Goal: Use online tool/utility: Utilize a website feature to perform a specific function

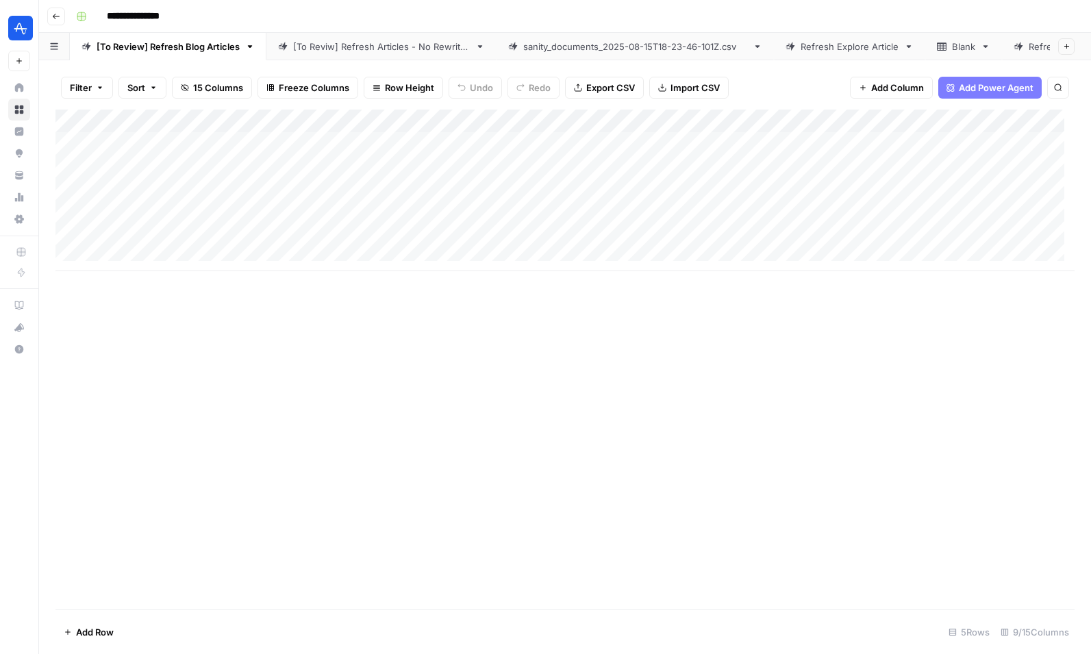
click at [303, 166] on div "Add Column" at bounding box center [564, 191] width 1019 height 162
click at [174, 166] on div "Add Column" at bounding box center [564, 191] width 1019 height 162
click at [215, 164] on div "Add Column" at bounding box center [564, 191] width 1019 height 162
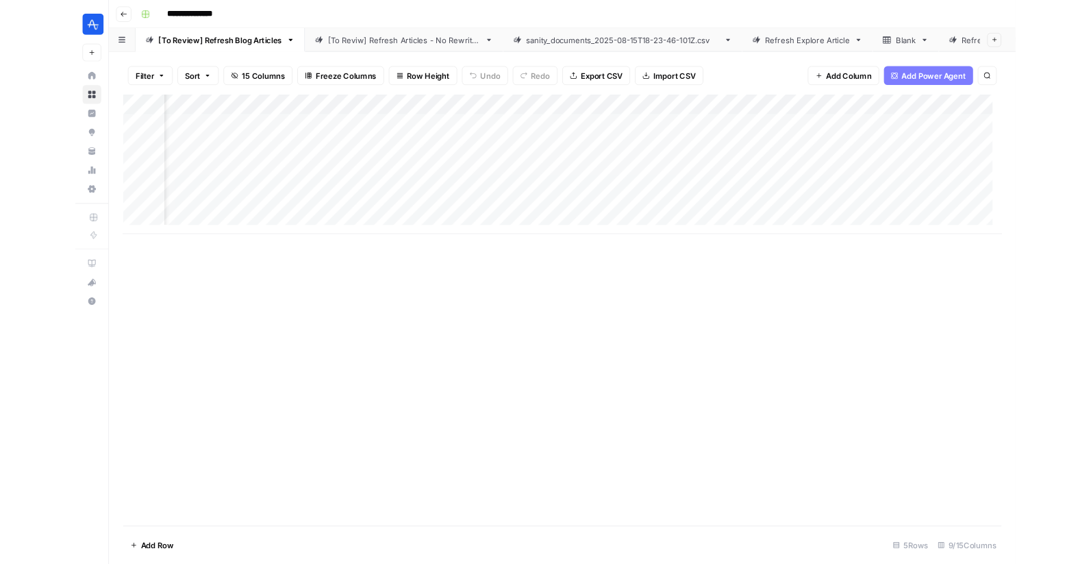
scroll to position [0, 54]
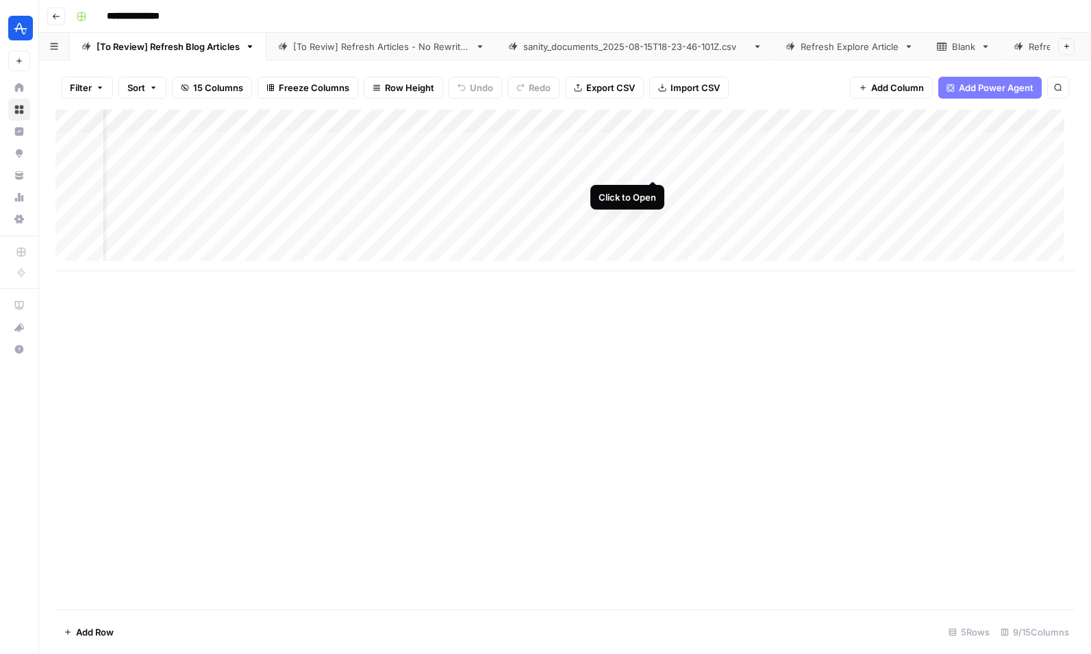
click at [652, 164] on div "Add Column" at bounding box center [564, 191] width 1019 height 162
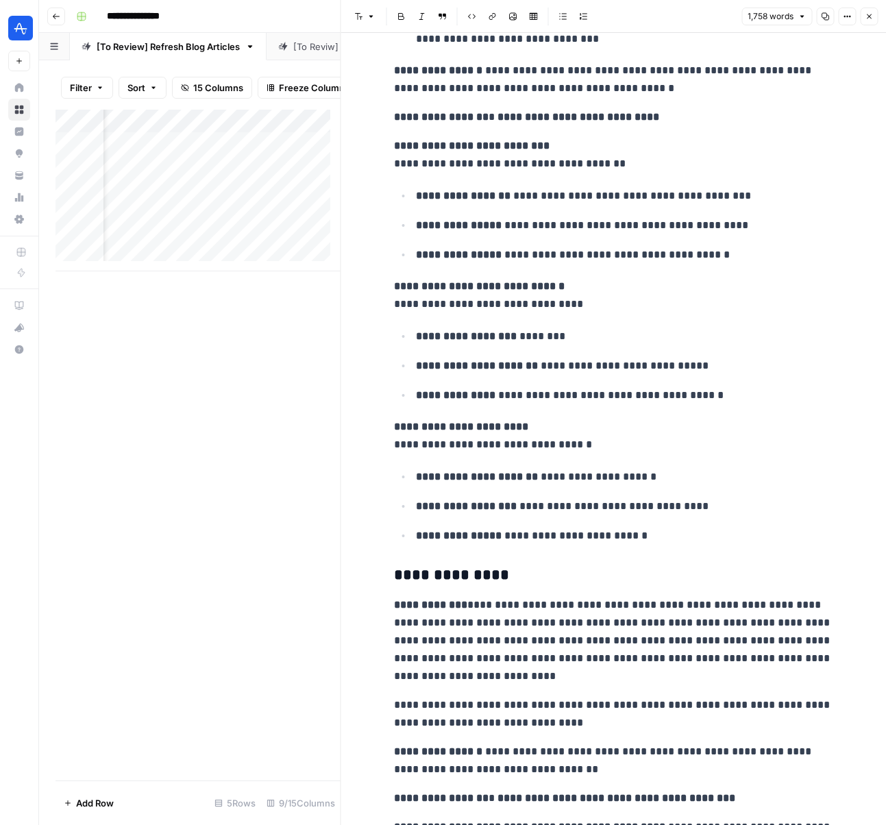
scroll to position [4260, 0]
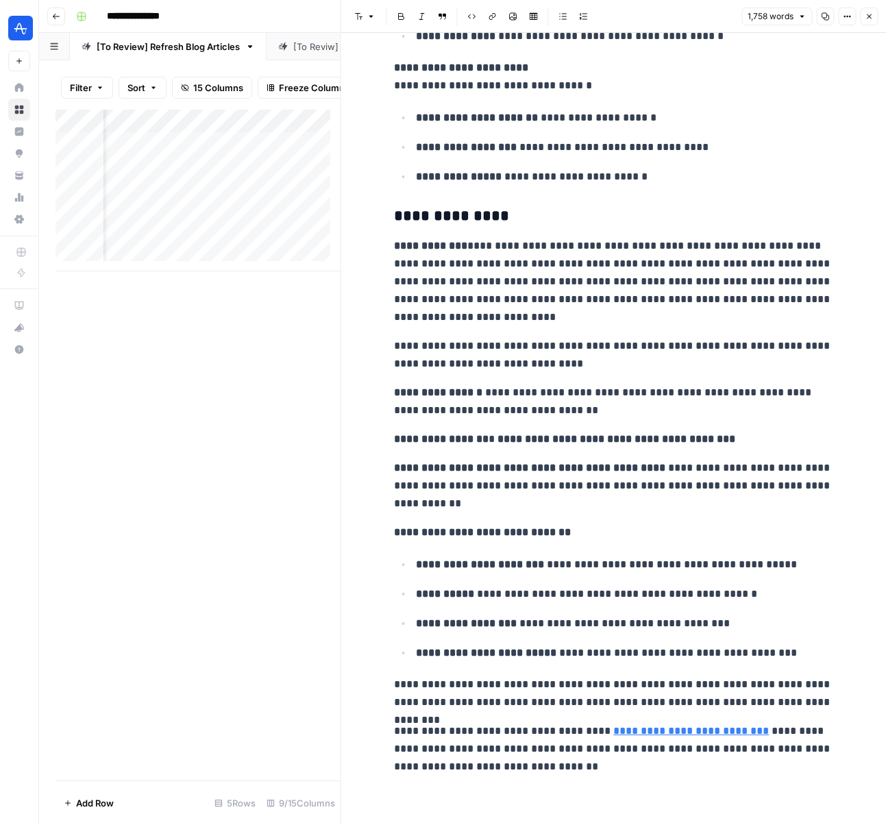
click at [873, 14] on button "Close" at bounding box center [869, 17] width 18 height 18
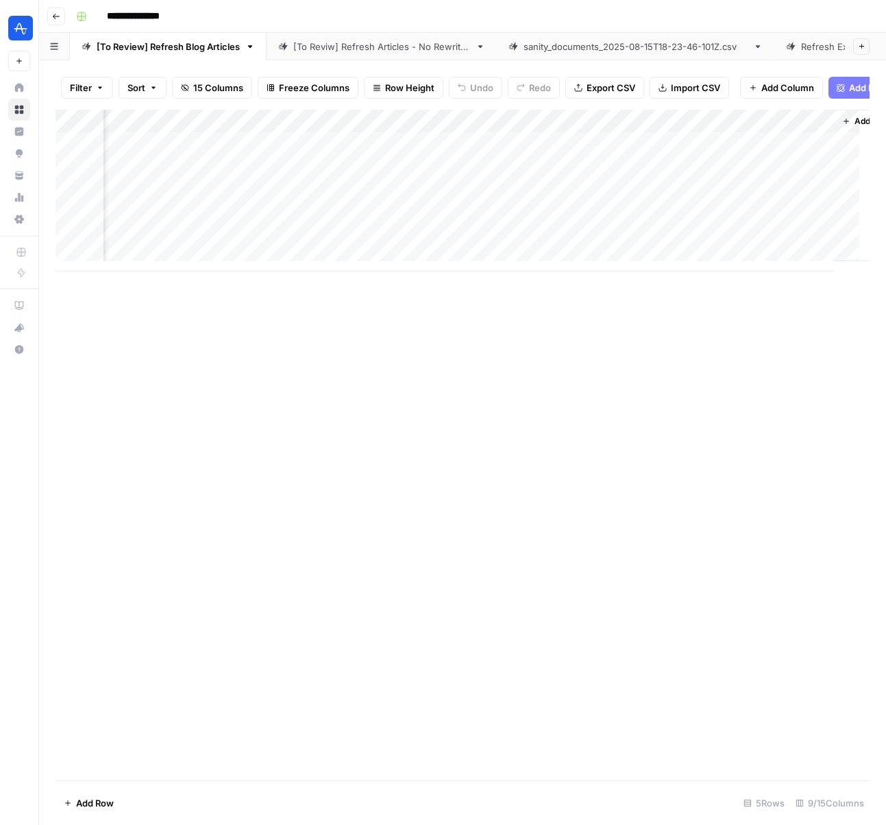
scroll to position [0, 431]
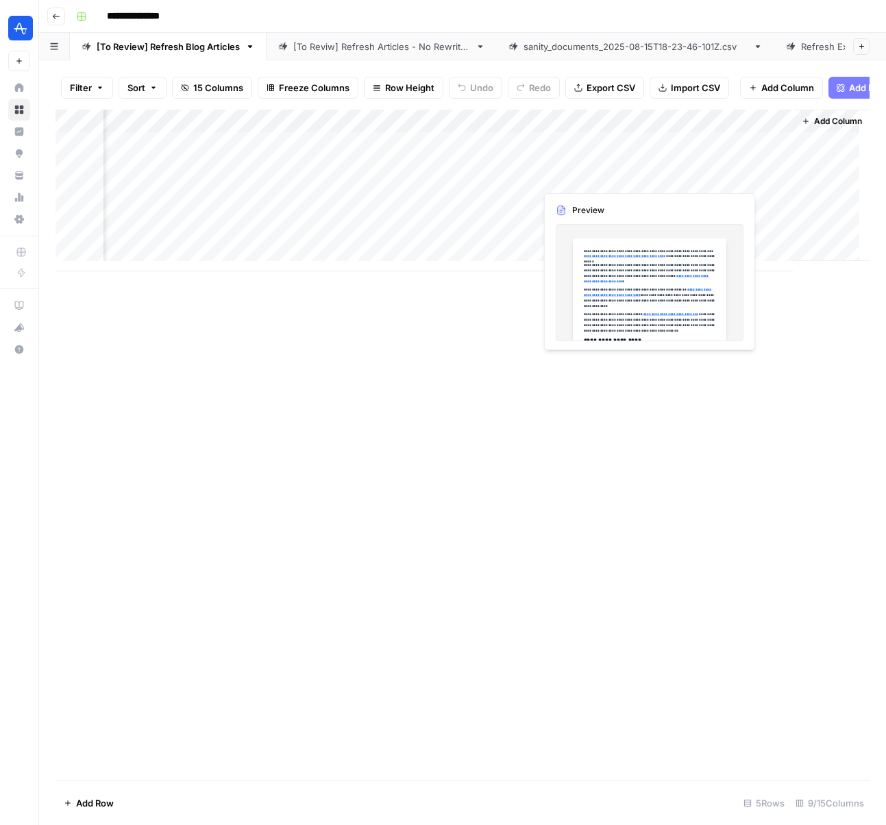
click at [644, 176] on div "Add Column" at bounding box center [462, 191] width 814 height 162
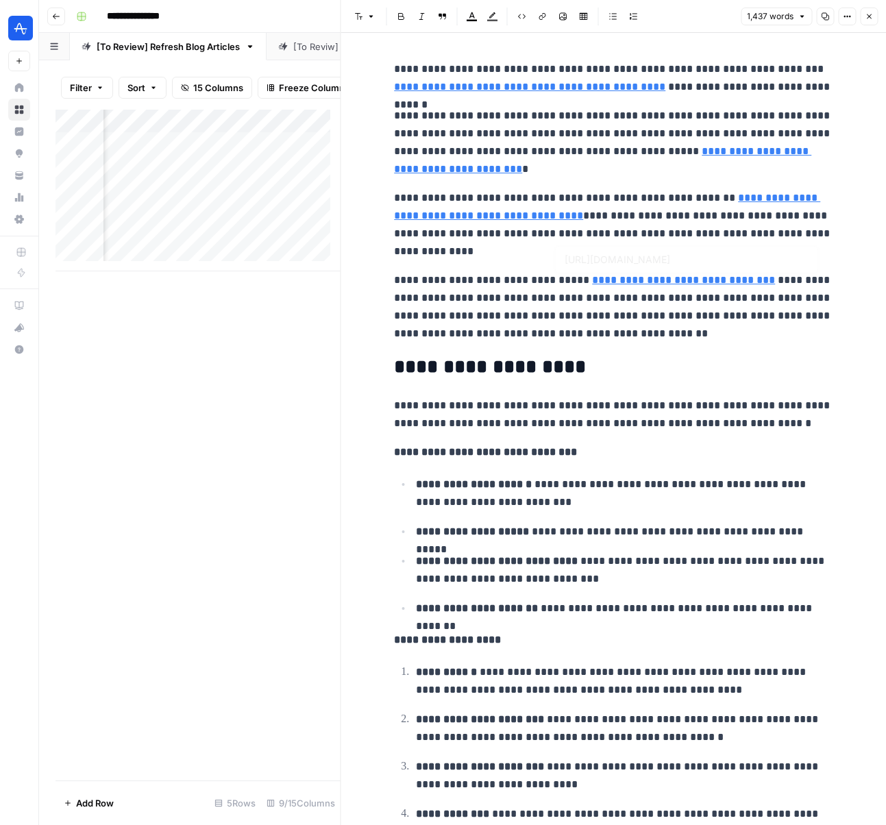
type input "https://amplitude.com/blog/AI-customer-expectations"
click at [870, 22] on button "Close" at bounding box center [869, 17] width 18 height 18
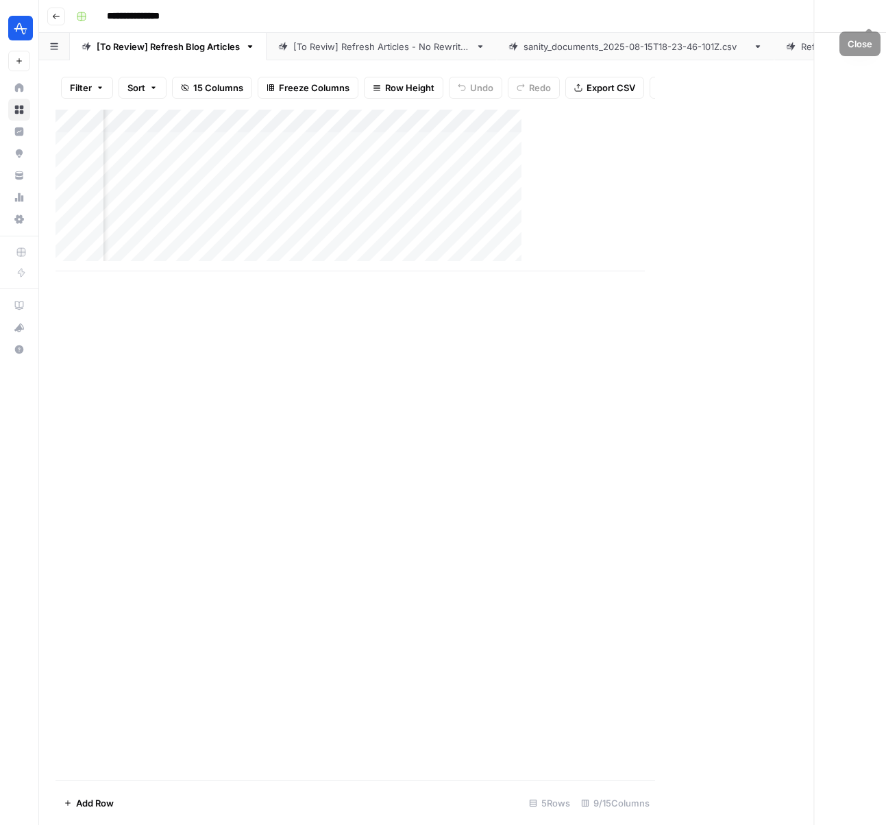
scroll to position [0, 414]
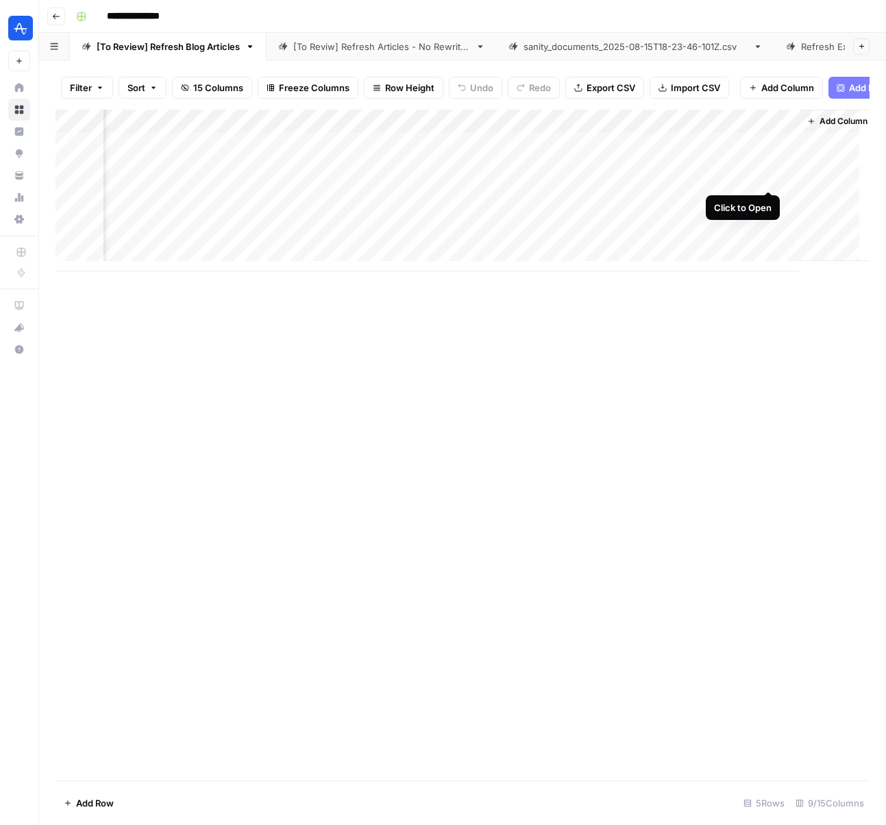
click at [767, 179] on div "Add Column" at bounding box center [462, 191] width 814 height 162
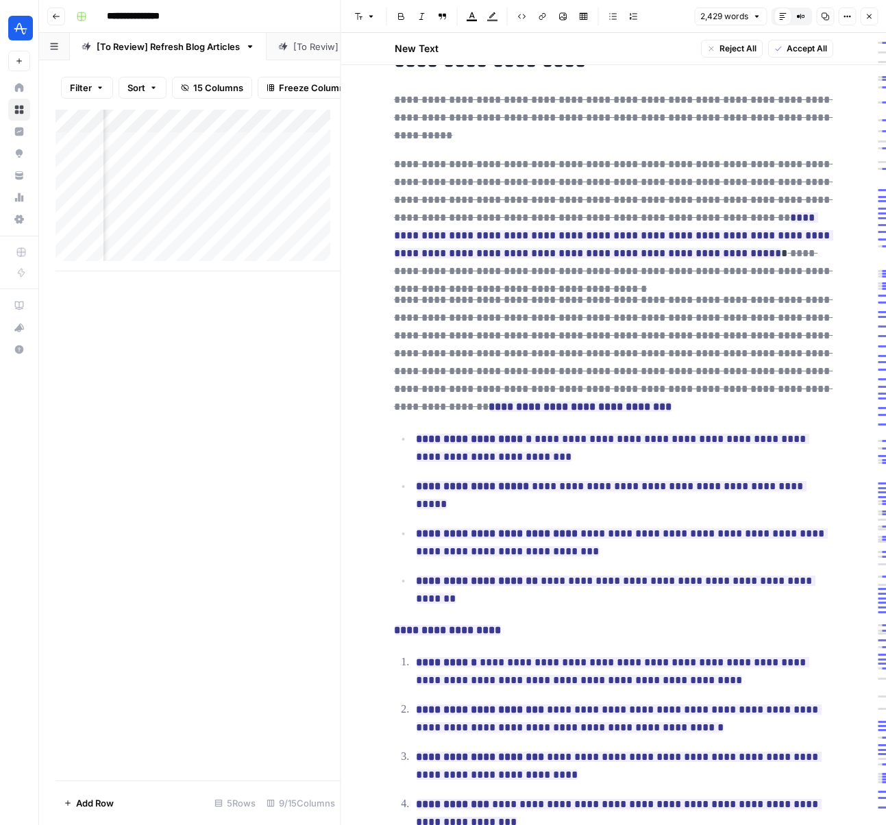
scroll to position [734, 0]
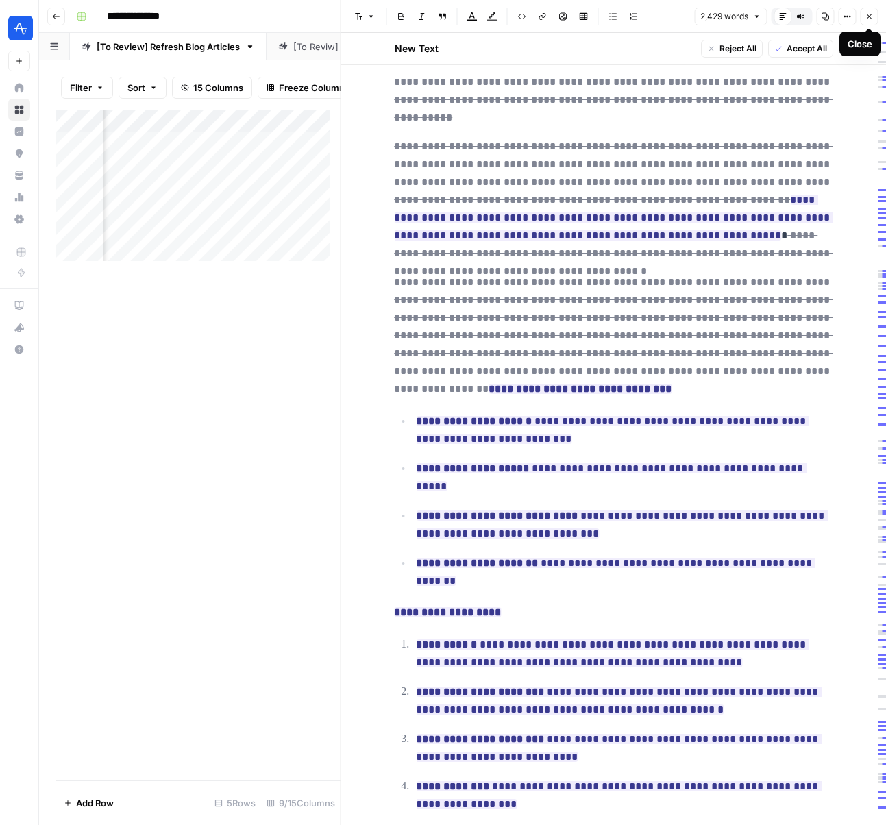
click at [867, 17] on icon "button" at bounding box center [869, 16] width 8 height 8
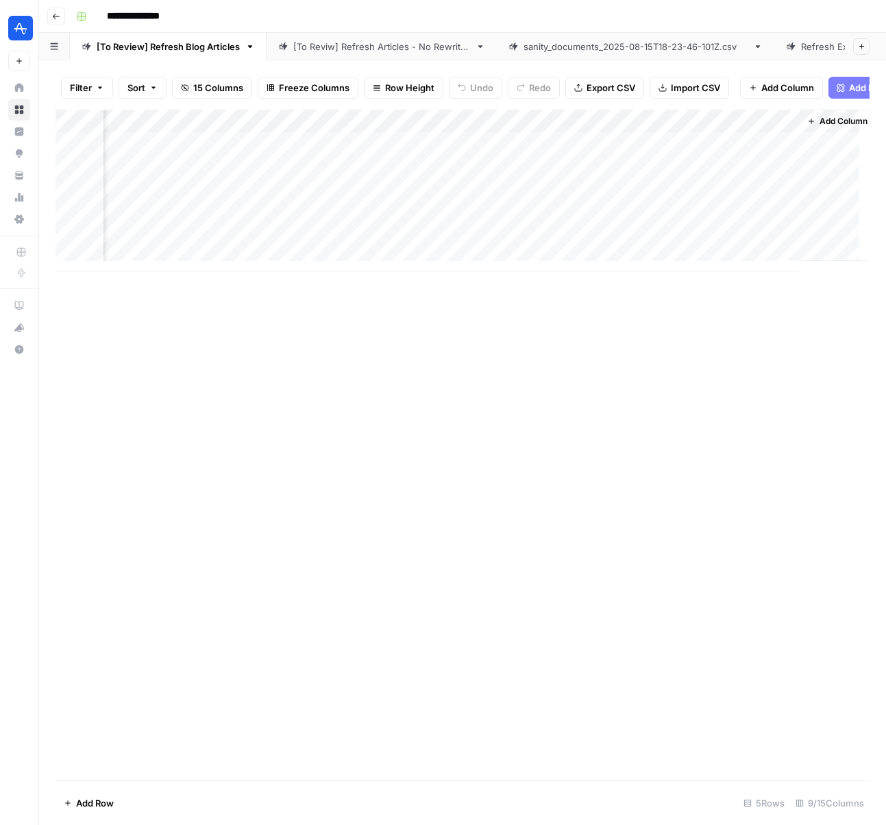
click at [664, 175] on div "Add Column" at bounding box center [462, 191] width 814 height 162
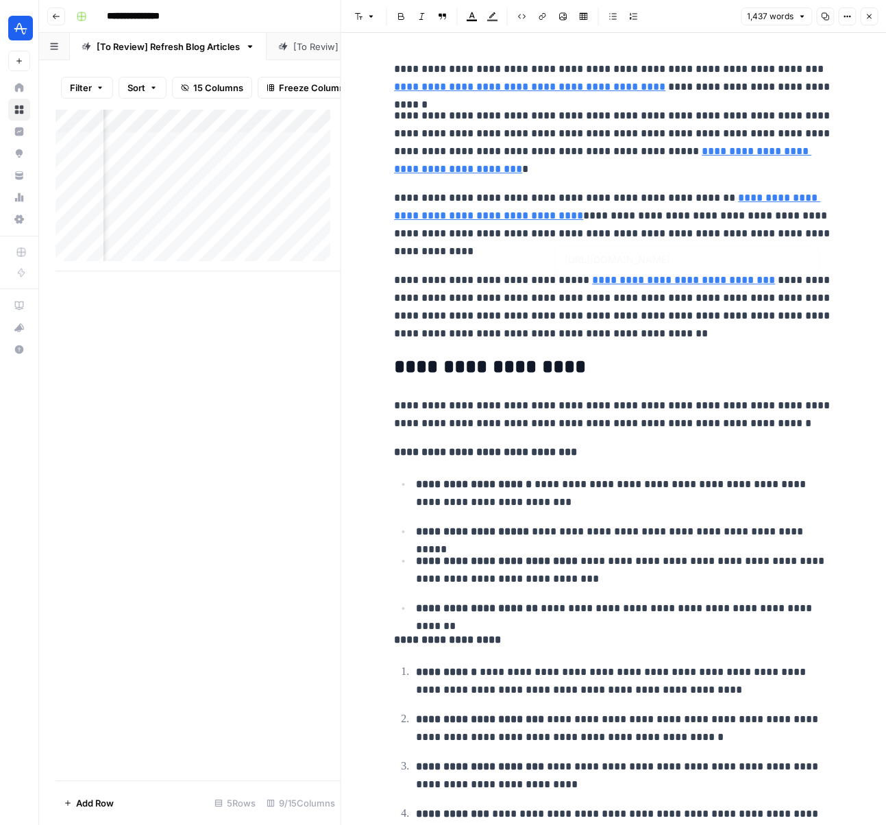
type input "https://amplitude.com/blog/ai-agents"
click at [871, 15] on icon "button" at bounding box center [869, 16] width 8 height 8
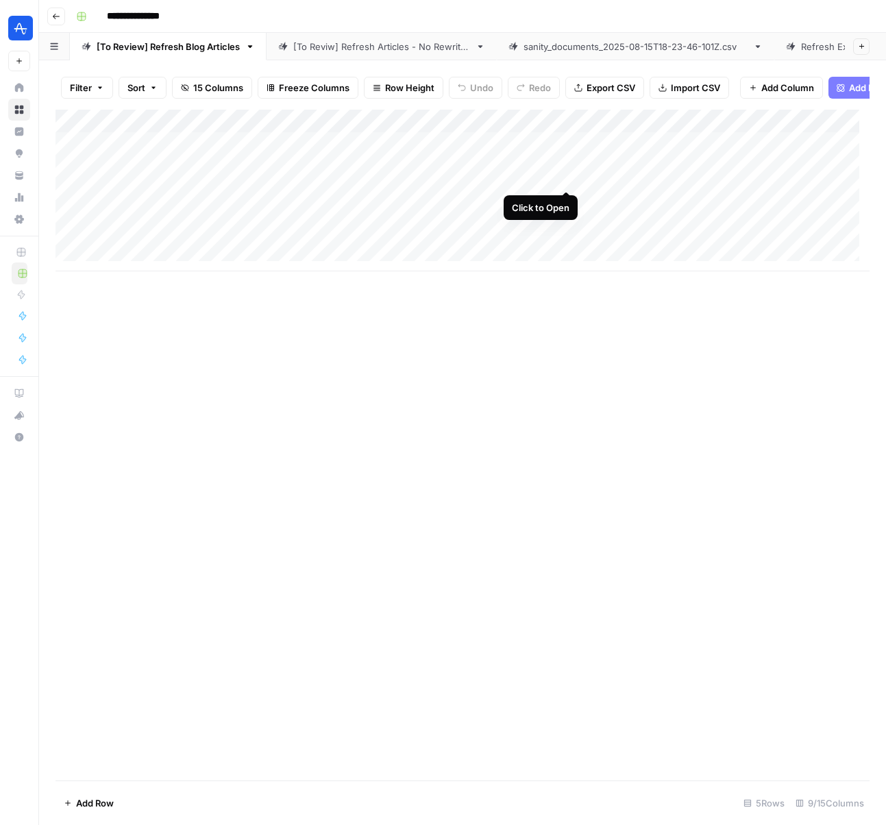
click at [568, 175] on div "Add Column" at bounding box center [462, 191] width 814 height 162
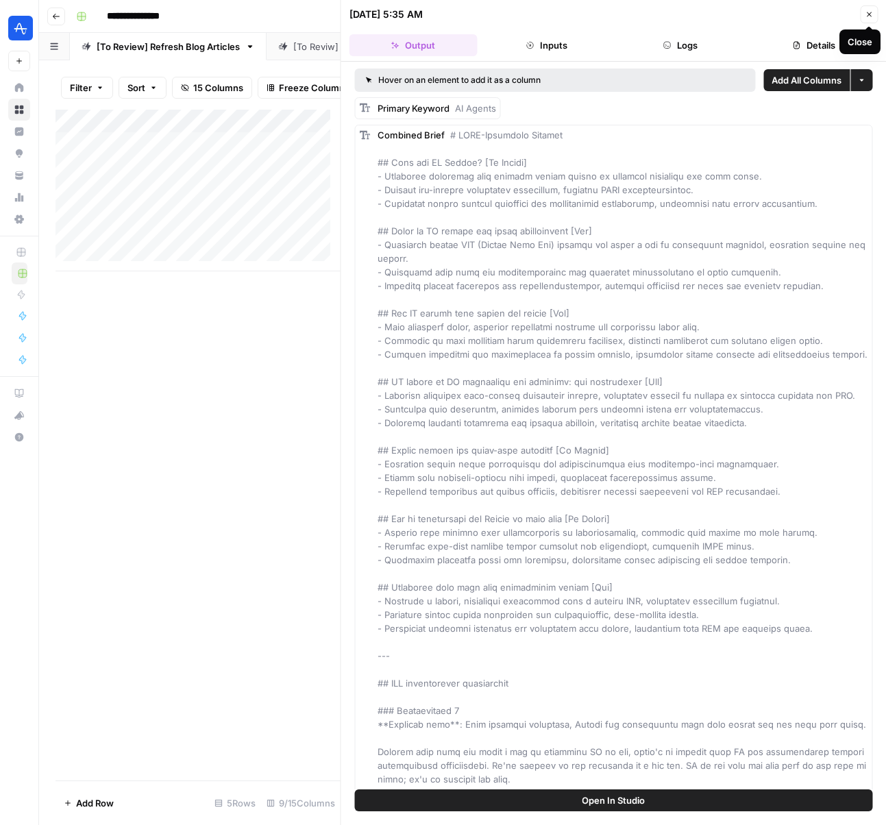
click at [874, 14] on button "Close" at bounding box center [869, 14] width 18 height 18
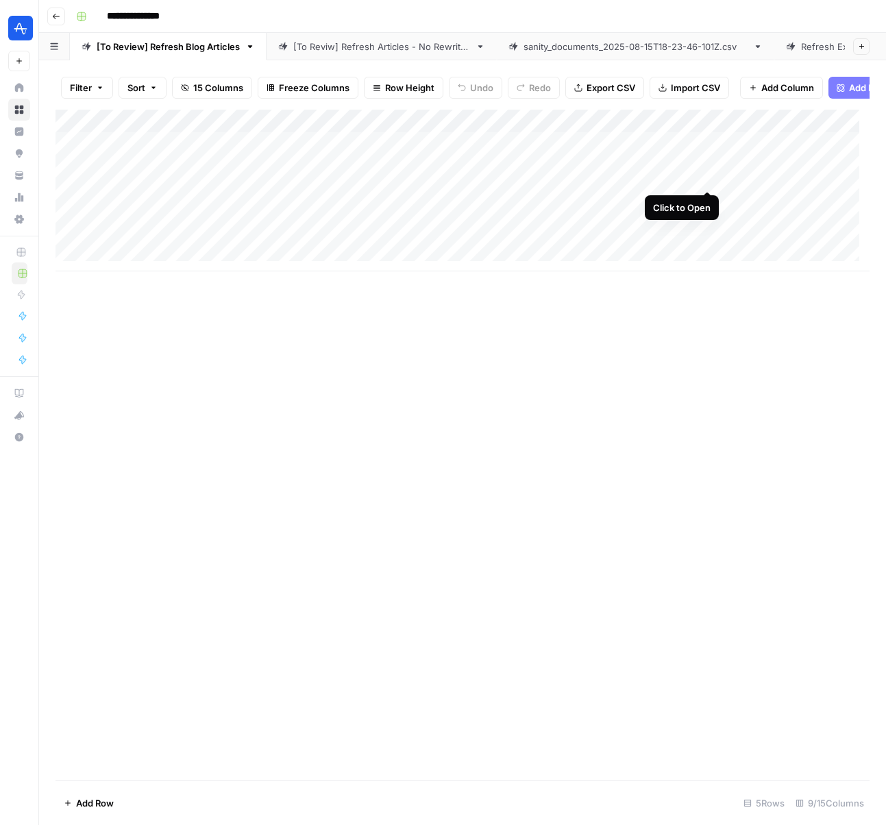
click at [704, 175] on div "Add Column" at bounding box center [462, 191] width 814 height 162
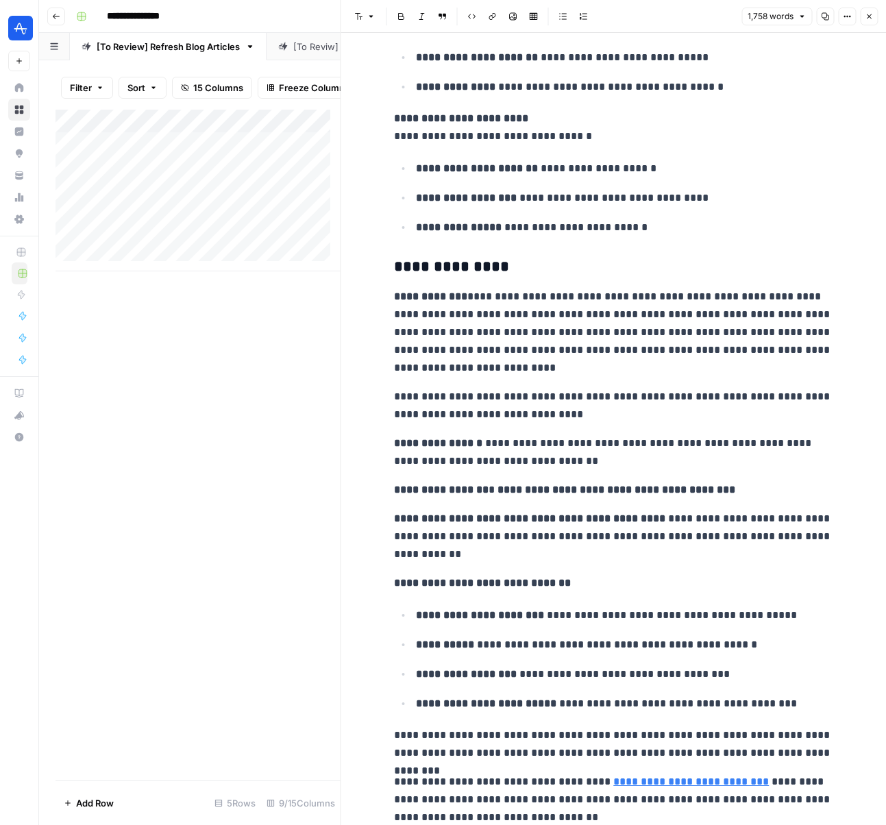
scroll to position [4260, 0]
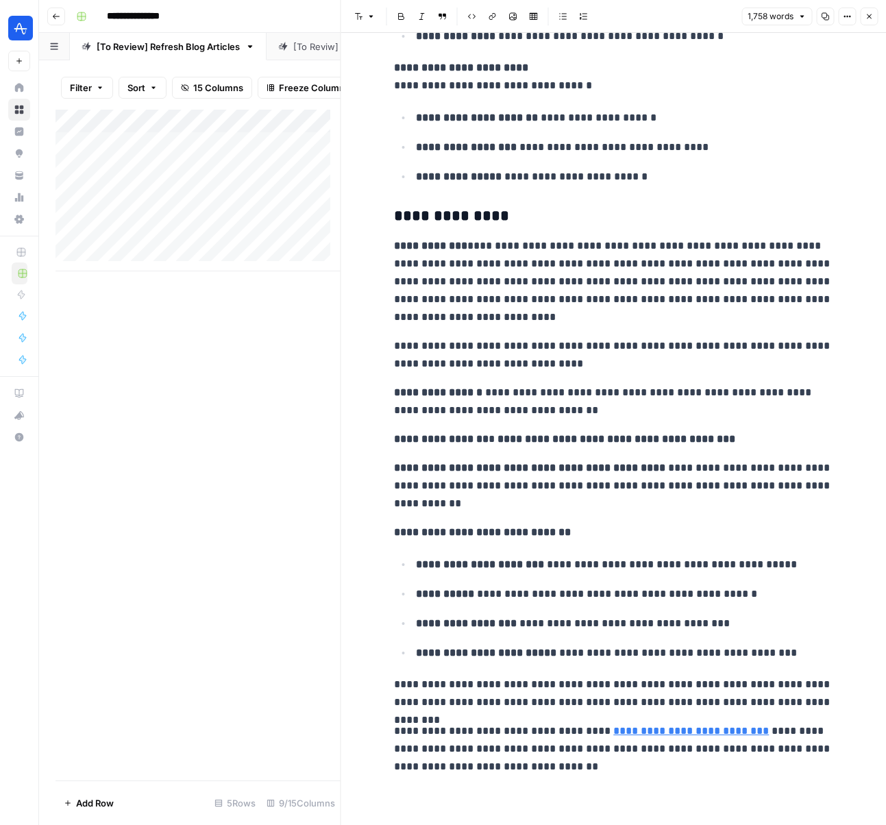
click at [871, 16] on icon "button" at bounding box center [869, 16] width 8 height 8
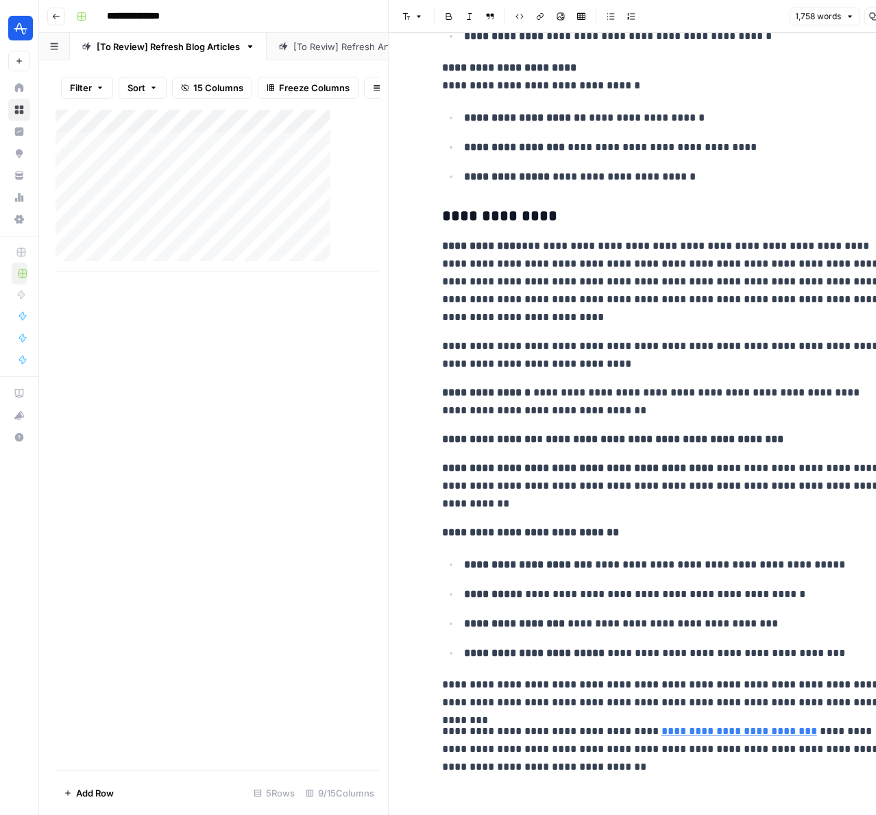
click at [871, 16] on div "Font style Bold Italic Block quote Code block Link Image Insert Table Bulleted …" at bounding box center [661, 17] width 529 height 18
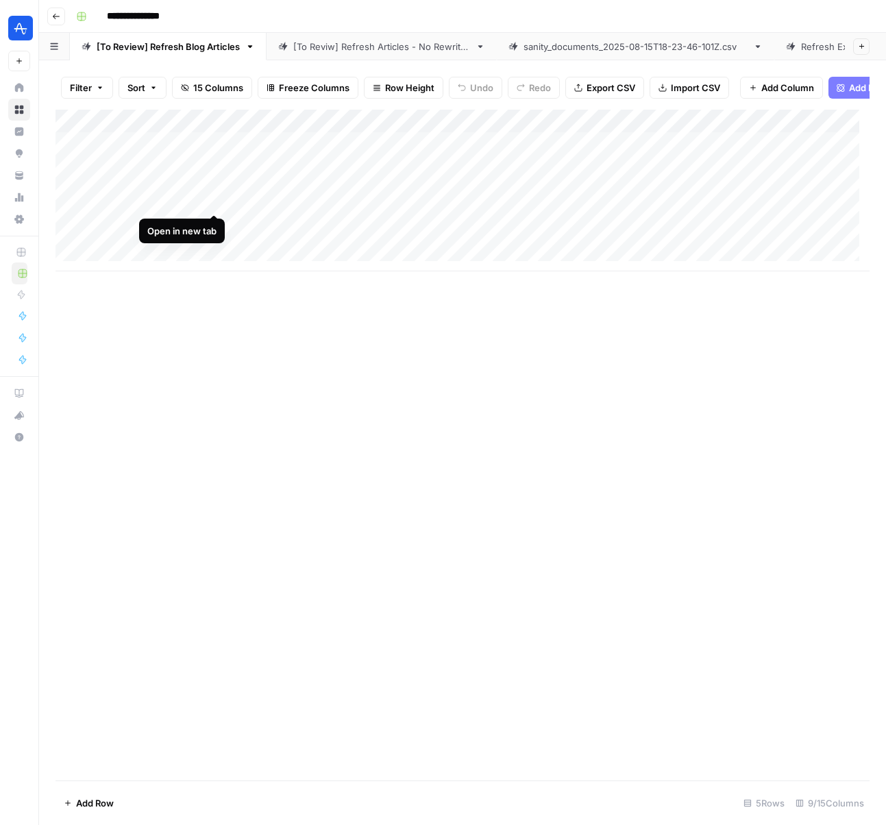
click at [214, 197] on div "Add Column" at bounding box center [462, 191] width 814 height 162
click at [275, 198] on div "Add Column" at bounding box center [462, 191] width 814 height 162
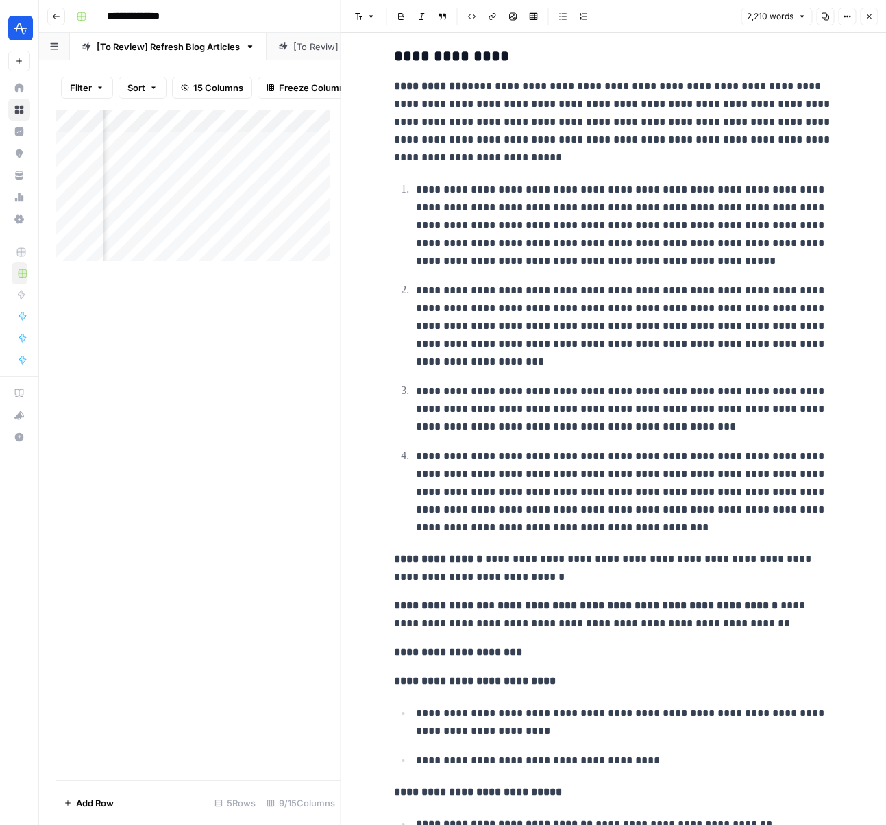
scroll to position [6231, 0]
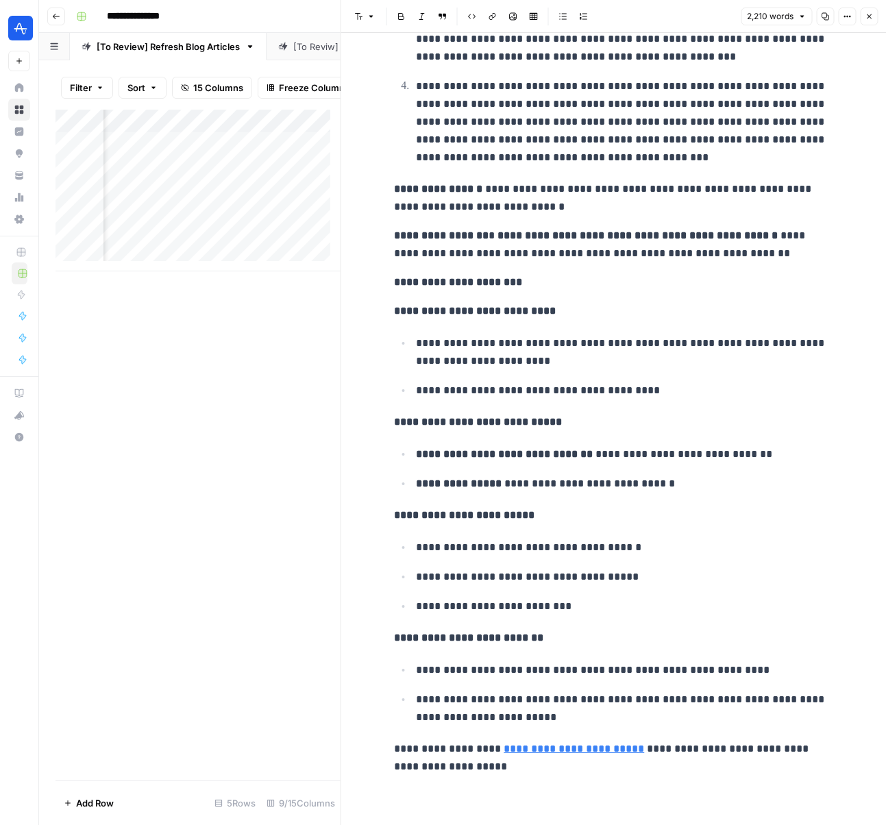
click at [869, 17] on icon "button" at bounding box center [869, 16] width 8 height 8
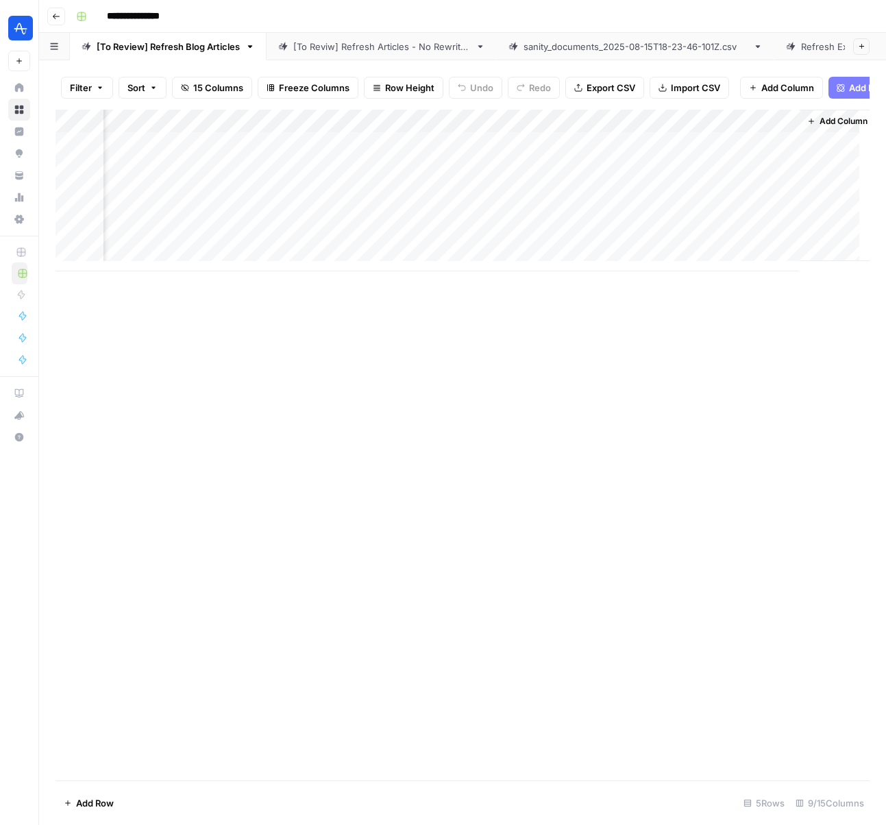
scroll to position [0, 431]
click at [646, 201] on div "Add Column" at bounding box center [462, 191] width 814 height 162
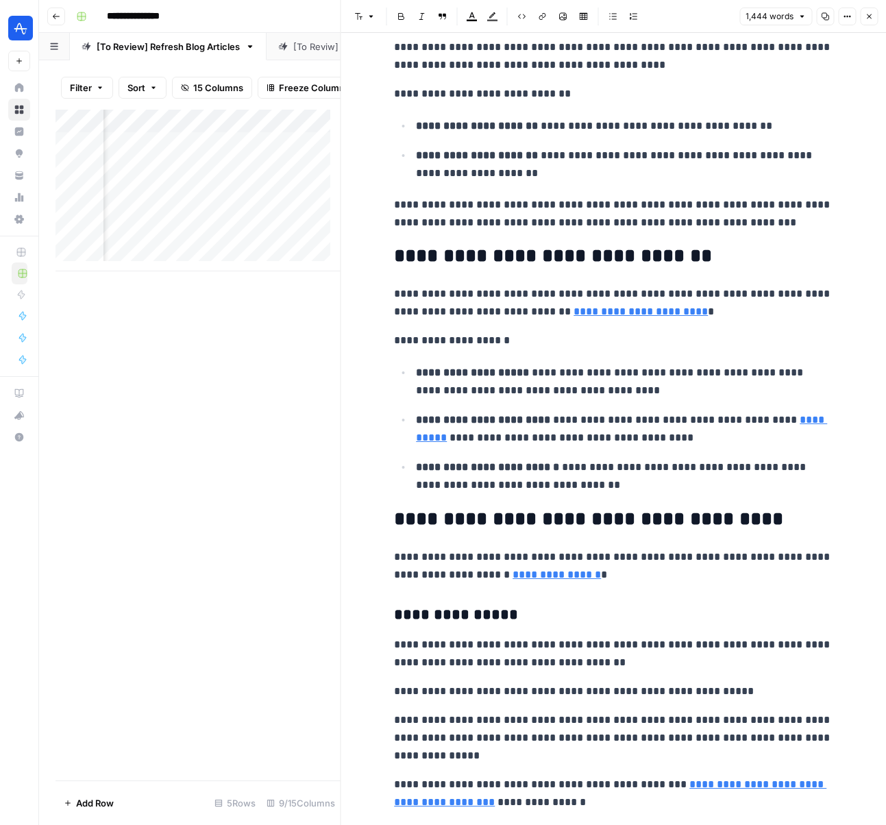
scroll to position [473, 0]
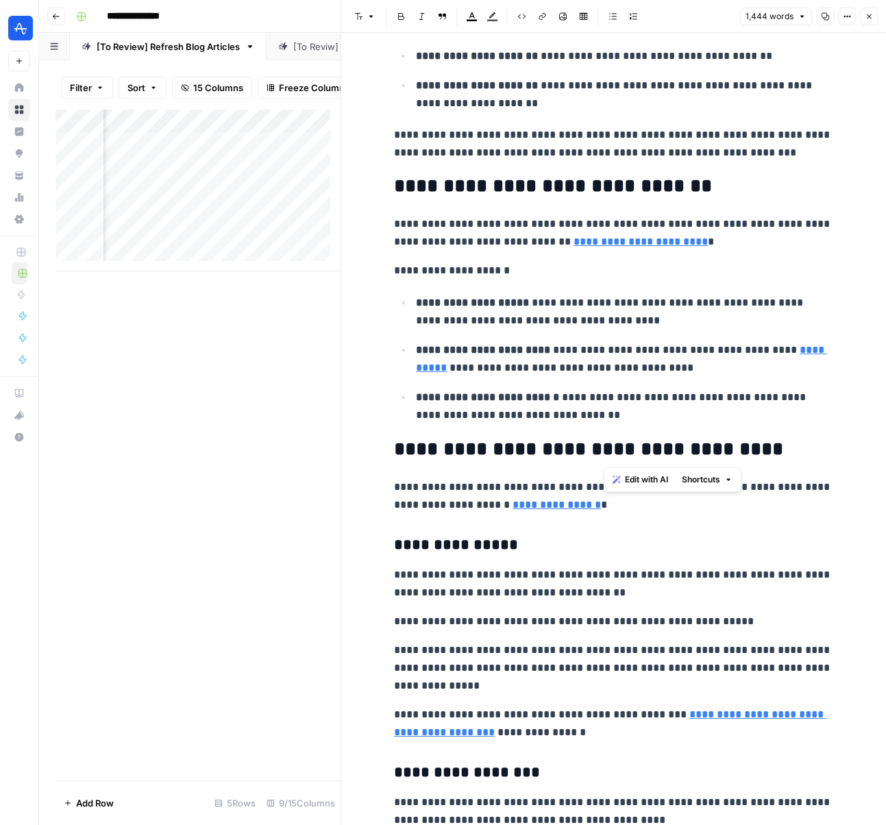
drag, startPoint x: 617, startPoint y: 451, endPoint x: 678, endPoint y: 447, distance: 61.1
click at [678, 447] on h2 "**********" at bounding box center [613, 449] width 438 height 22
click at [612, 502] on p "**********" at bounding box center [613, 496] width 438 height 36
click at [510, 545] on h3 "**********" at bounding box center [613, 545] width 438 height 19
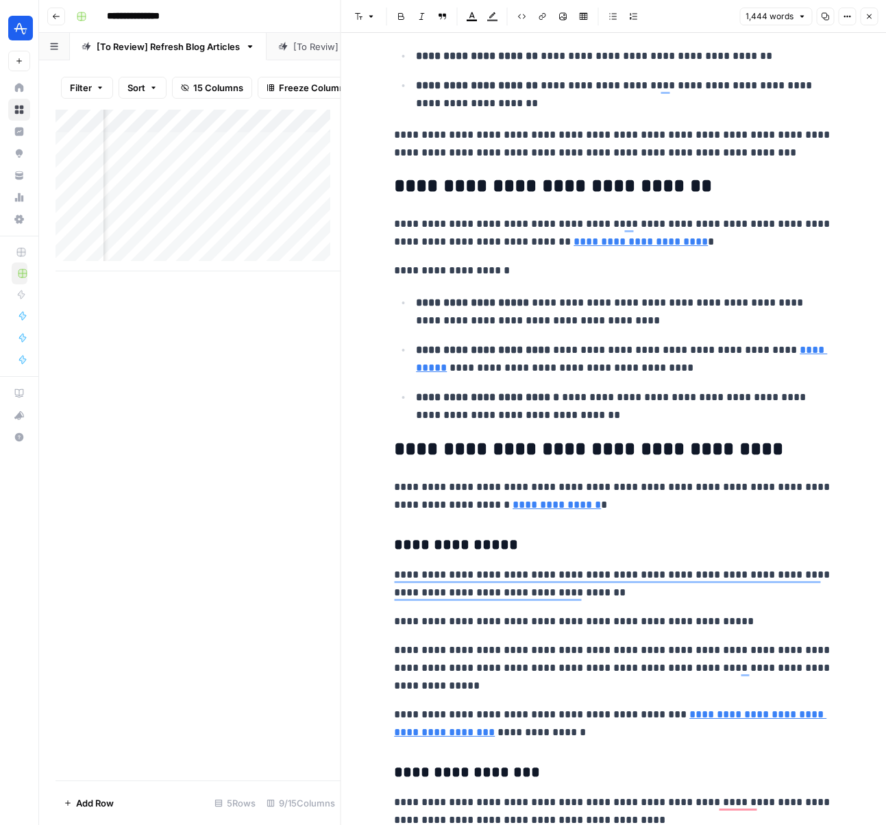
click at [603, 590] on p "**********" at bounding box center [613, 584] width 438 height 36
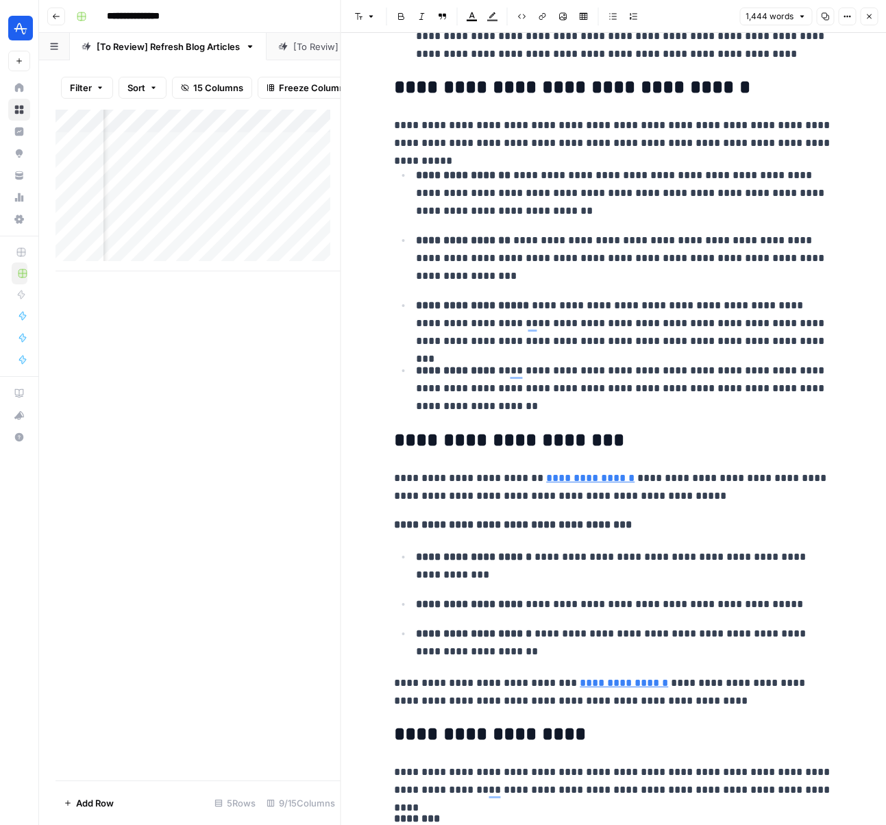
scroll to position [2984, 0]
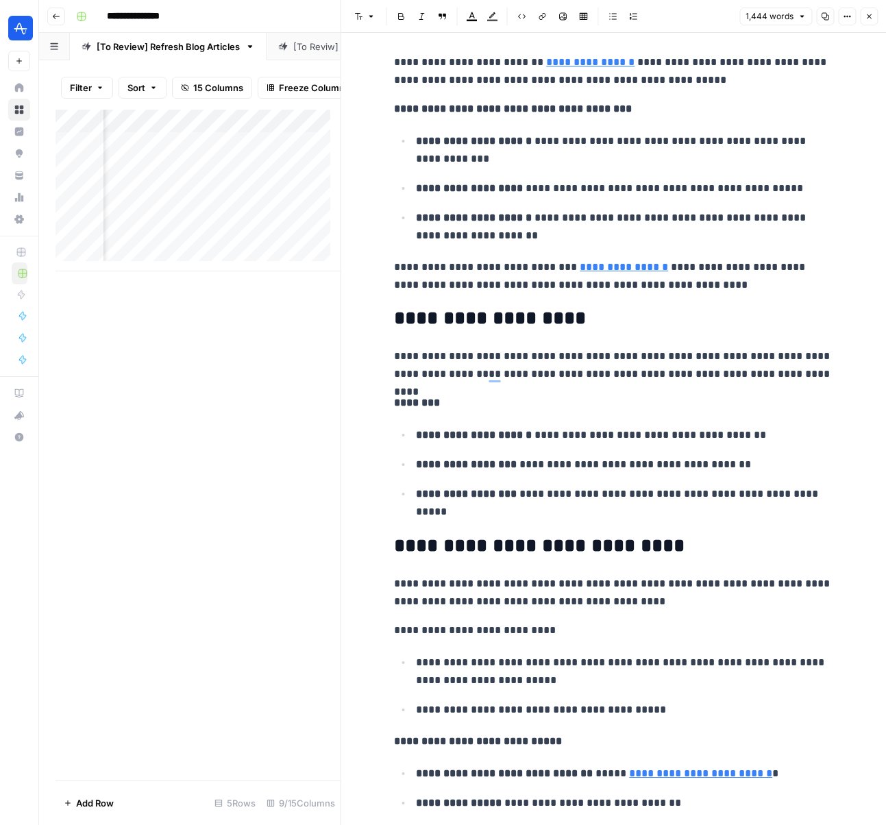
click at [870, 16] on icon "button" at bounding box center [869, 16] width 8 height 8
click at [870, 16] on div "Font style Bold Italic Block quote Text color Highlight color Code block Link I…" at bounding box center [613, 17] width 529 height 18
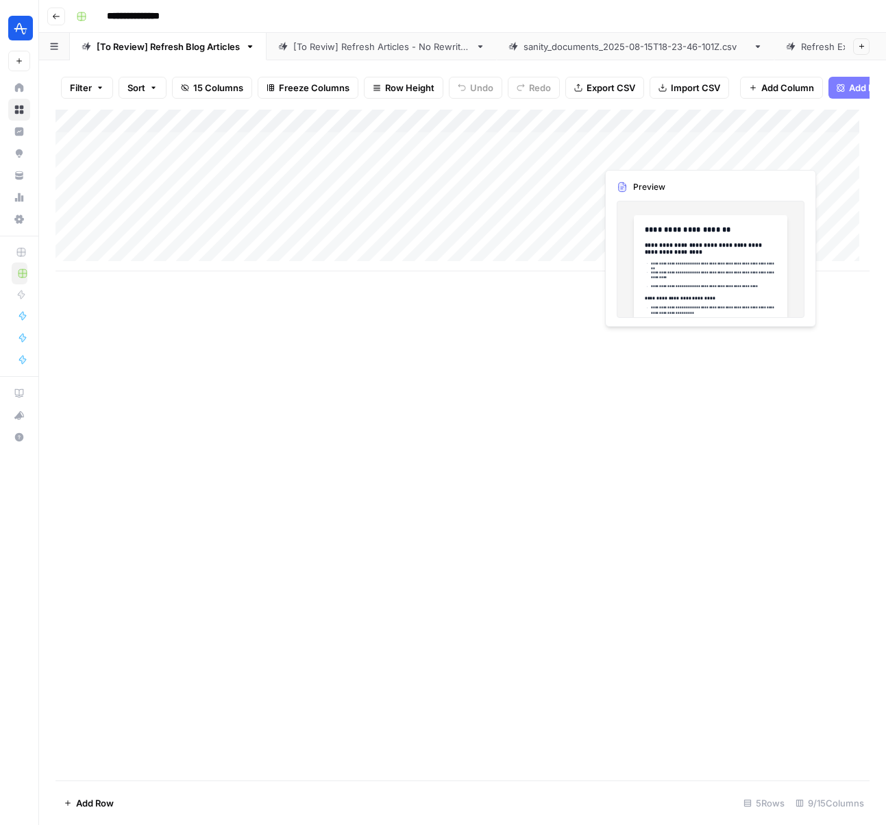
click at [704, 151] on div "Add Column" at bounding box center [462, 191] width 814 height 162
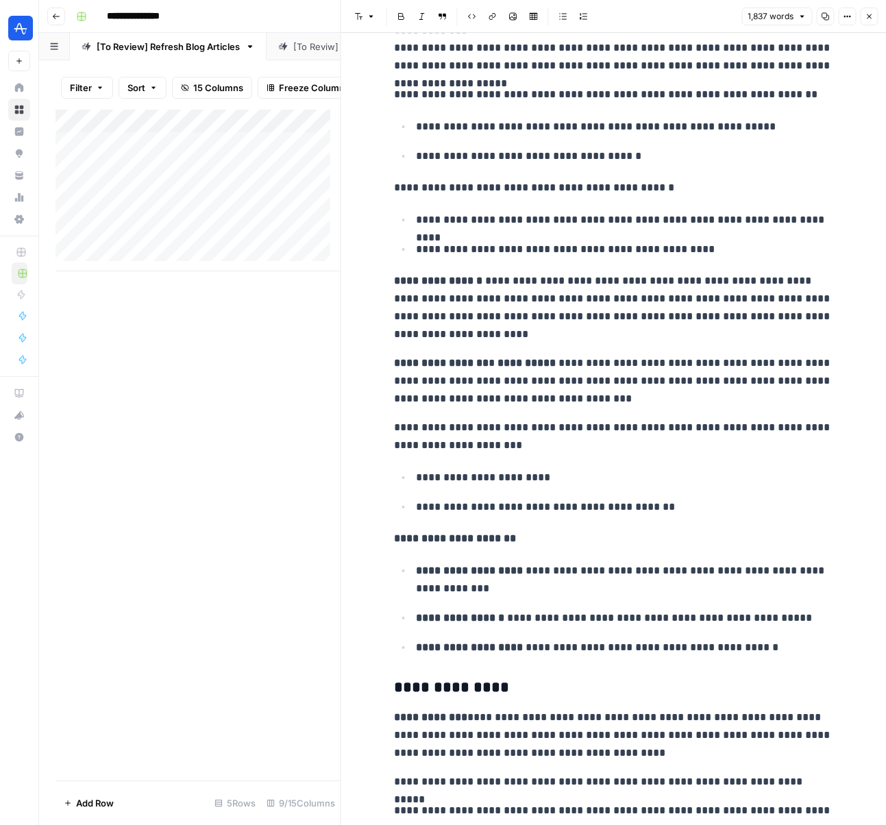
scroll to position [2755, 0]
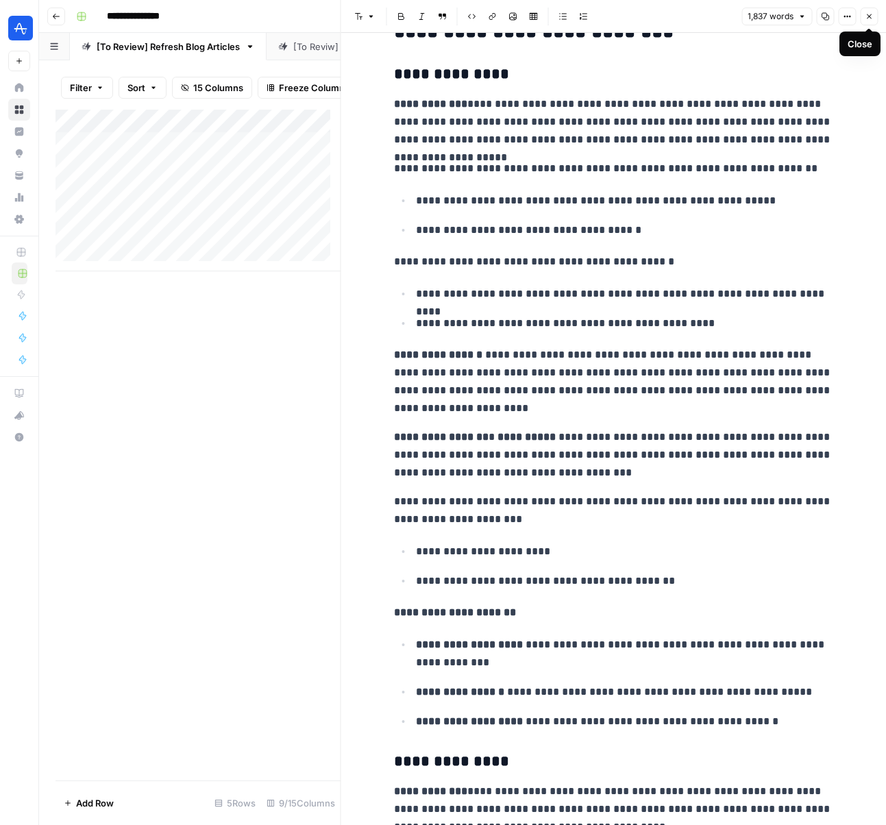
click at [865, 13] on icon "button" at bounding box center [869, 16] width 8 height 8
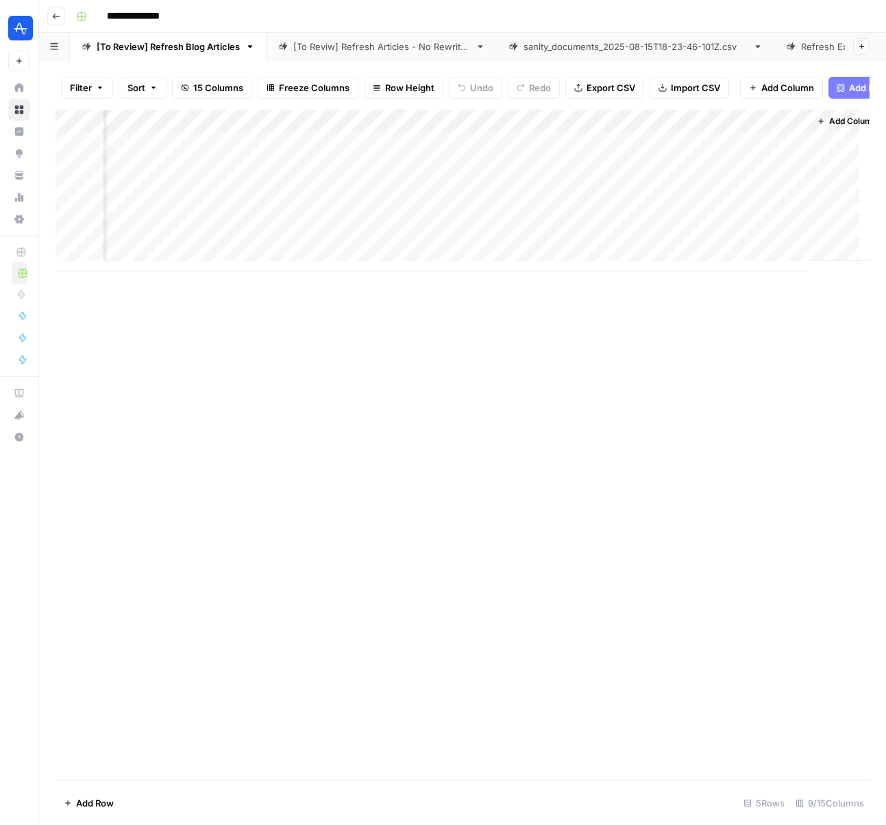
scroll to position [0, 431]
click at [643, 152] on div "Add Column" at bounding box center [462, 191] width 814 height 162
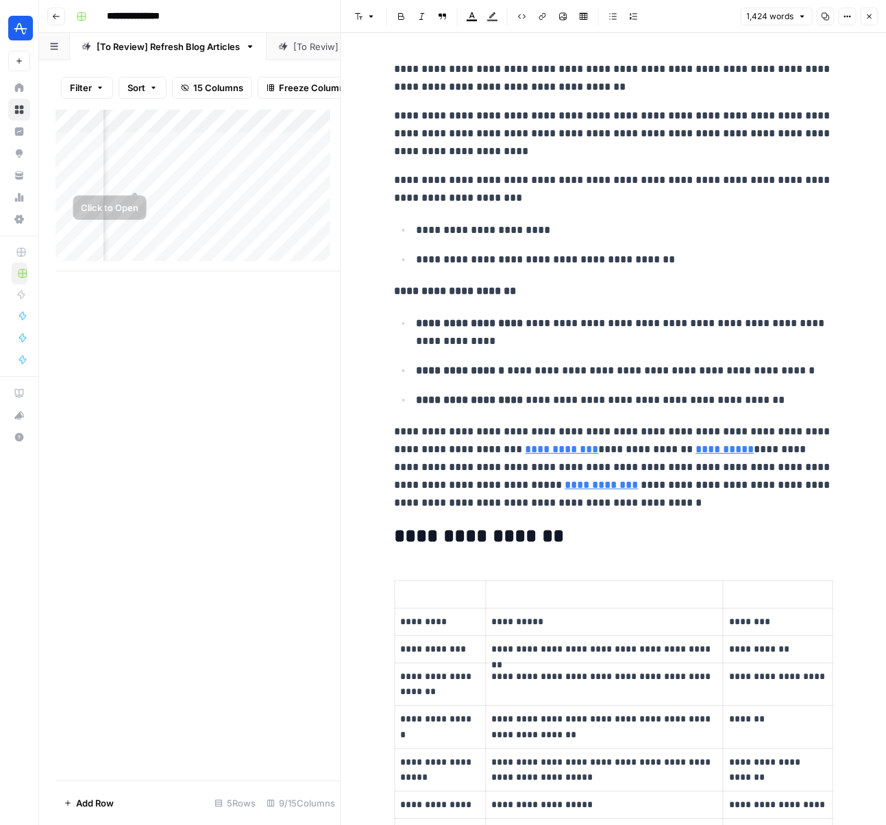
click at [256, 385] on div "Add Column" at bounding box center [197, 445] width 285 height 671
click at [167, 153] on div "Add Column" at bounding box center [197, 191] width 285 height 162
click at [164, 153] on div "Add Column" at bounding box center [197, 191] width 285 height 162
click at [199, 202] on div "Add Column" at bounding box center [197, 191] width 285 height 162
click at [210, 152] on div "Add Column" at bounding box center [197, 191] width 285 height 162
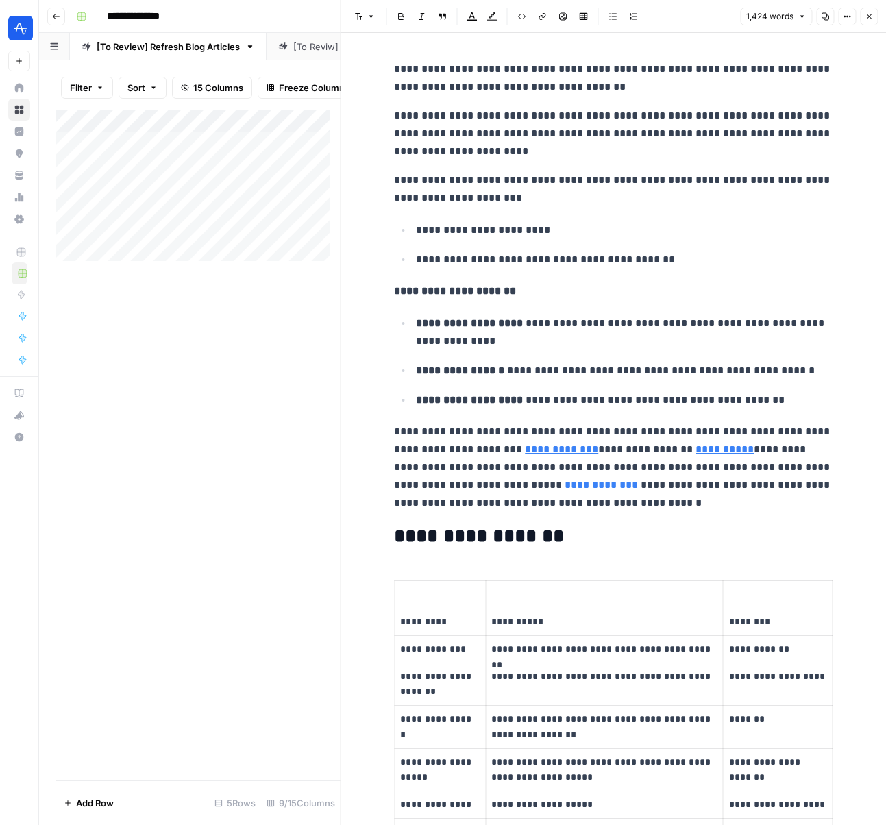
click at [872, 16] on span "Close" at bounding box center [872, 16] width 1 height 1
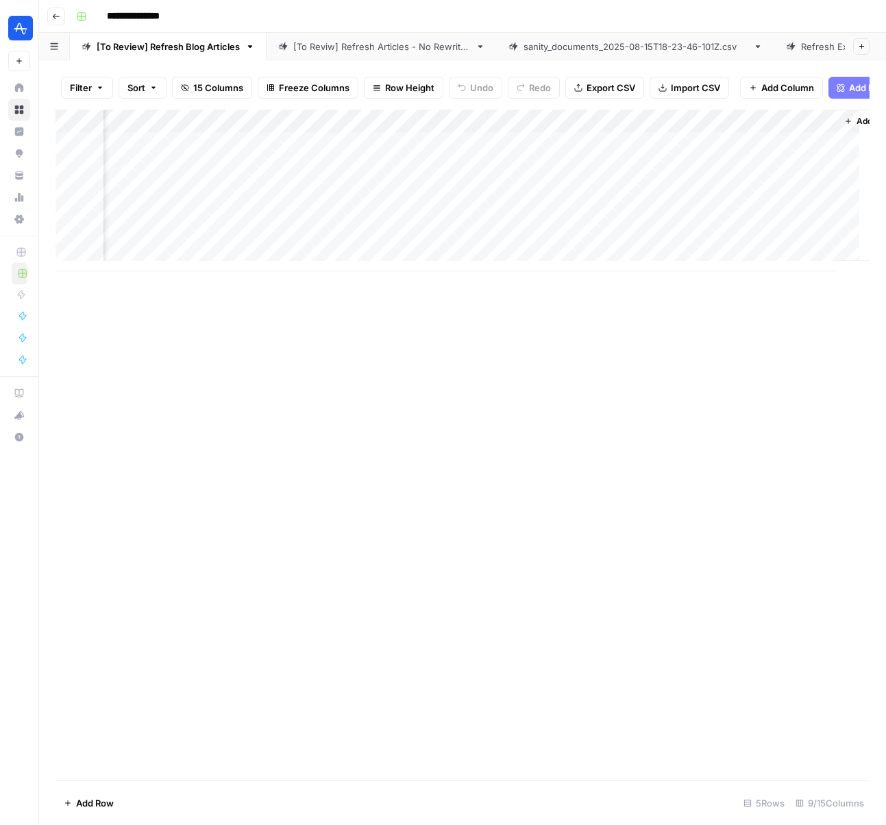
scroll to position [0, 431]
click at [649, 153] on div "Add Column" at bounding box center [462, 191] width 814 height 162
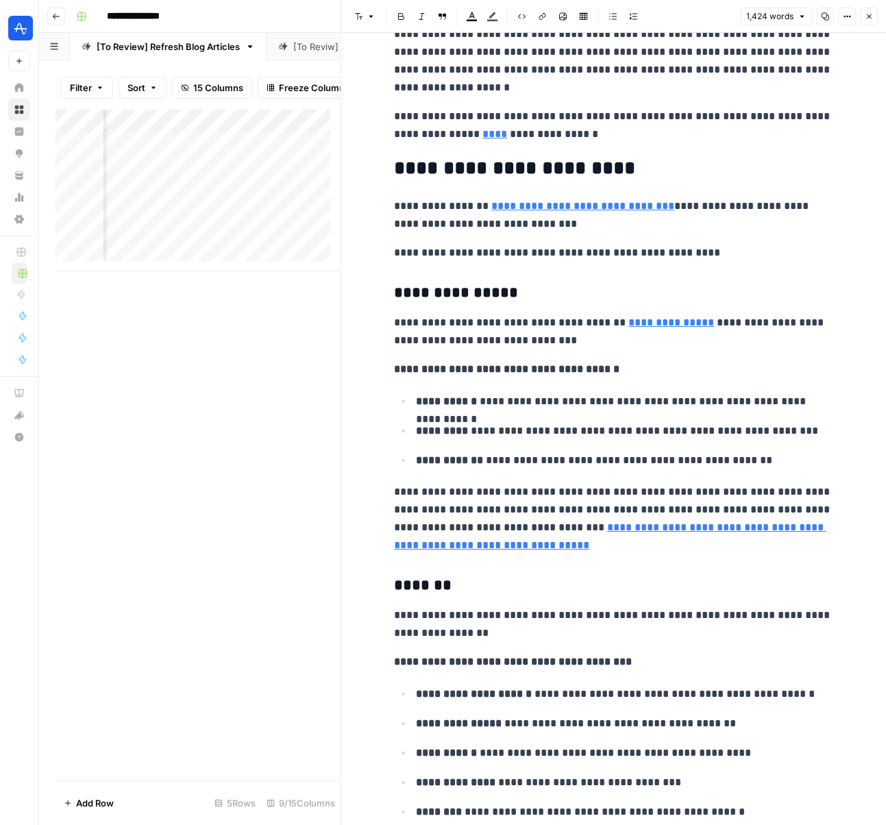
scroll to position [2668, 0]
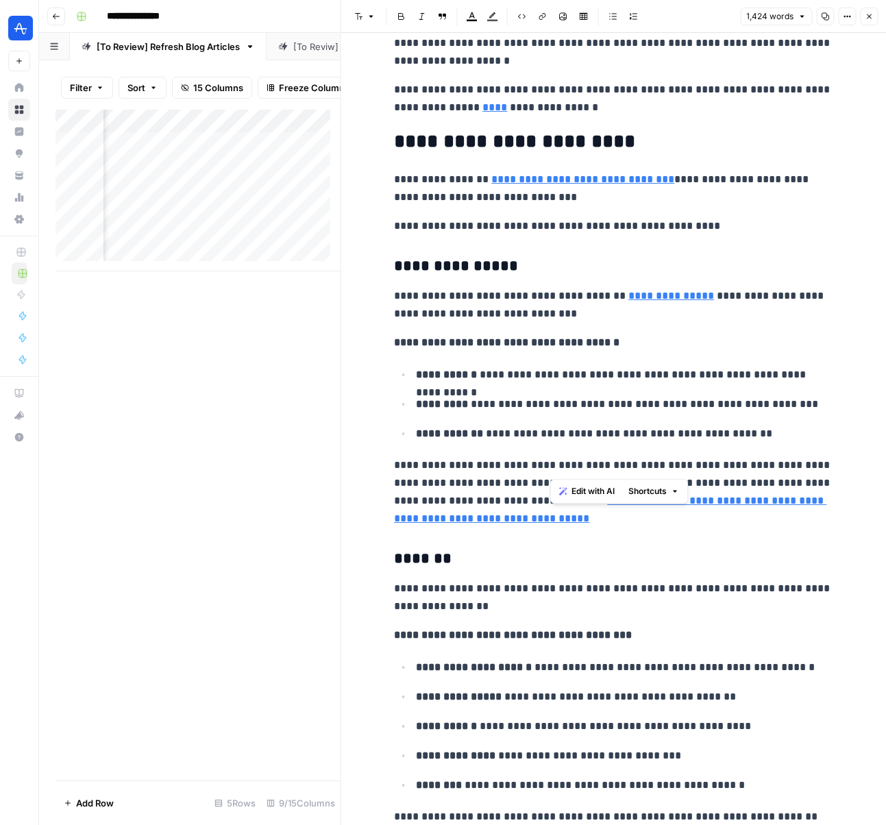
drag, startPoint x: 558, startPoint y: 466, endPoint x: 722, endPoint y: 471, distance: 164.5
click at [722, 471] on p "**********" at bounding box center [613, 491] width 438 height 71
drag, startPoint x: 760, startPoint y: 469, endPoint x: 631, endPoint y: 467, distance: 129.5
click at [669, 467] on p "**********" at bounding box center [613, 491] width 438 height 71
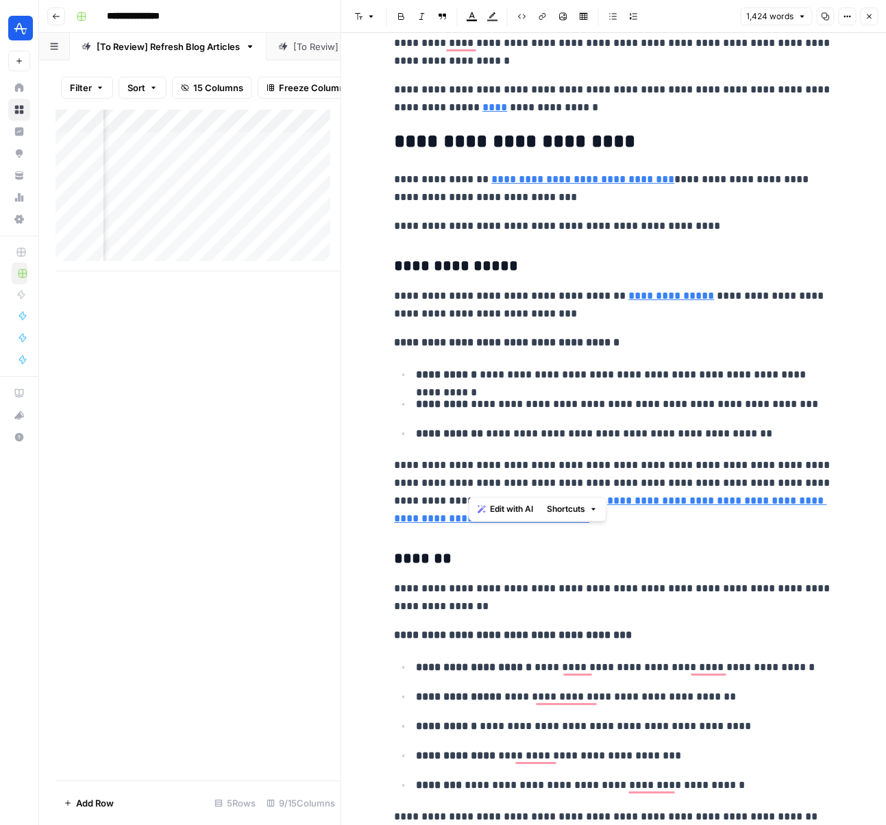
drag, startPoint x: 468, startPoint y: 482, endPoint x: 588, endPoint y: 483, distance: 119.9
click at [588, 483] on p "**********" at bounding box center [613, 491] width 438 height 71
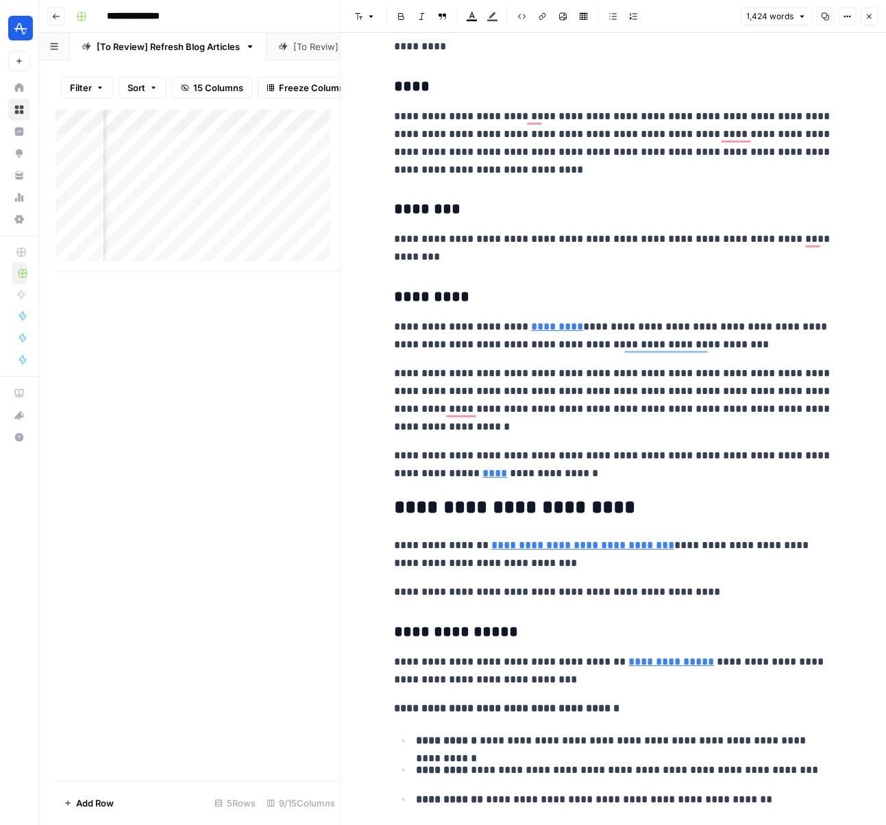
scroll to position [1801, 0]
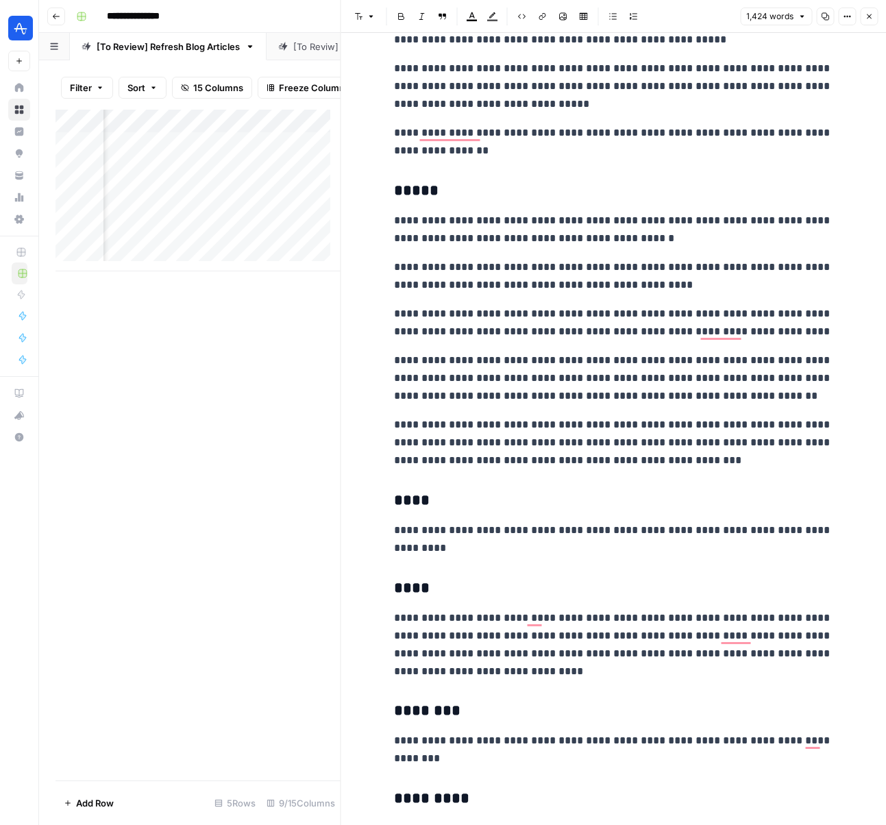
click at [869, 16] on icon "button" at bounding box center [869, 16] width 5 height 5
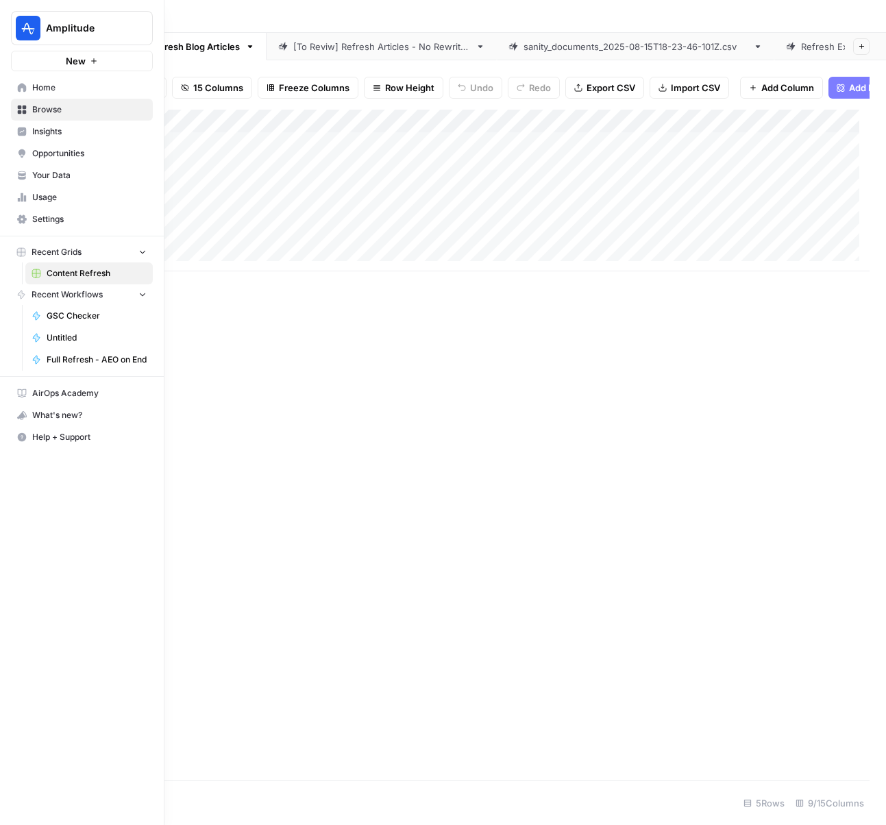
click at [37, 129] on span "Insights" at bounding box center [89, 131] width 114 height 12
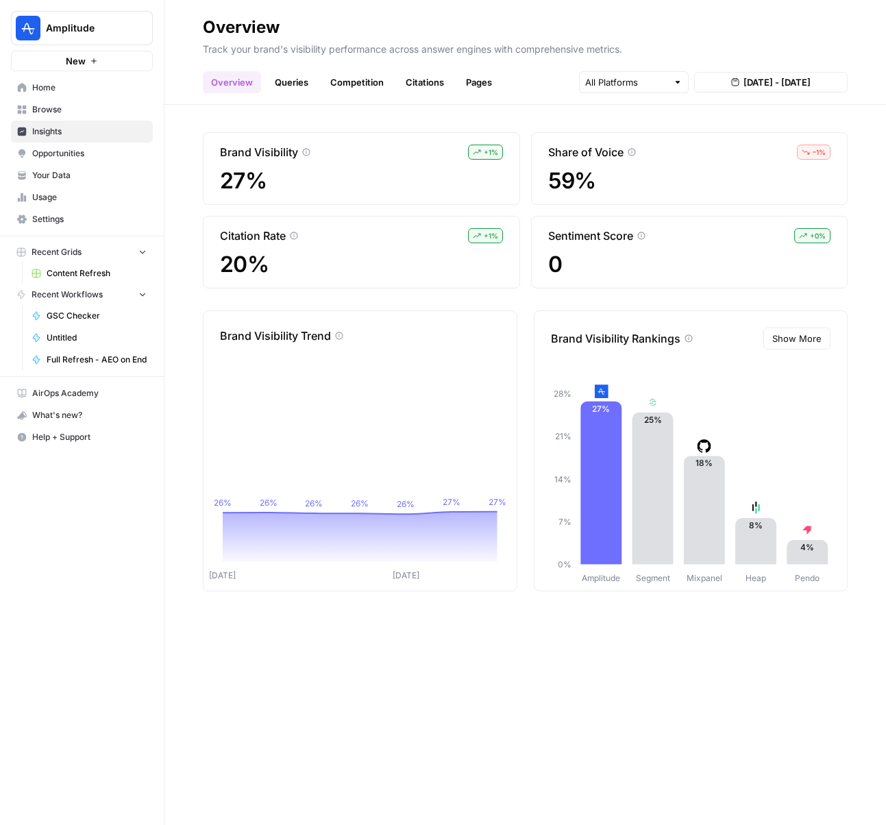
click at [75, 156] on span "Opportunities" at bounding box center [89, 153] width 114 height 12
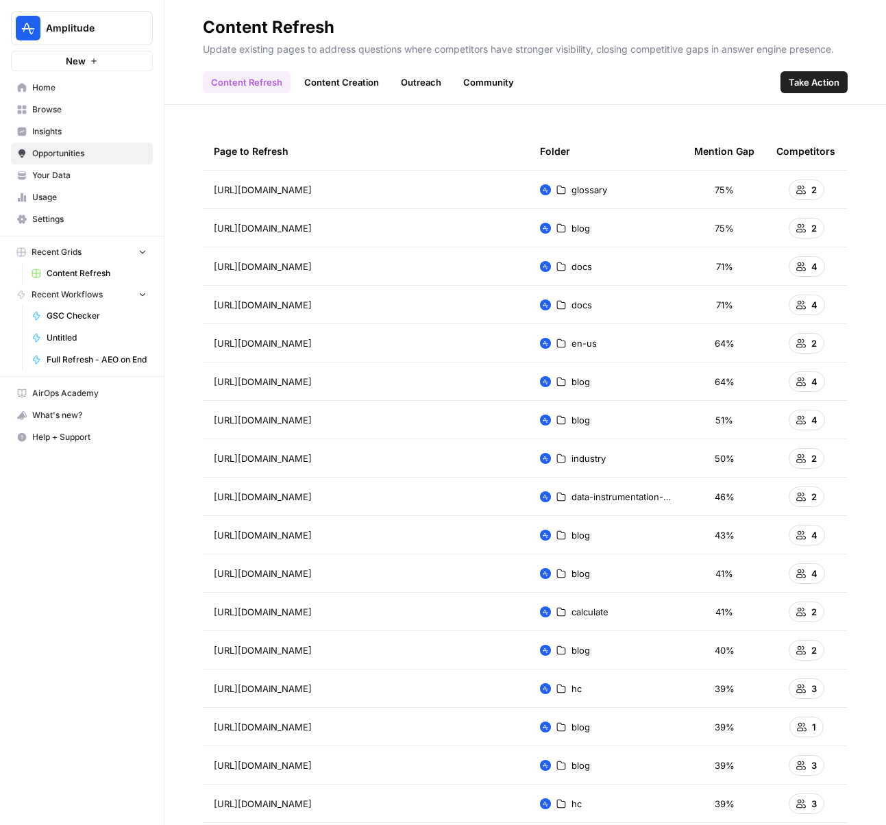
click at [55, 111] on span "Browse" at bounding box center [89, 109] width 114 height 12
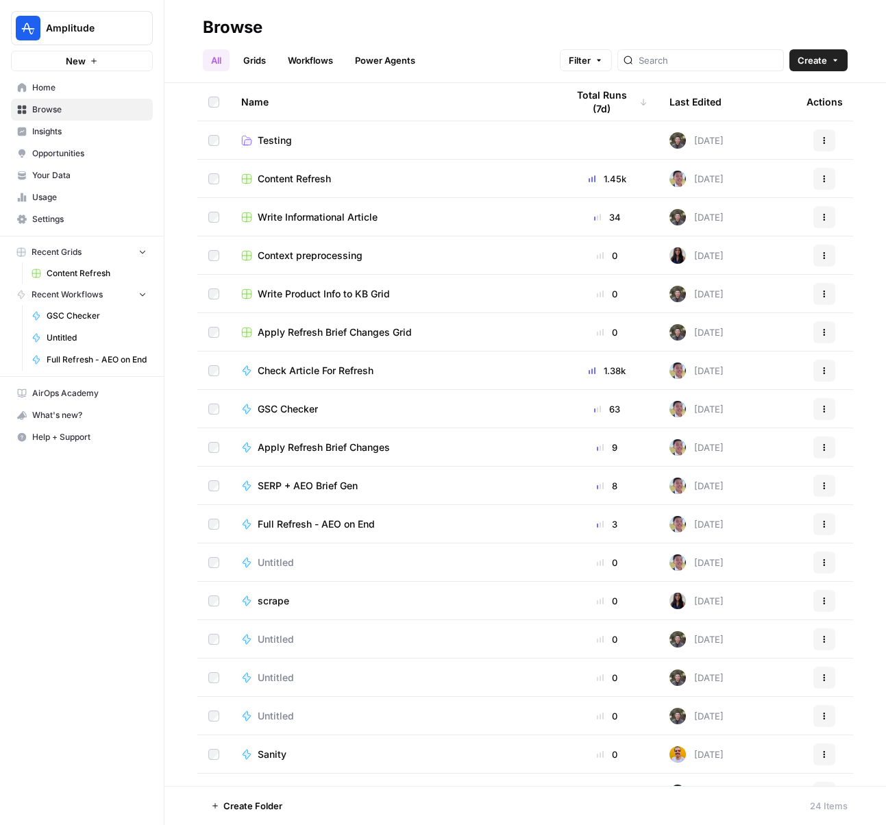
click at [301, 53] on link "Workflows" at bounding box center [311, 60] width 62 height 22
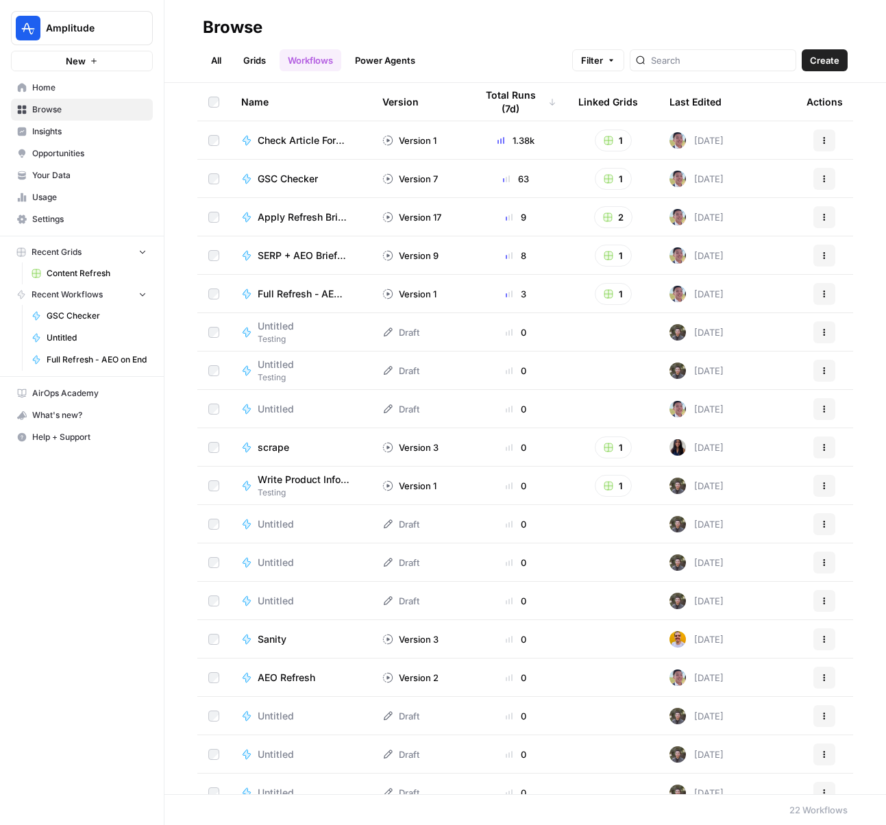
click at [310, 143] on span "Check Article For Refresh" at bounding box center [304, 141] width 92 height 14
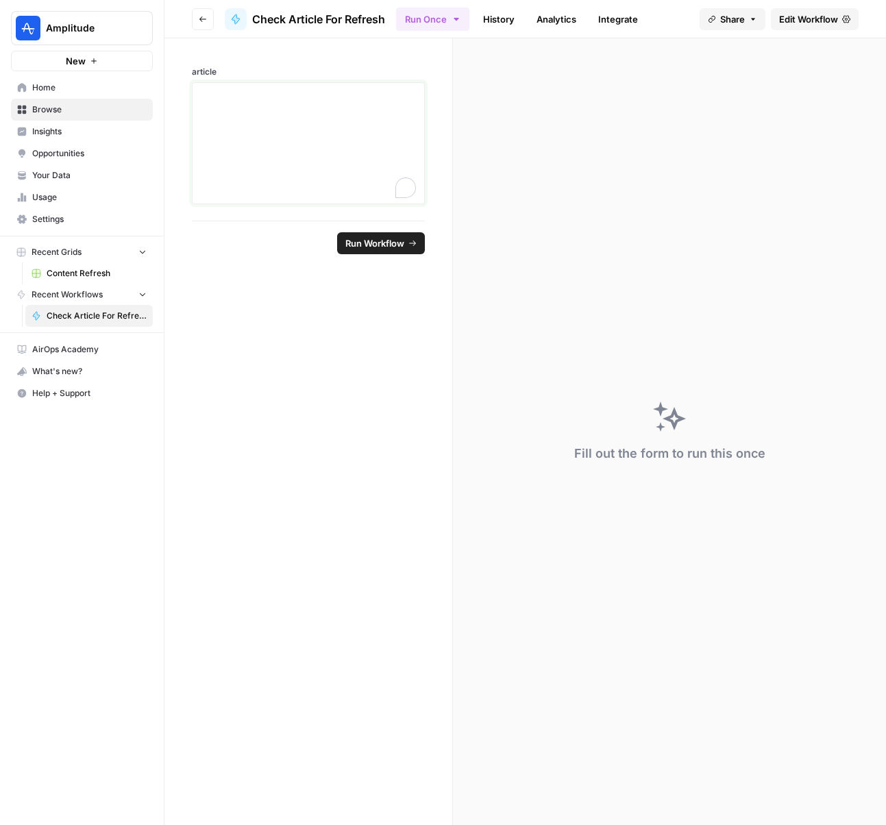
click at [273, 124] on div "To enrich screen reader interactions, please activate Accessibility in Grammarl…" at bounding box center [308, 143] width 215 height 110
click at [666, 429] on icon at bounding box center [673, 418] width 23 height 23
click at [828, 20] on span "Edit Workflow" at bounding box center [808, 19] width 59 height 14
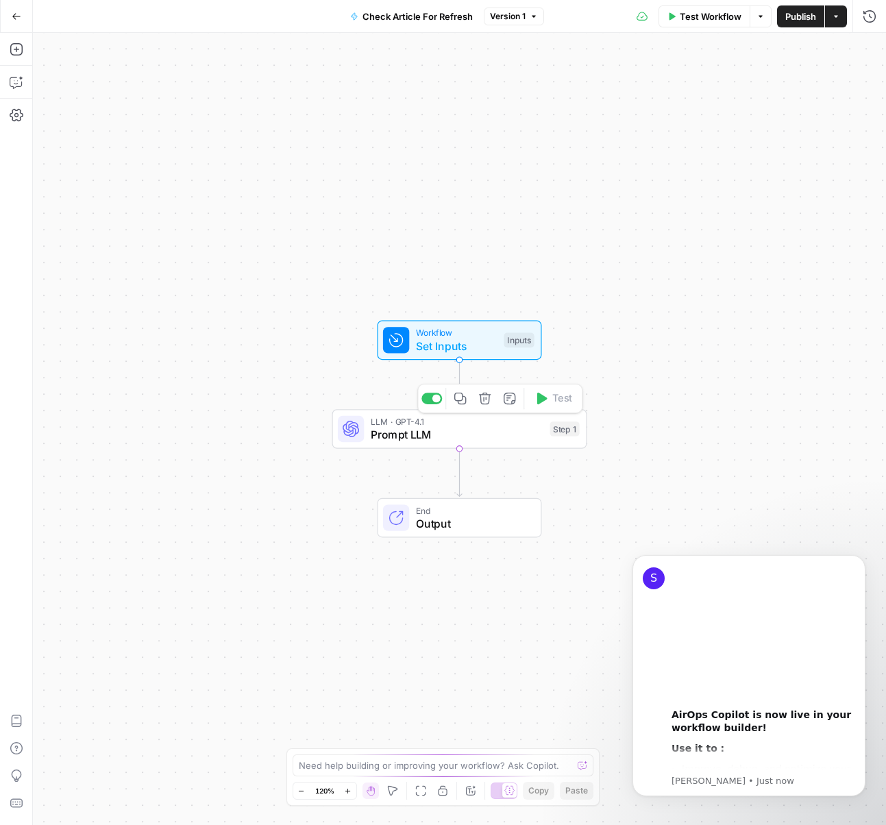
click at [397, 436] on span "Prompt LLM" at bounding box center [457, 434] width 173 height 16
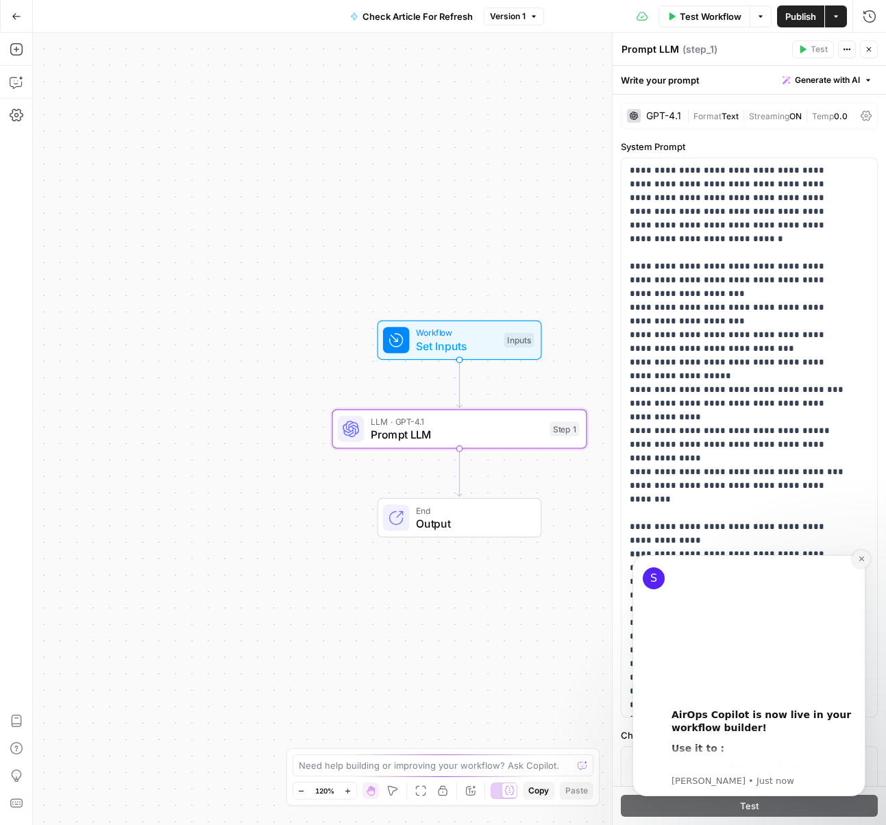
click at [860, 560] on icon "Dismiss notification" at bounding box center [862, 559] width 8 height 8
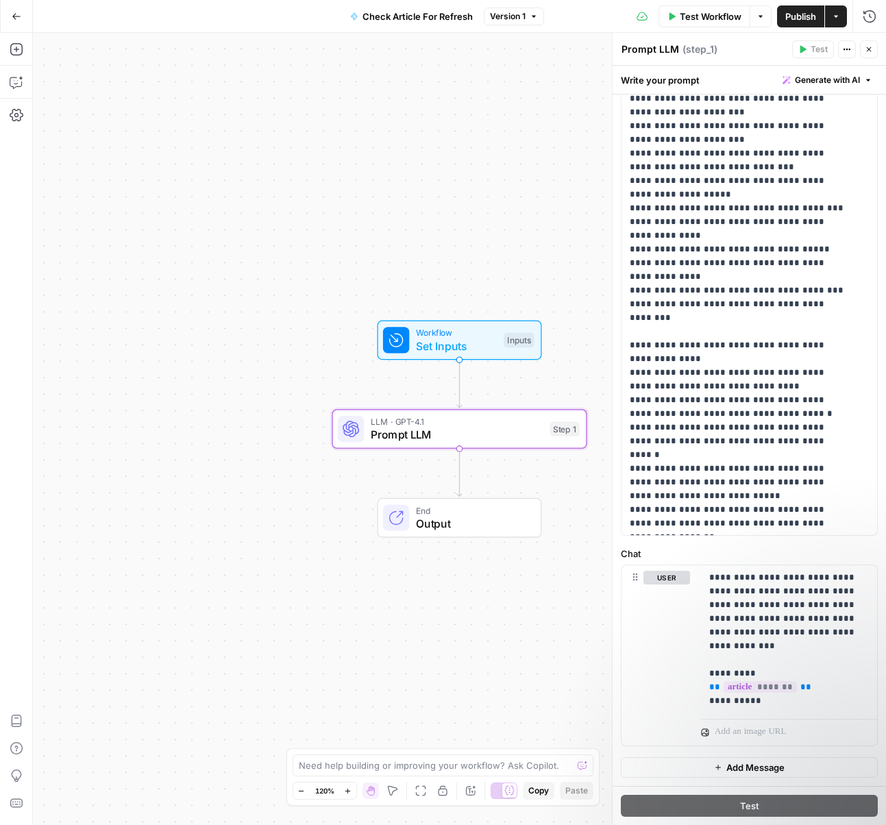
click at [443, 343] on span "Set Inputs" at bounding box center [457, 346] width 82 height 16
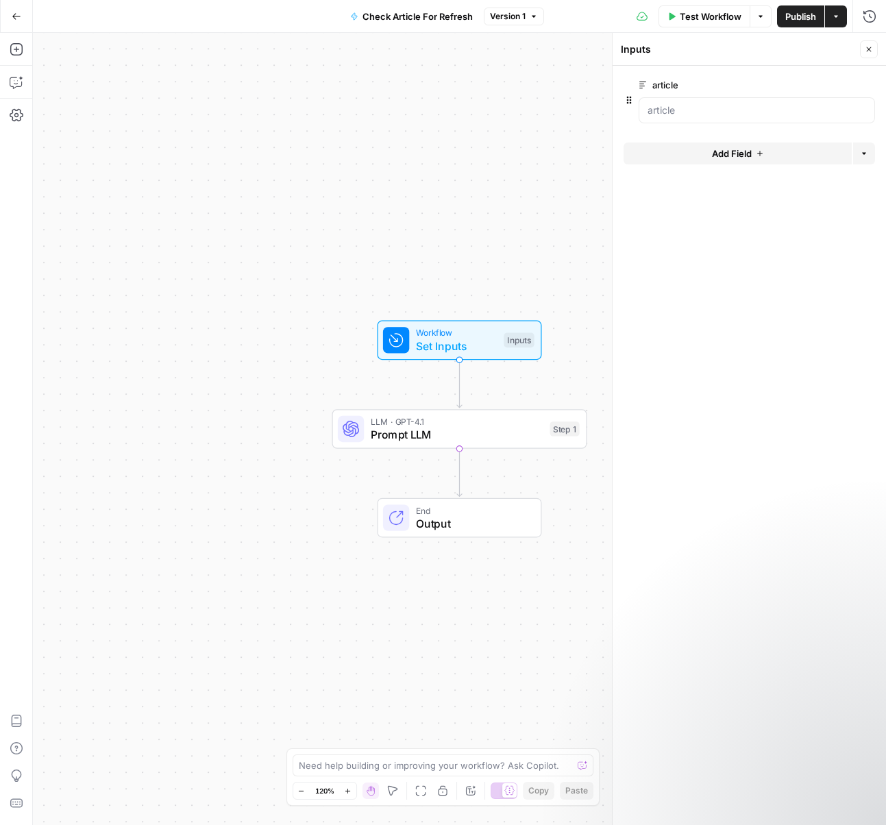
click at [440, 518] on span "Output" at bounding box center [472, 523] width 112 height 16
click at [16, 15] on icon "button" at bounding box center [17, 17] width 10 height 10
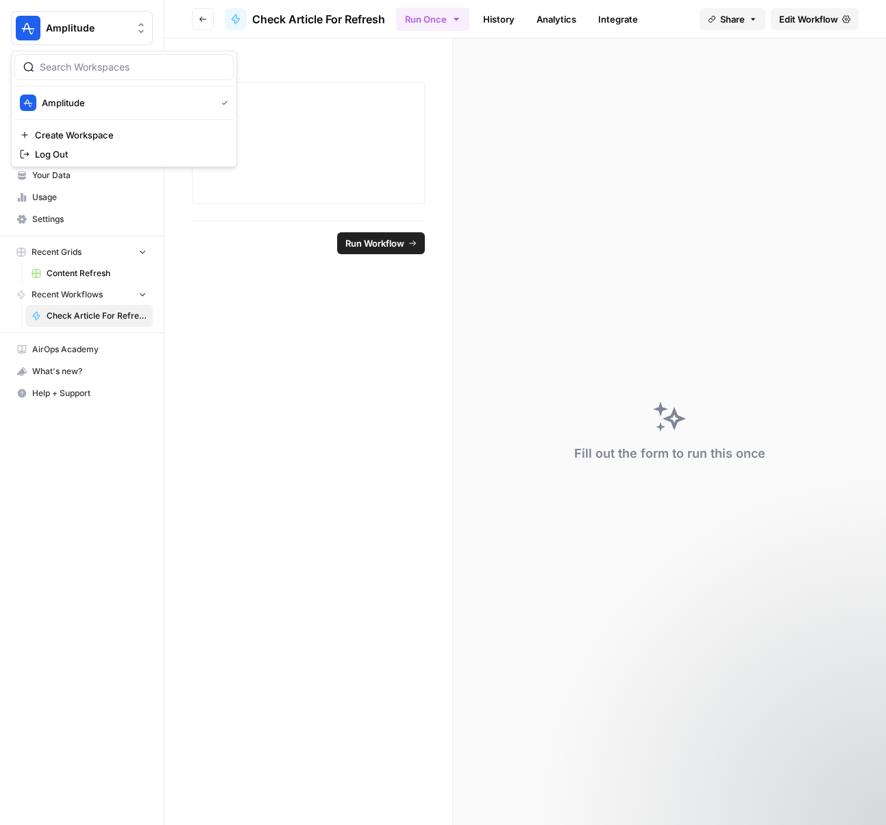
click at [16, 15] on button "Amplitude" at bounding box center [82, 28] width 142 height 34
click at [434, 63] on div "article" at bounding box center [308, 129] width 288 height 182
click at [78, 112] on span "Browse" at bounding box center [89, 109] width 114 height 12
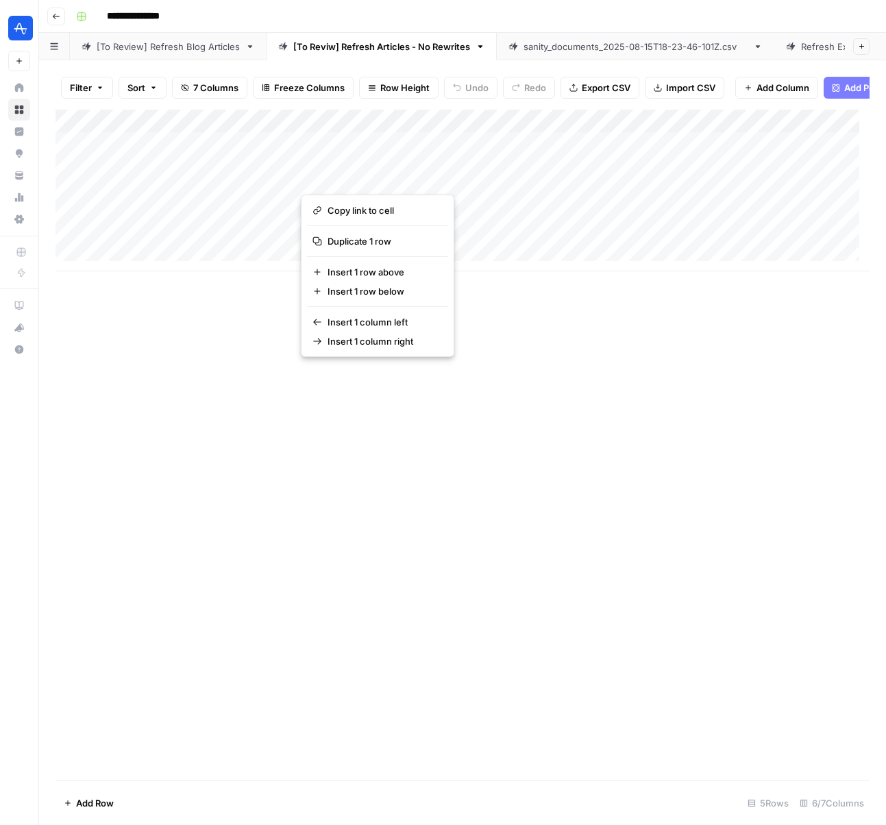
drag, startPoint x: 317, startPoint y: 175, endPoint x: 326, endPoint y: 198, distance: 24.6
click at [649, 360] on div "Add Column" at bounding box center [462, 445] width 814 height 671
click at [643, 153] on div "Add Column" at bounding box center [462, 191] width 814 height 162
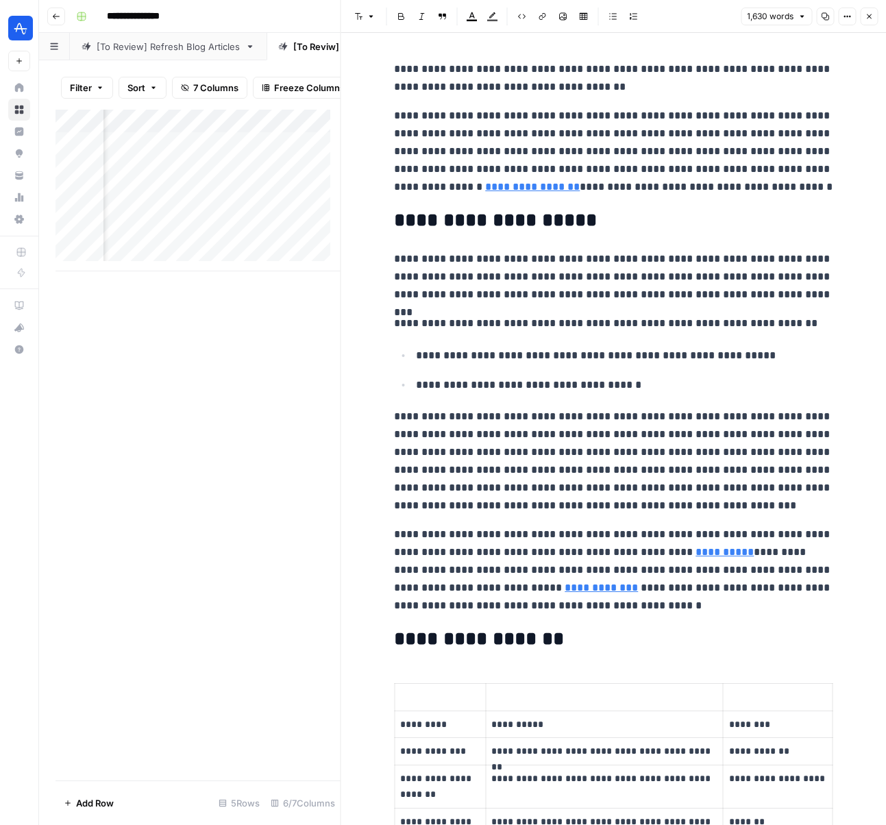
click at [869, 18] on icon "button" at bounding box center [869, 16] width 8 height 8
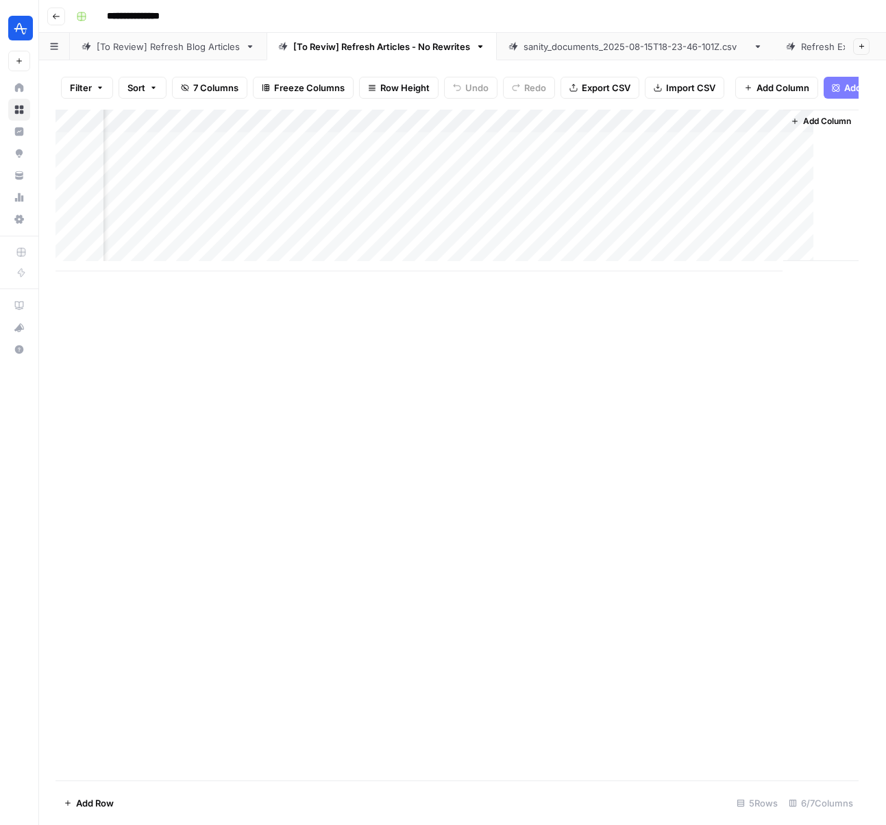
scroll to position [0, 318]
click at [661, 198] on div "Add Column" at bounding box center [462, 191] width 814 height 162
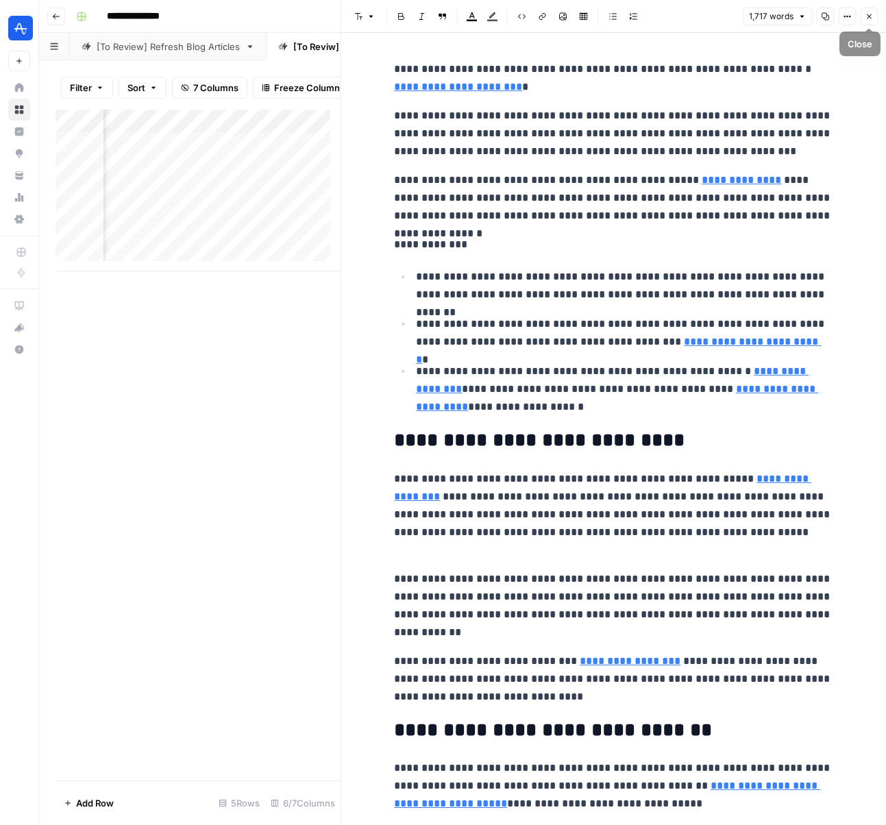
click at [865, 14] on icon "button" at bounding box center [869, 16] width 8 height 8
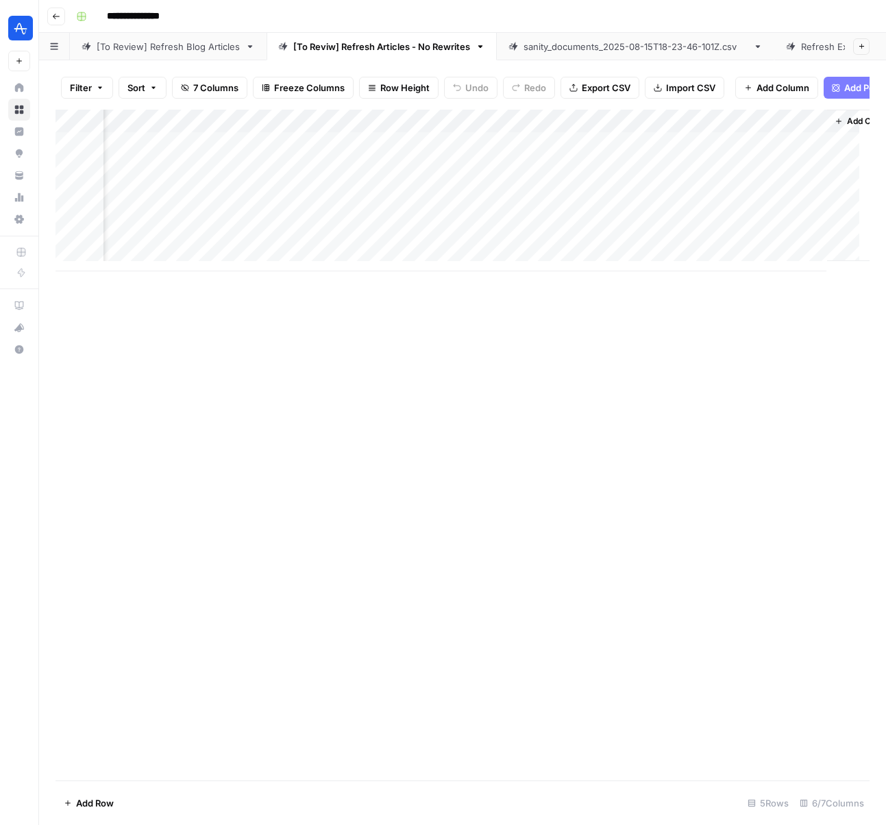
scroll to position [0, 334]
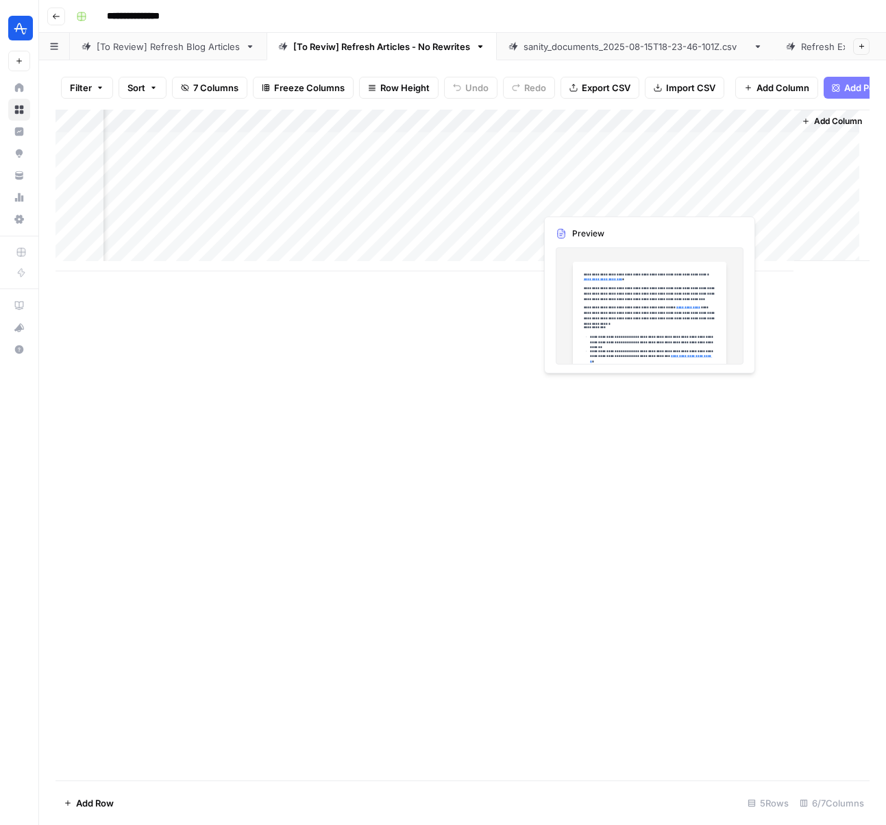
click at [647, 197] on div "Add Column" at bounding box center [462, 191] width 814 height 162
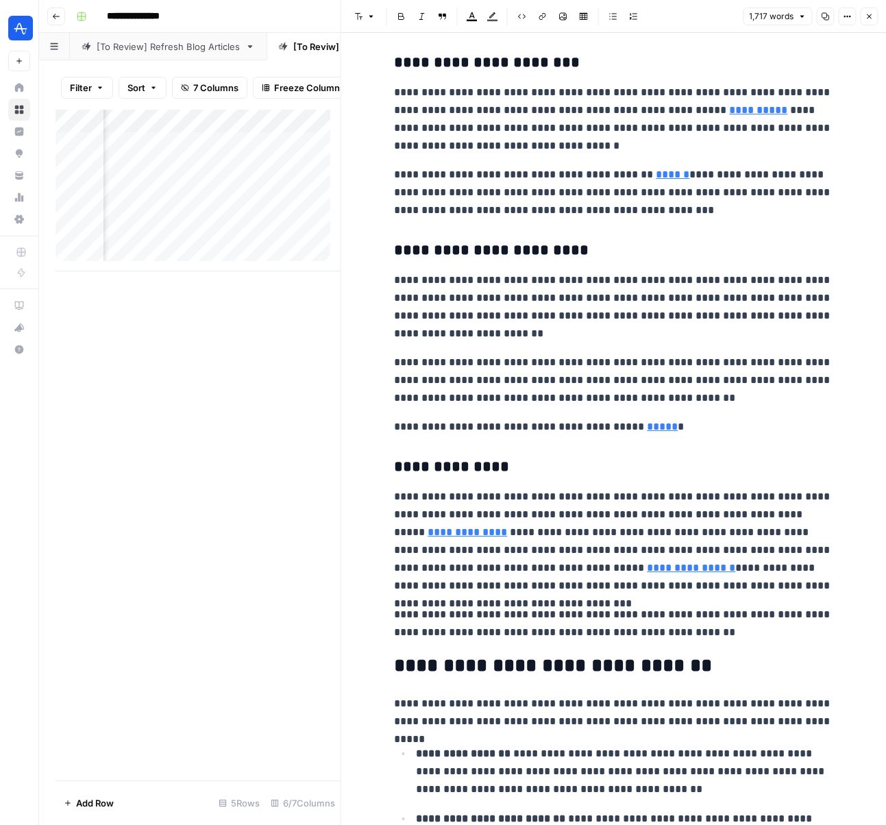
scroll to position [2498, 0]
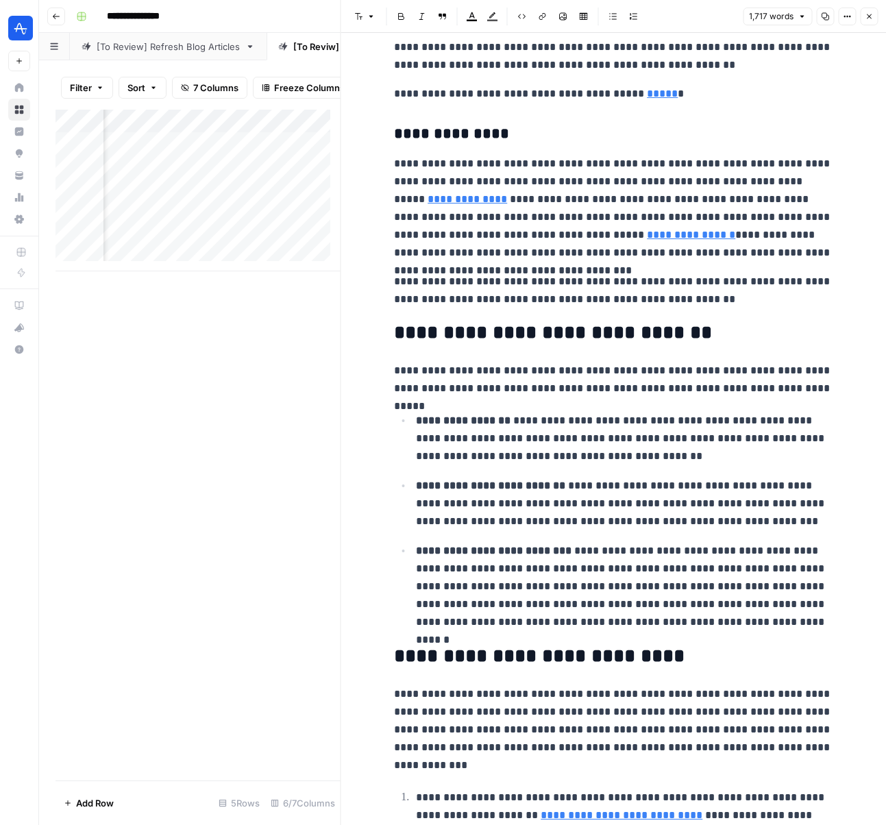
click at [869, 16] on icon "button" at bounding box center [869, 16] width 8 height 8
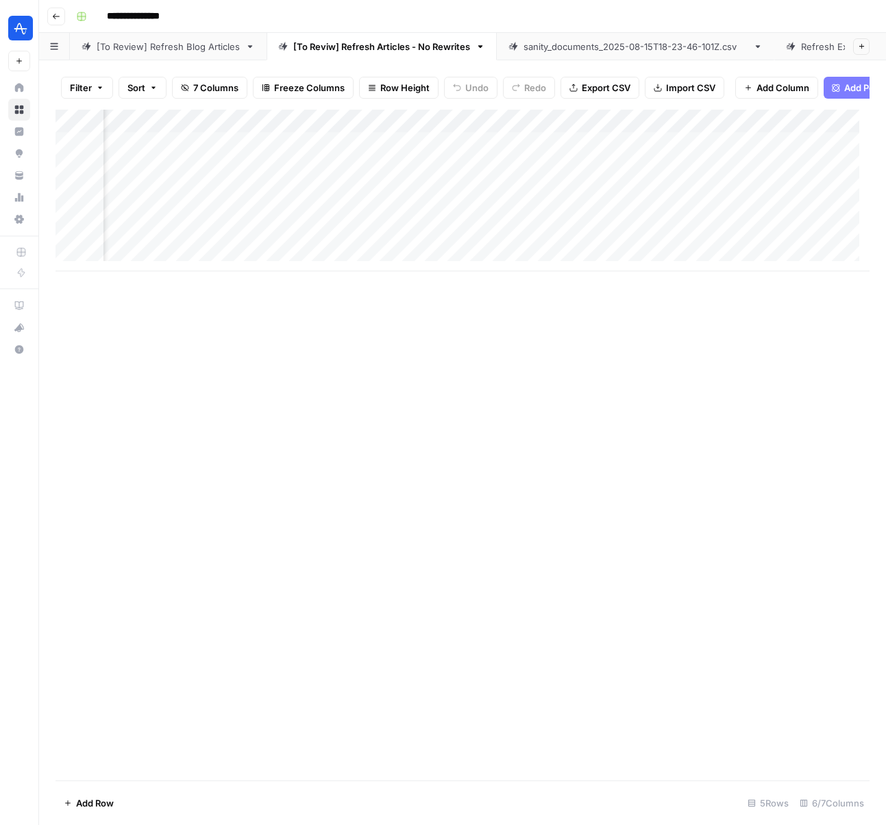
scroll to position [0, 334]
click at [768, 197] on div "Add Column" at bounding box center [462, 191] width 814 height 162
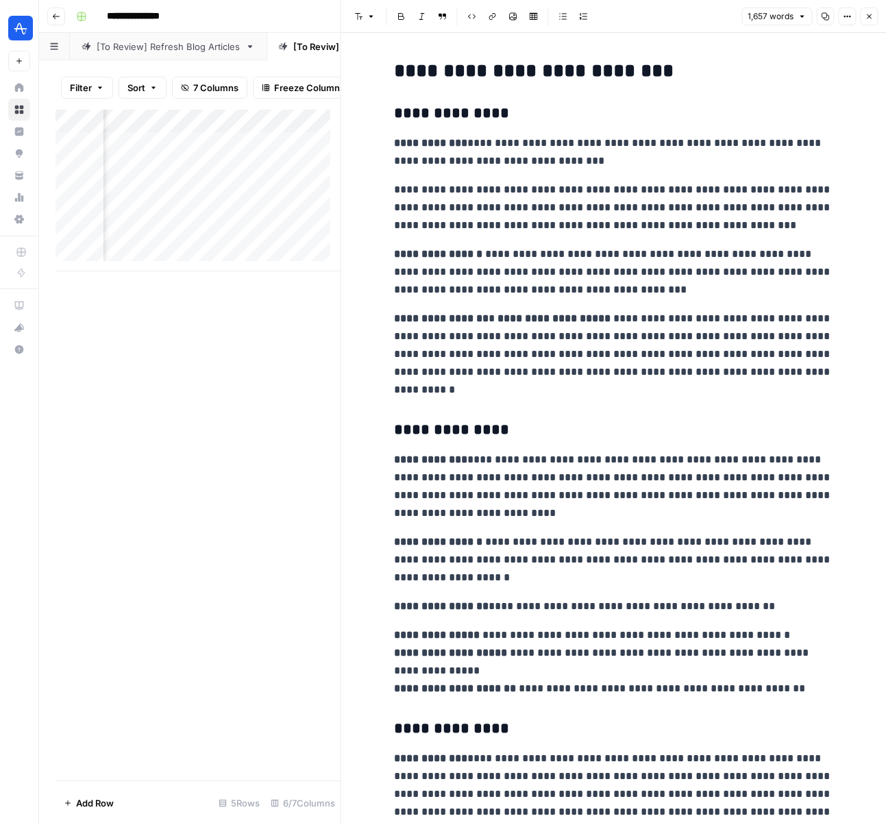
click at [869, 16] on icon "button" at bounding box center [869, 16] width 8 height 8
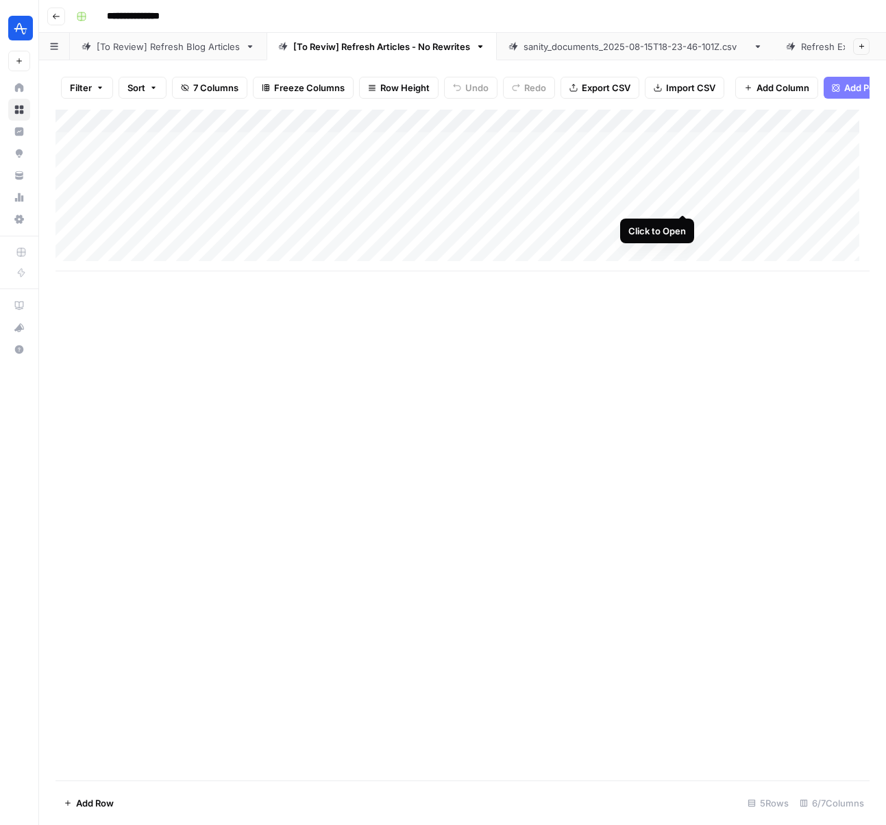
click at [682, 200] on div "Add Column" at bounding box center [462, 191] width 814 height 162
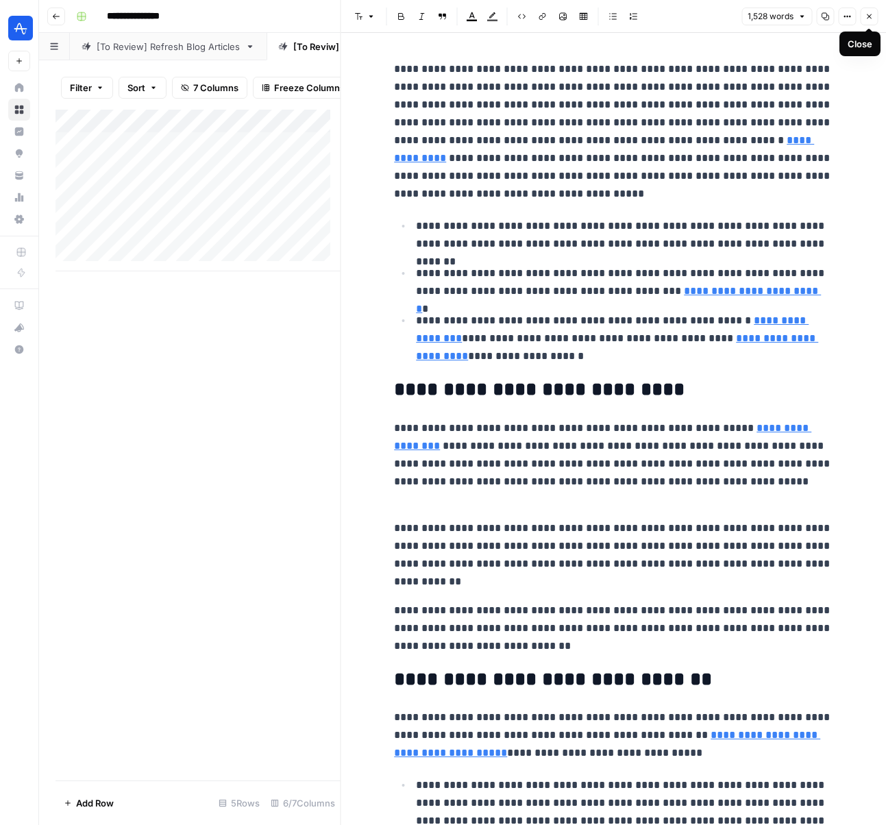
click at [867, 20] on icon "button" at bounding box center [869, 16] width 8 height 8
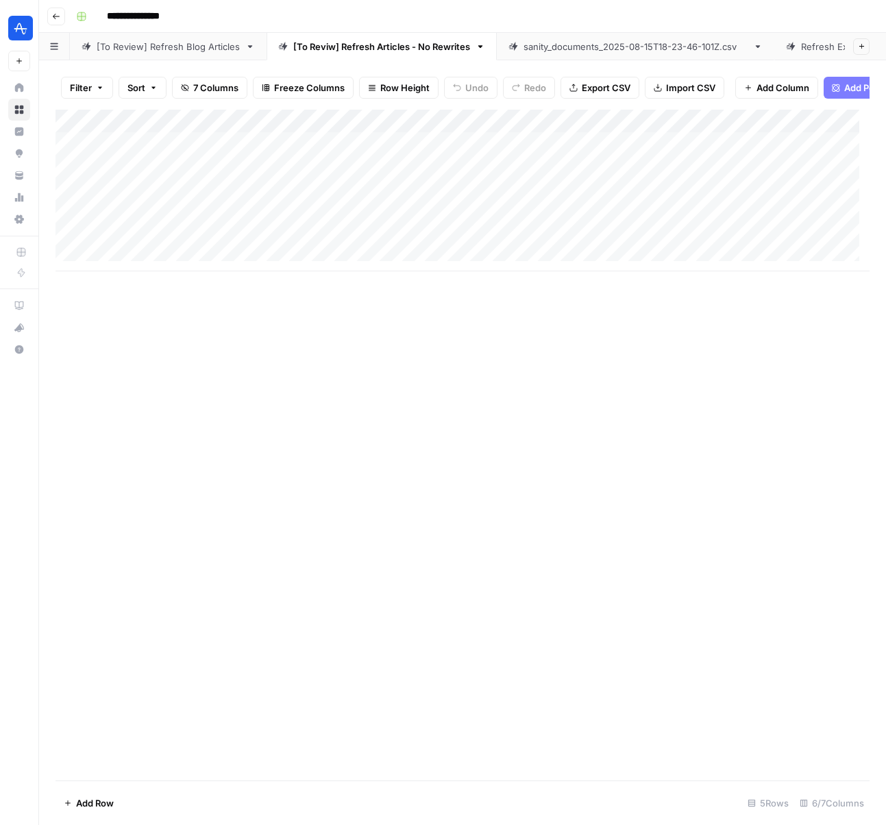
click at [364, 129] on div "Add Column" at bounding box center [462, 191] width 814 height 162
click at [508, 336] on div "Add Column" at bounding box center [462, 445] width 814 height 671
click at [769, 199] on div "Add Column" at bounding box center [462, 191] width 814 height 162
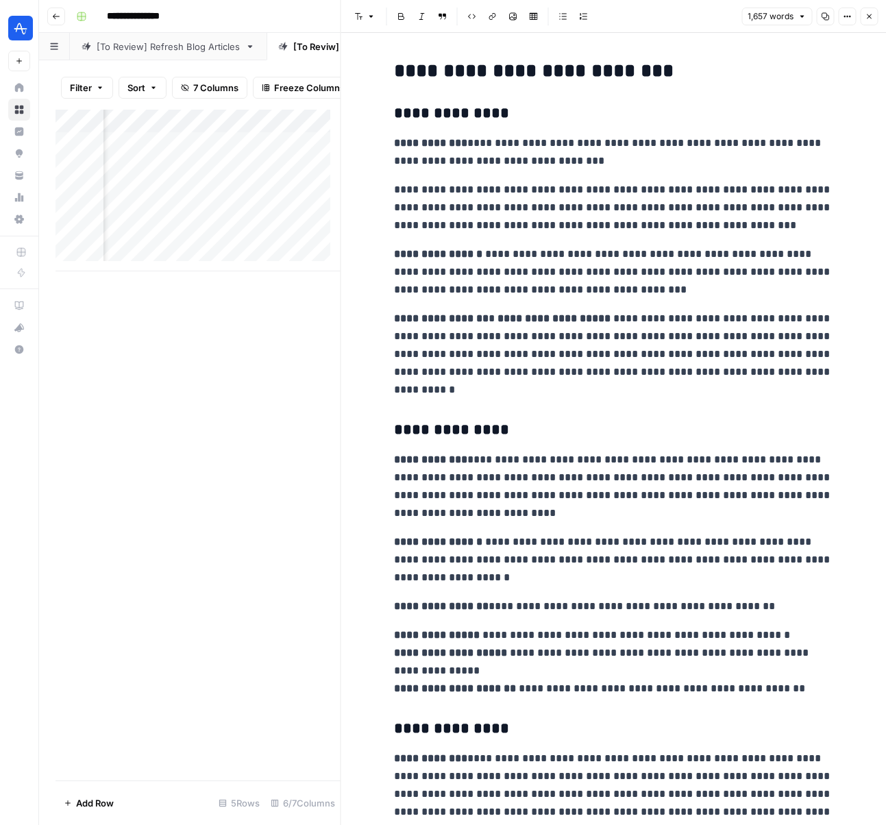
click at [870, 16] on icon "button" at bounding box center [869, 16] width 8 height 8
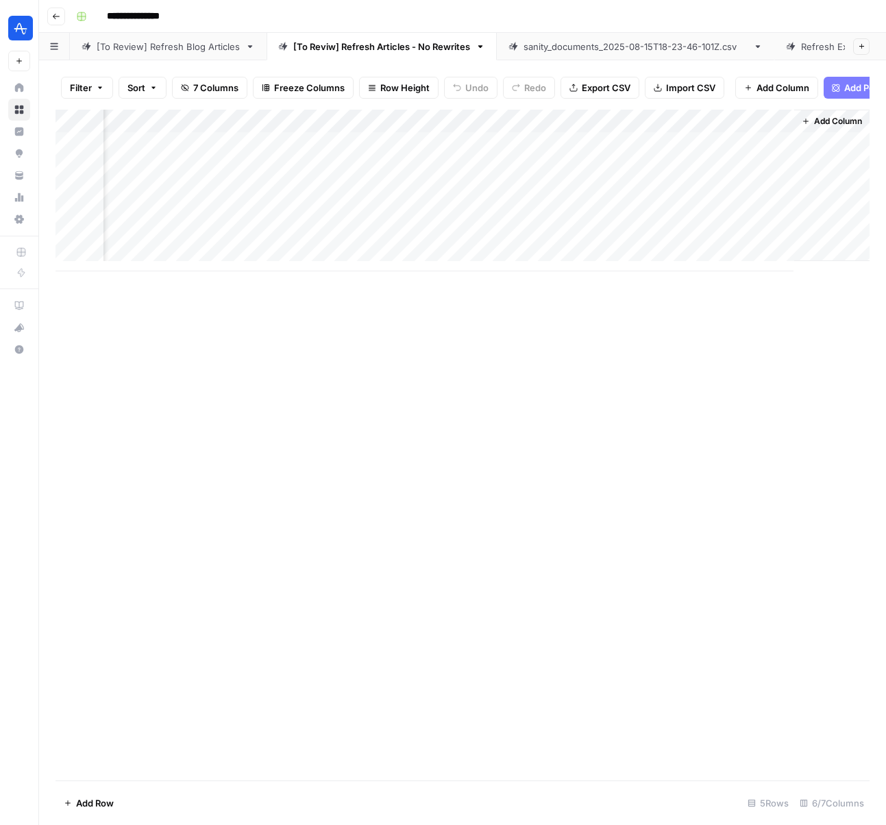
scroll to position [0, 318]
click at [665, 153] on div "Add Column" at bounding box center [462, 191] width 814 height 162
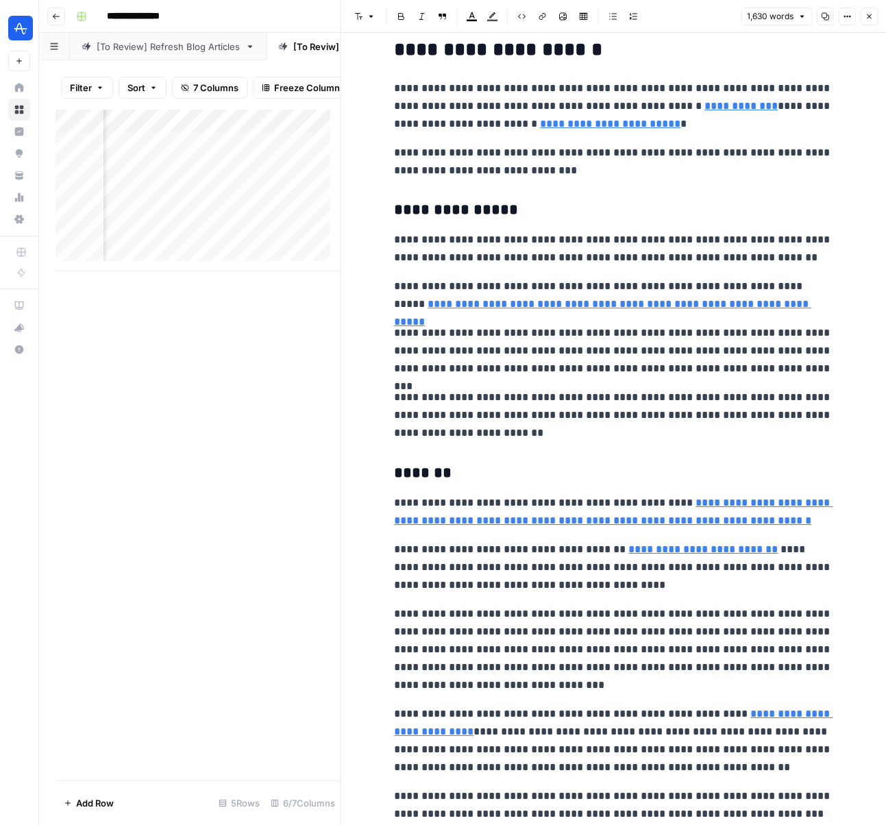
scroll to position [3125, 0]
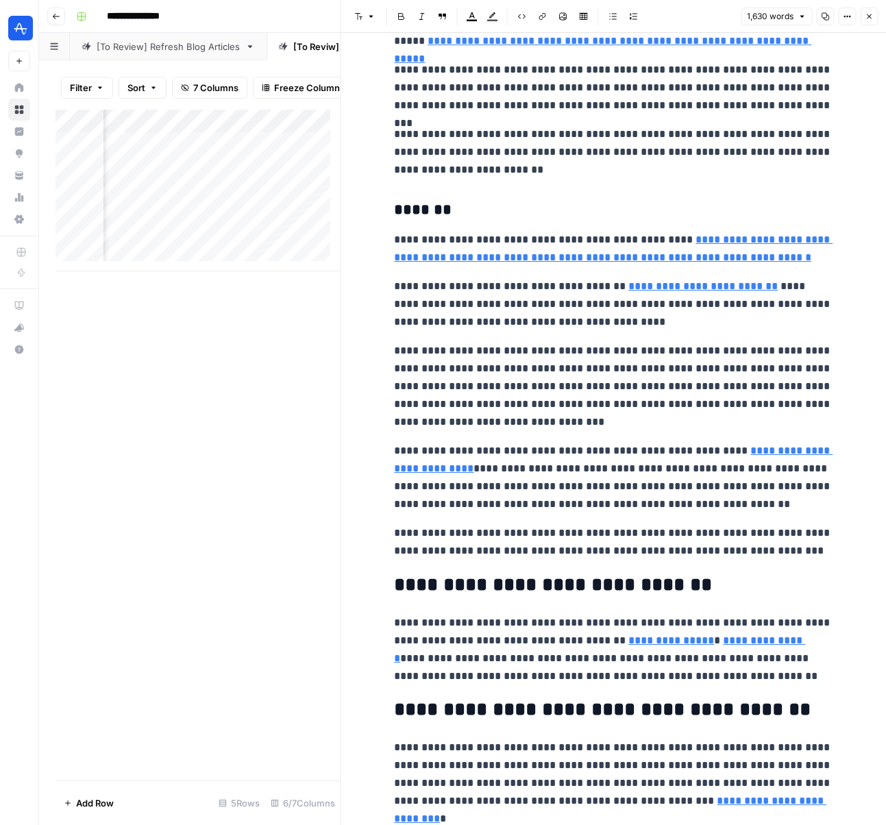
click at [871, 16] on icon "button" at bounding box center [869, 16] width 8 height 8
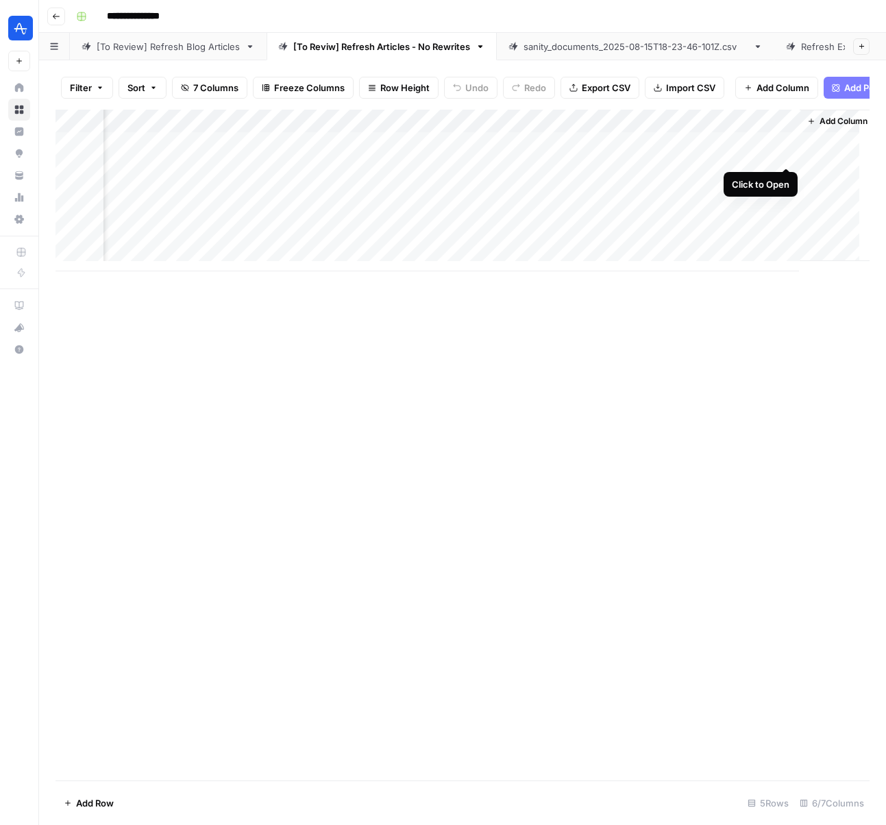
click at [788, 152] on div "Add Column" at bounding box center [462, 191] width 814 height 162
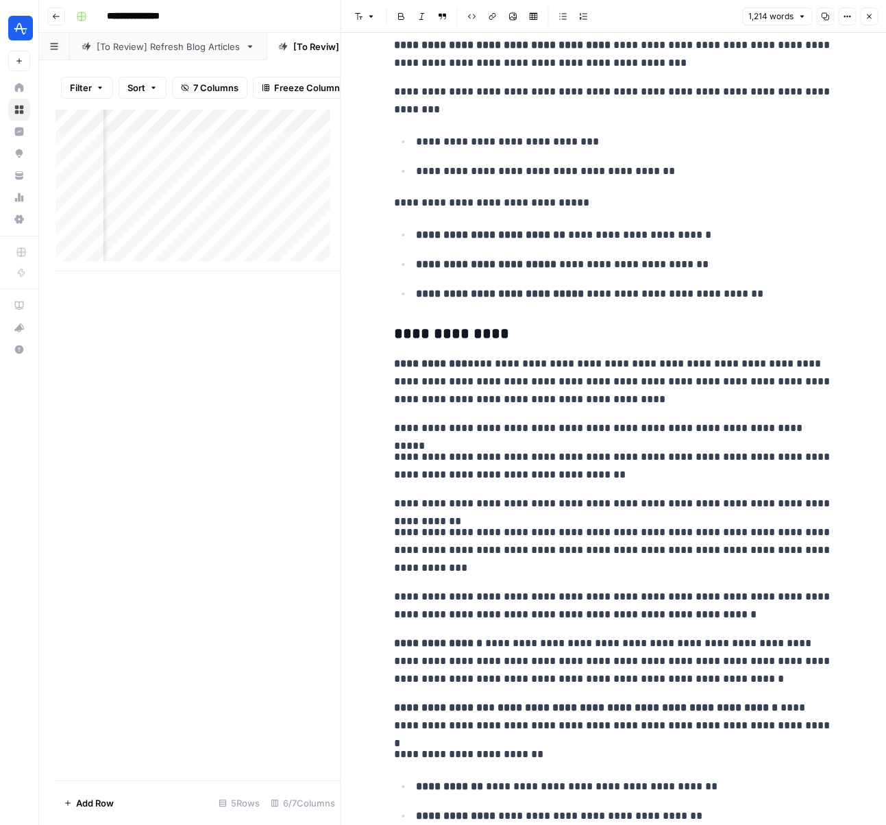
scroll to position [756, 0]
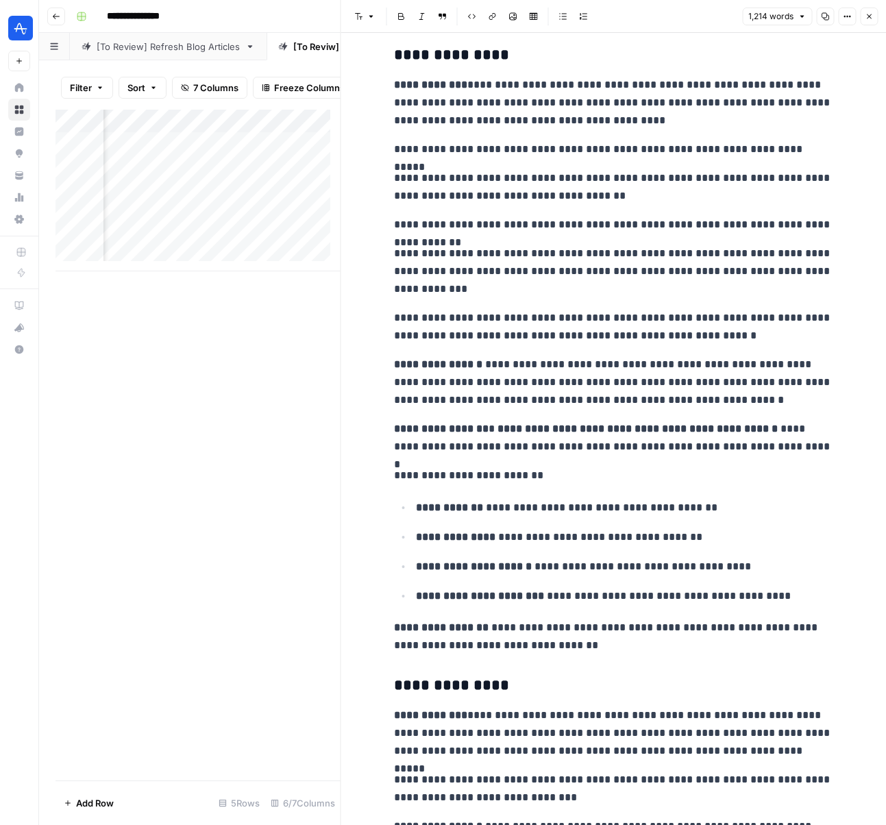
click at [876, 16] on button "Close" at bounding box center [869, 17] width 18 height 18
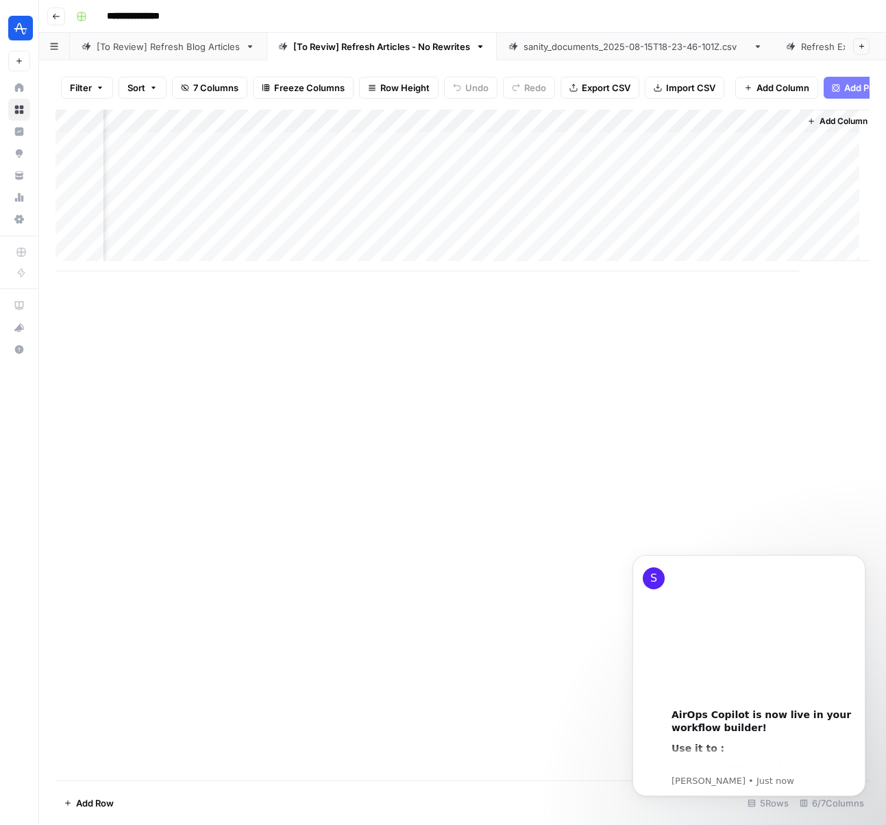
click at [58, 18] on icon "button" at bounding box center [56, 16] width 8 height 8
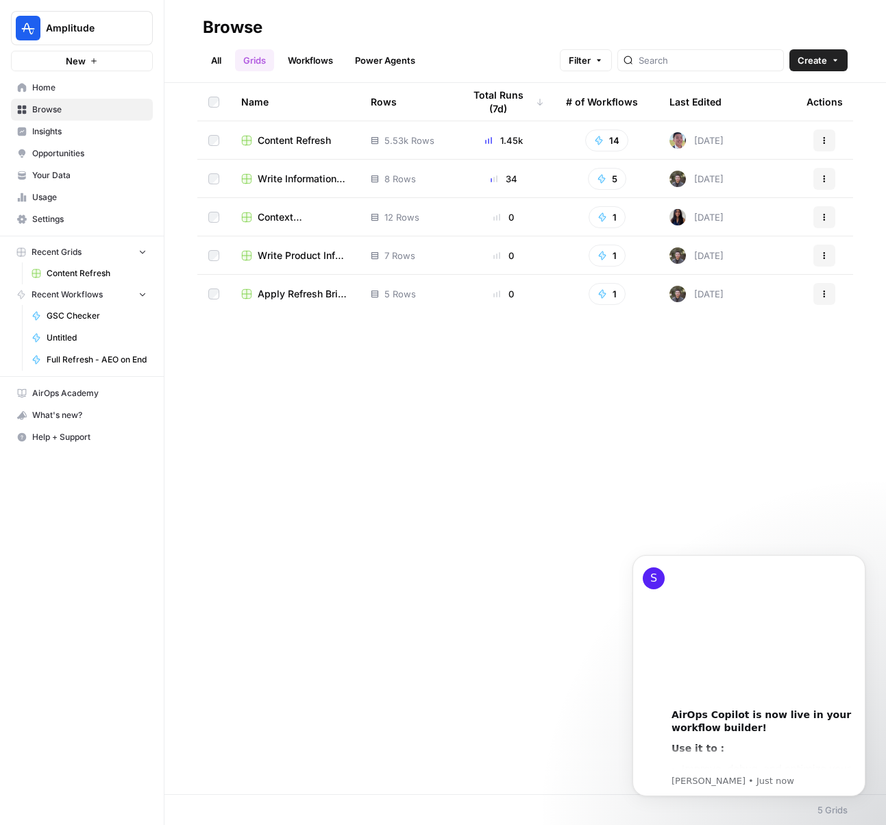
click at [310, 140] on span "Content Refresh" at bounding box center [294, 141] width 73 height 14
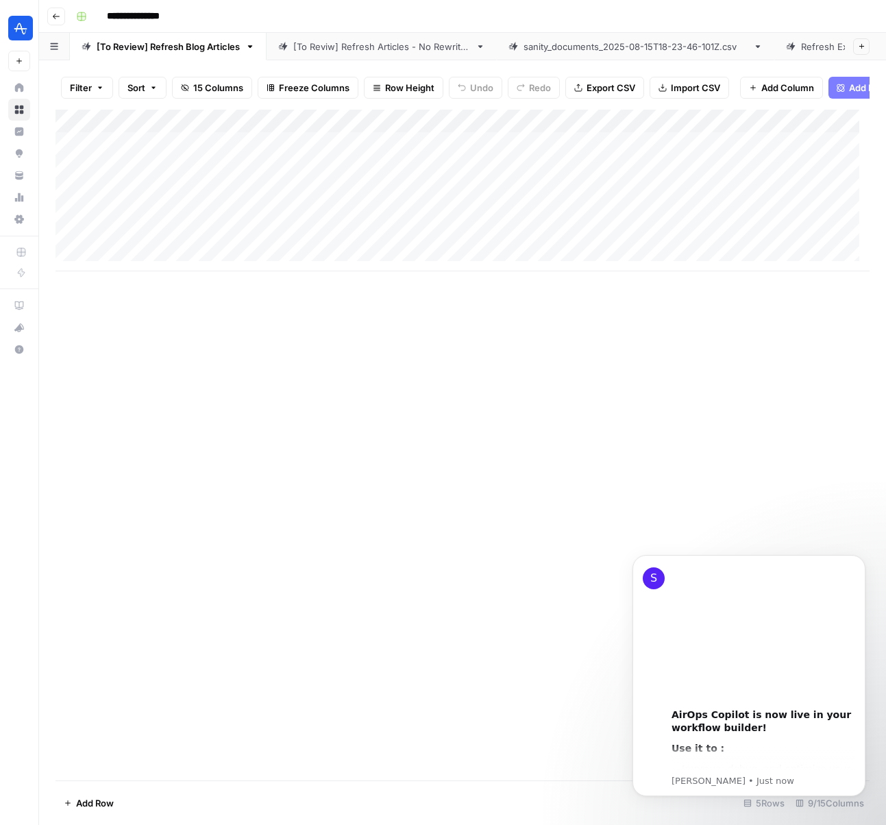
click at [358, 44] on div "[To Reviw] Refresh Articles - No Rewrites" at bounding box center [381, 47] width 177 height 14
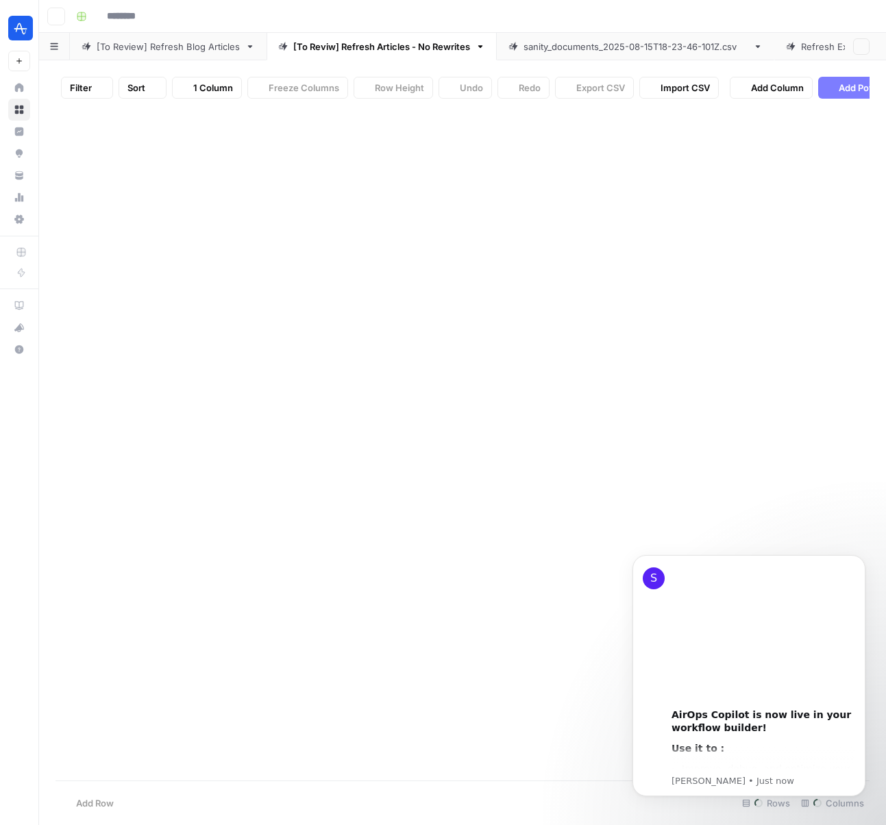
type input "**********"
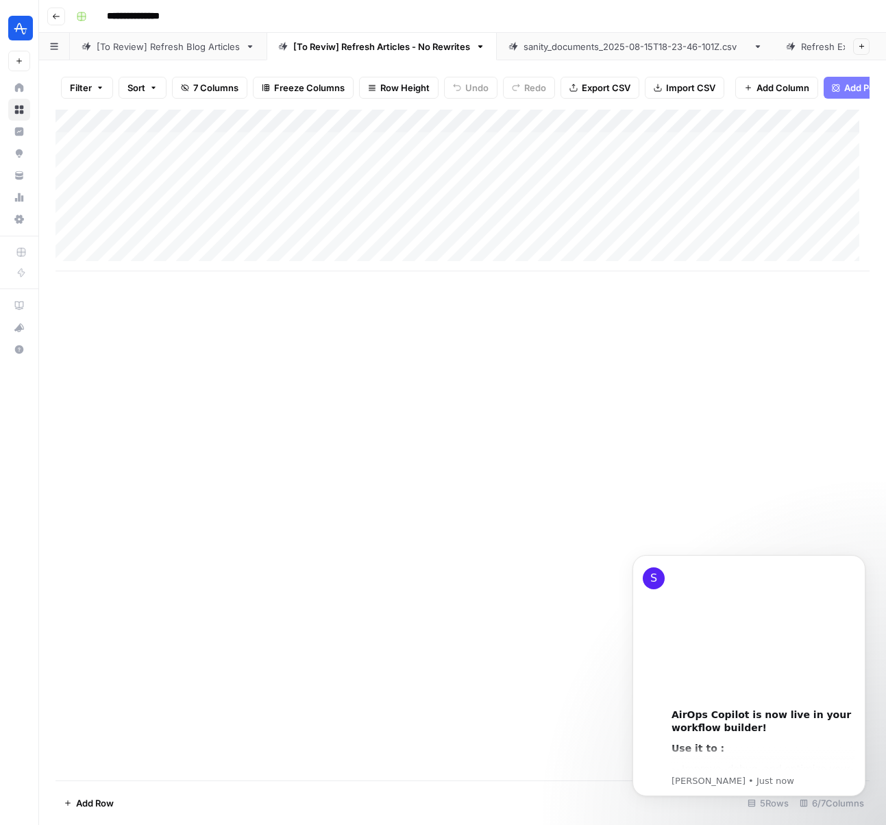
click at [478, 42] on icon "button" at bounding box center [480, 47] width 10 height 10
click at [480, 42] on icon "button" at bounding box center [480, 47] width 10 height 10
click at [173, 43] on div "[To Review] Refresh Blog Articles" at bounding box center [168, 47] width 143 height 14
click at [563, 131] on div "Add Column" at bounding box center [462, 191] width 814 height 162
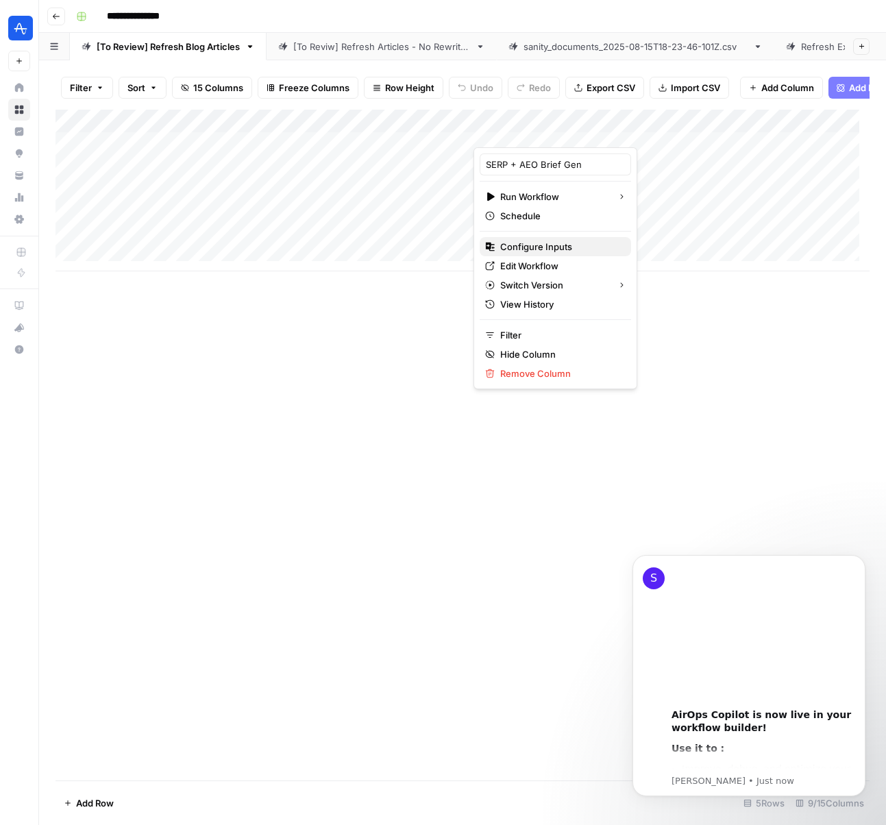
click at [552, 247] on span "Configure Inputs" at bounding box center [560, 247] width 120 height 14
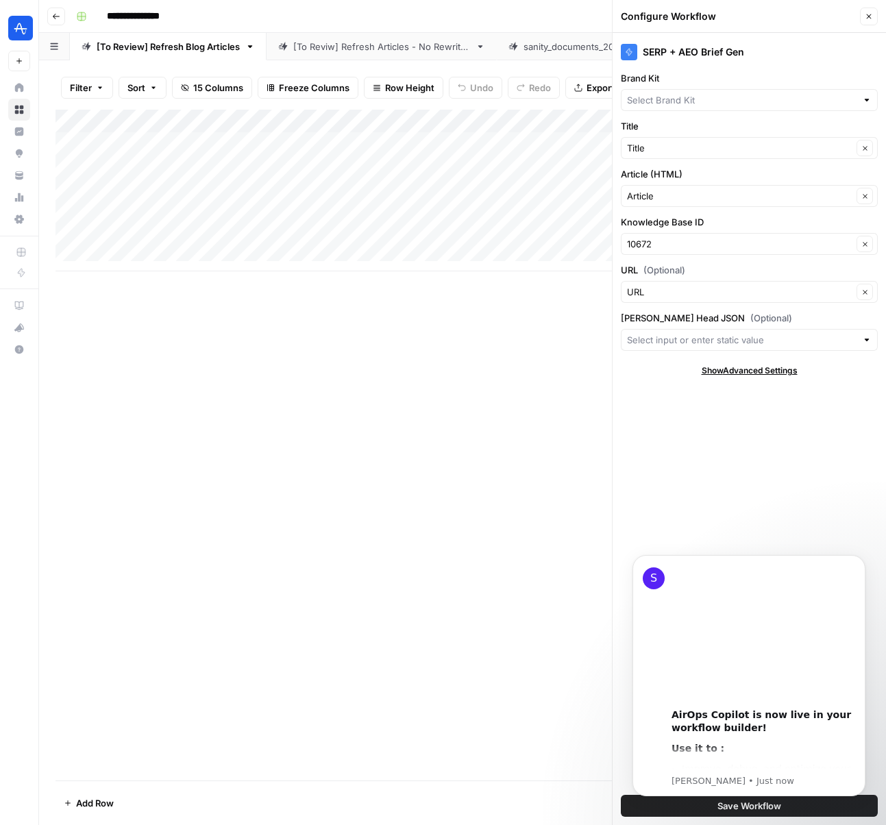
type input "Amplitude"
click at [858, 560] on icon "Dismiss notification" at bounding box center [862, 559] width 8 height 8
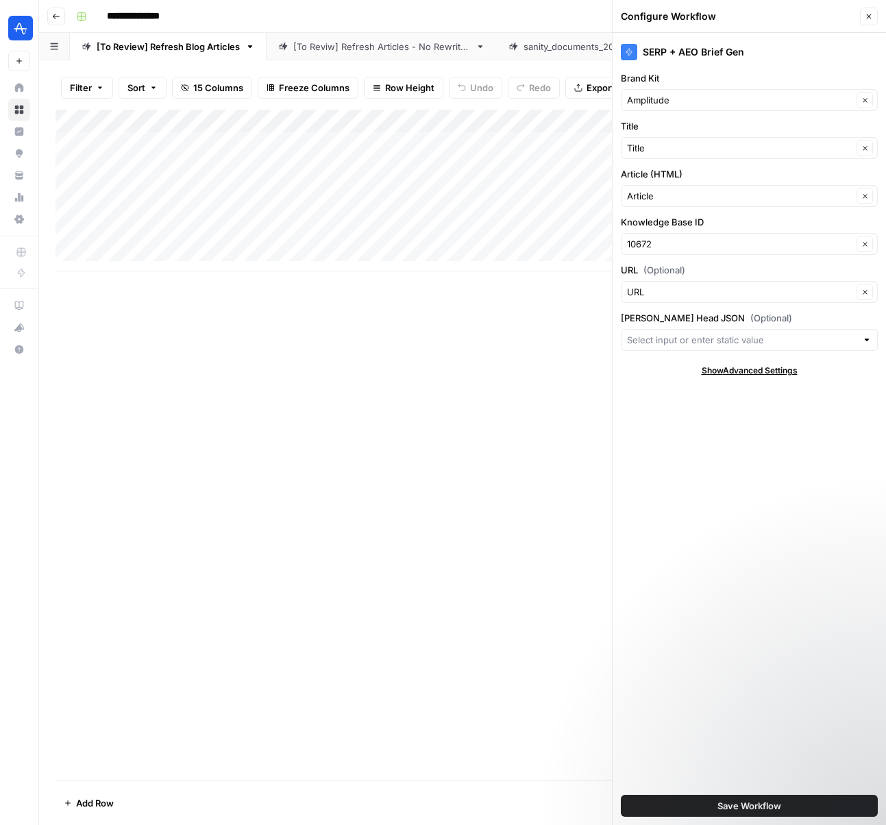
click at [870, 17] on icon "button" at bounding box center [869, 16] width 5 height 5
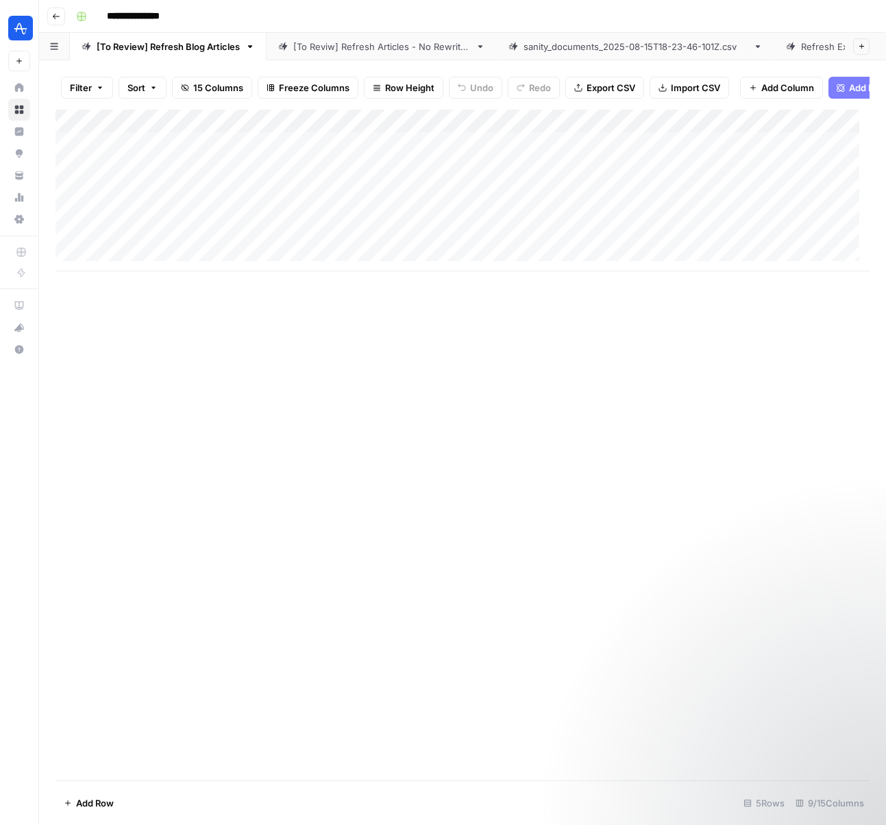
click at [569, 131] on div "Add Column" at bounding box center [462, 191] width 814 height 162
click at [747, 325] on div "Add Column" at bounding box center [462, 445] width 814 height 671
click at [163, 19] on input "**********" at bounding box center [145, 16] width 88 height 22
click at [211, 20] on div "**********" at bounding box center [472, 16] width 802 height 22
click at [347, 45] on div "[To Reviw] Refresh Articles - No Rewrites" at bounding box center [381, 47] width 177 height 14
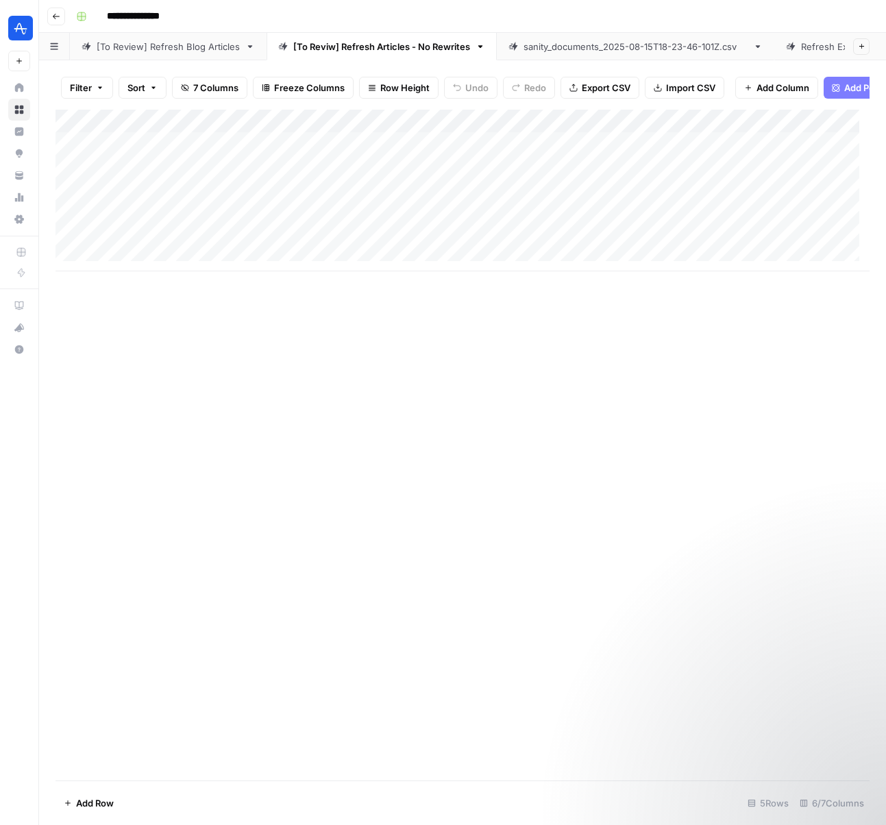
click at [530, 49] on link "sanity_documents_2025-08-15T18-23-46-101Z.csv" at bounding box center [635, 46] width 277 height 27
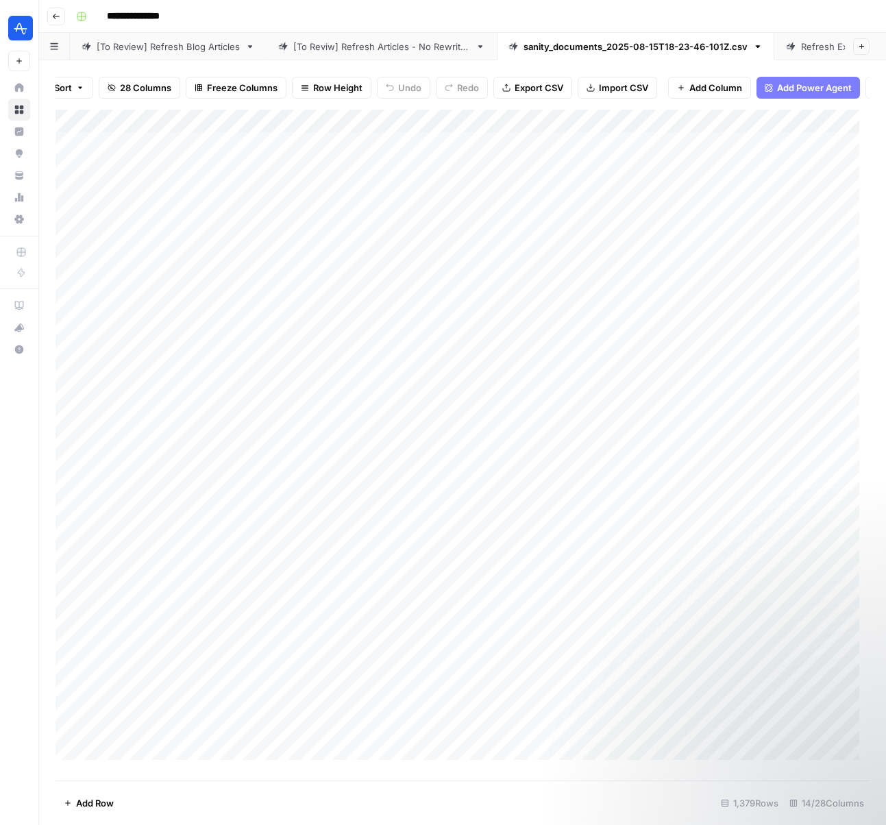
scroll to position [0, 97]
click at [801, 45] on div "Refresh Explore Article" at bounding box center [850, 47] width 98 height 14
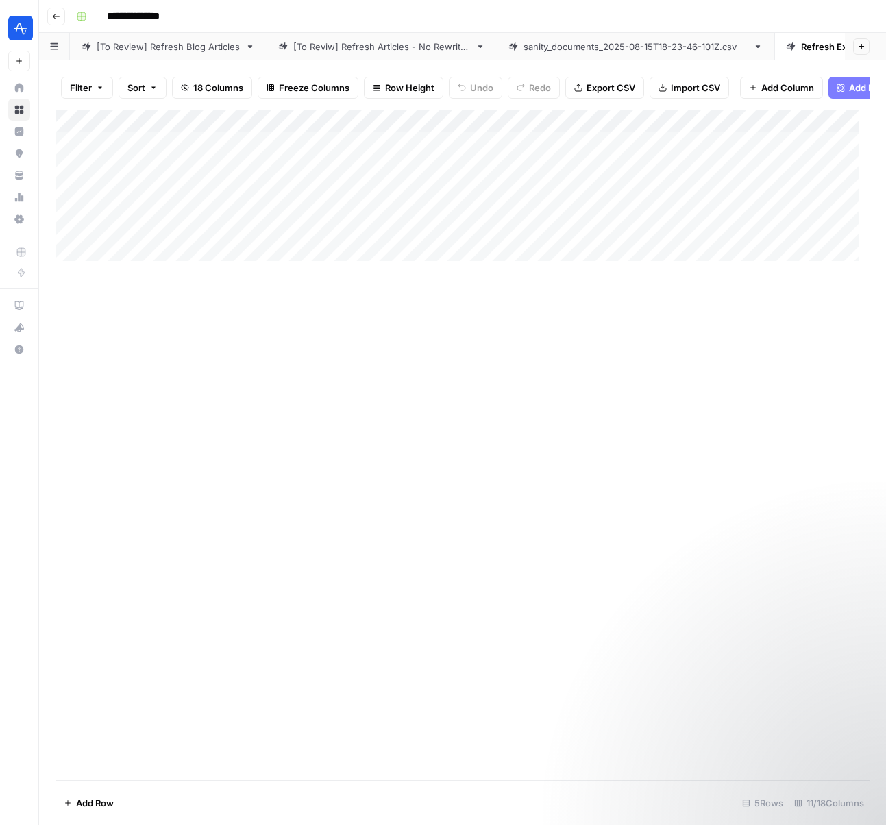
click at [231, 41] on div "[To Review] Refresh Blog Articles" at bounding box center [168, 47] width 143 height 14
click at [337, 41] on div "[To Reviw] Refresh Articles - No Rewrites" at bounding box center [381, 47] width 177 height 14
click at [203, 40] on div "[To Review] Refresh Blog Articles" at bounding box center [168, 47] width 143 height 14
click at [504, 129] on div "Add Column" at bounding box center [462, 191] width 814 height 162
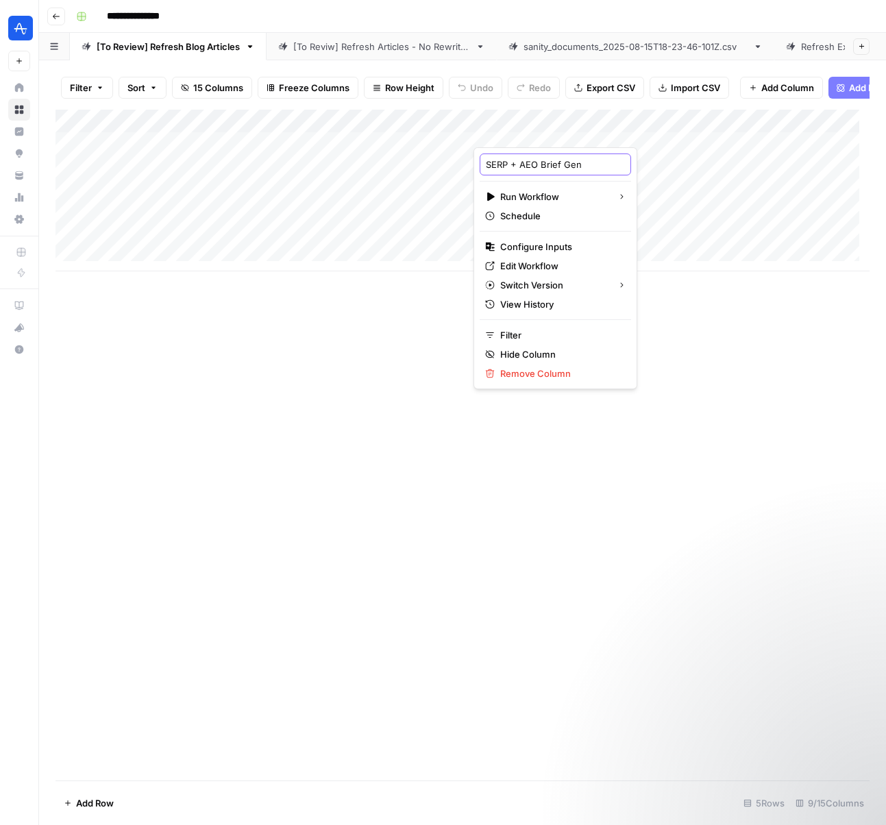
click at [532, 167] on input "SERP + AEO Brief Gen" at bounding box center [555, 165] width 139 height 14
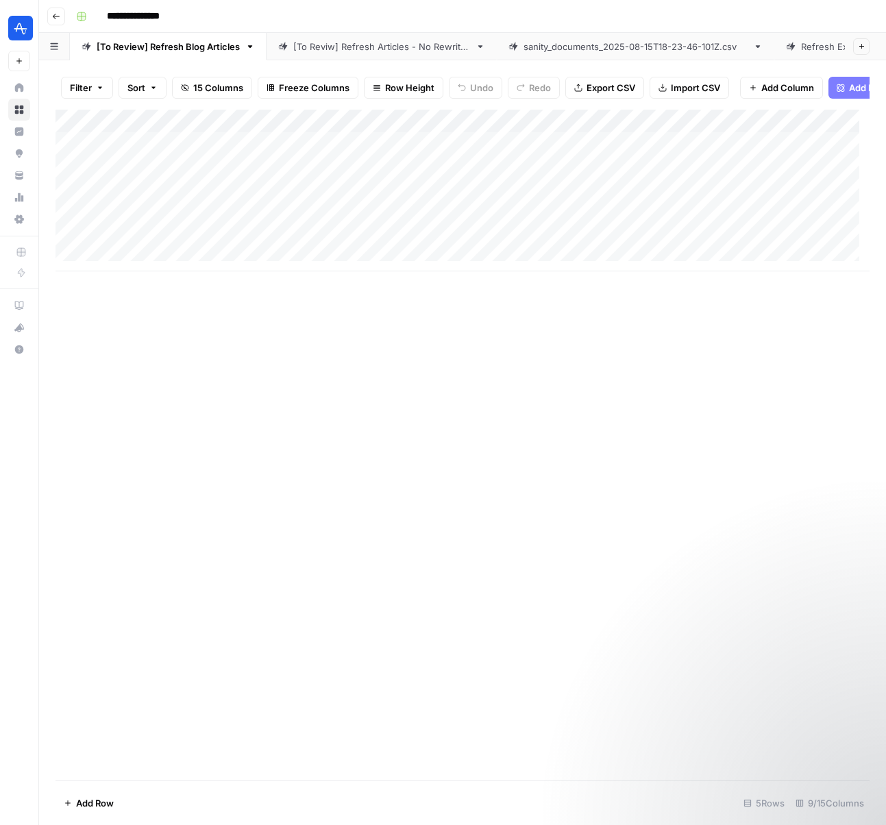
click at [529, 132] on div "Add Column" at bounding box center [462, 191] width 814 height 162
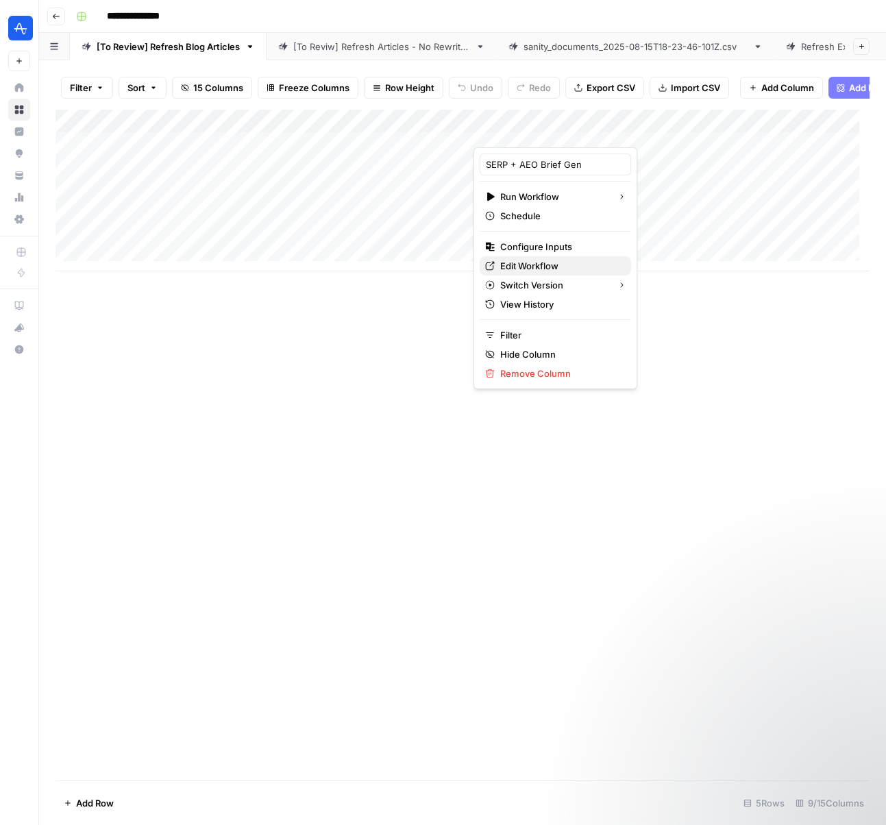
click at [562, 263] on span "Edit Workflow" at bounding box center [560, 266] width 120 height 14
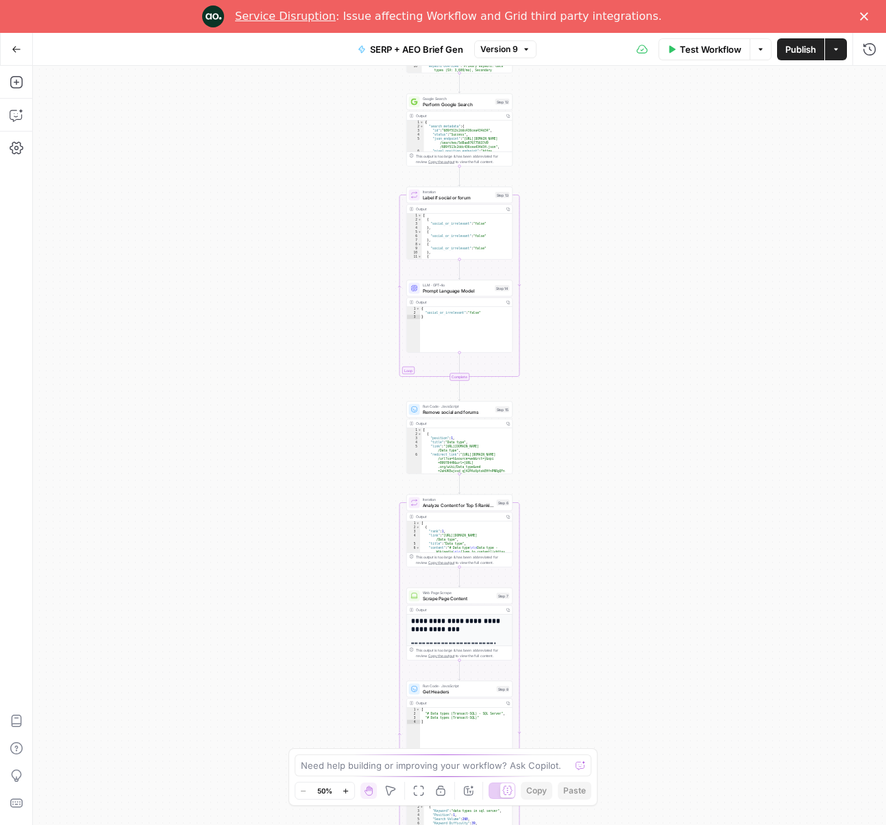
click at [863, 18] on icon "Close" at bounding box center [864, 16] width 8 height 8
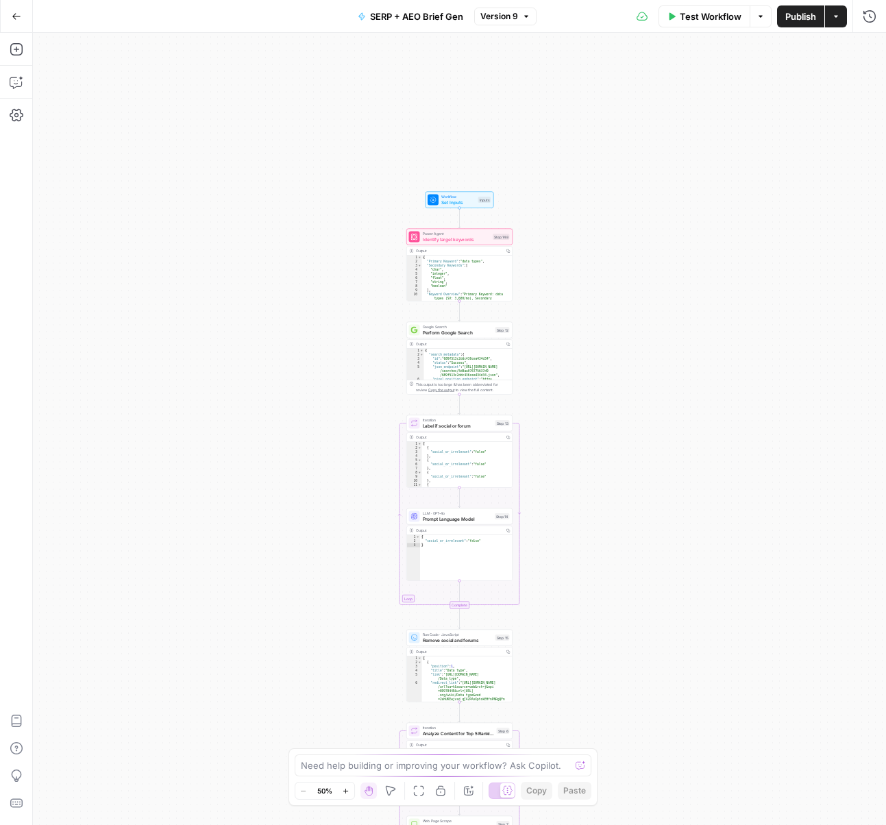
click at [345, 790] on icon "button" at bounding box center [345, 790] width 5 height 5
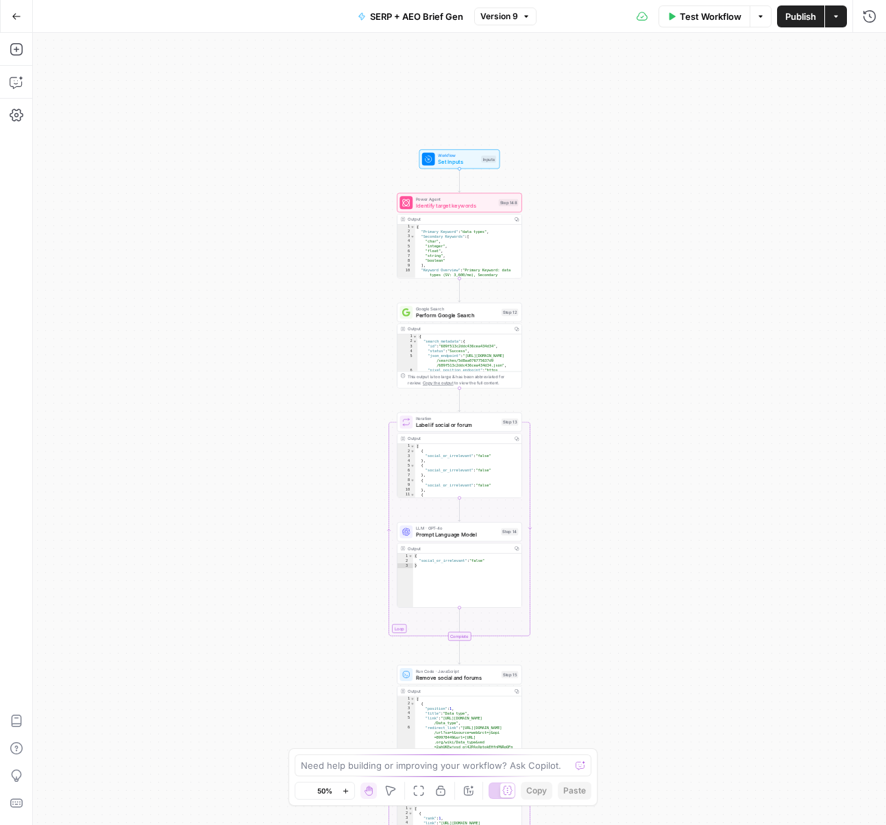
click at [345, 790] on icon "button" at bounding box center [345, 790] width 5 height 5
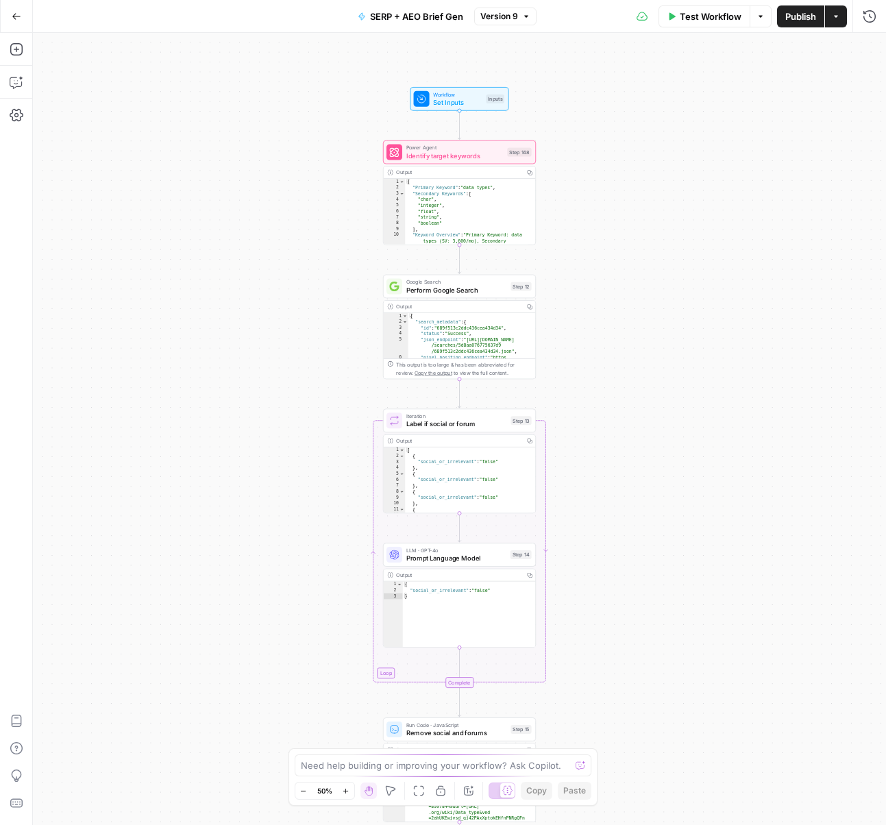
click at [345, 790] on icon "button" at bounding box center [345, 790] width 5 height 5
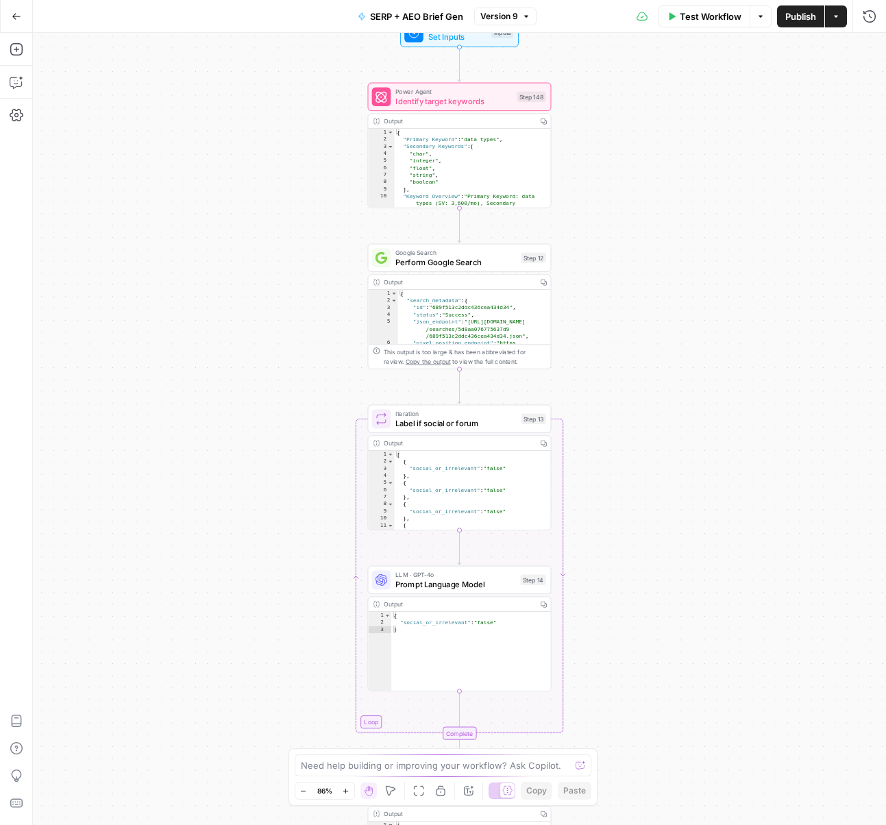
click at [345, 790] on icon "button" at bounding box center [345, 790] width 5 height 5
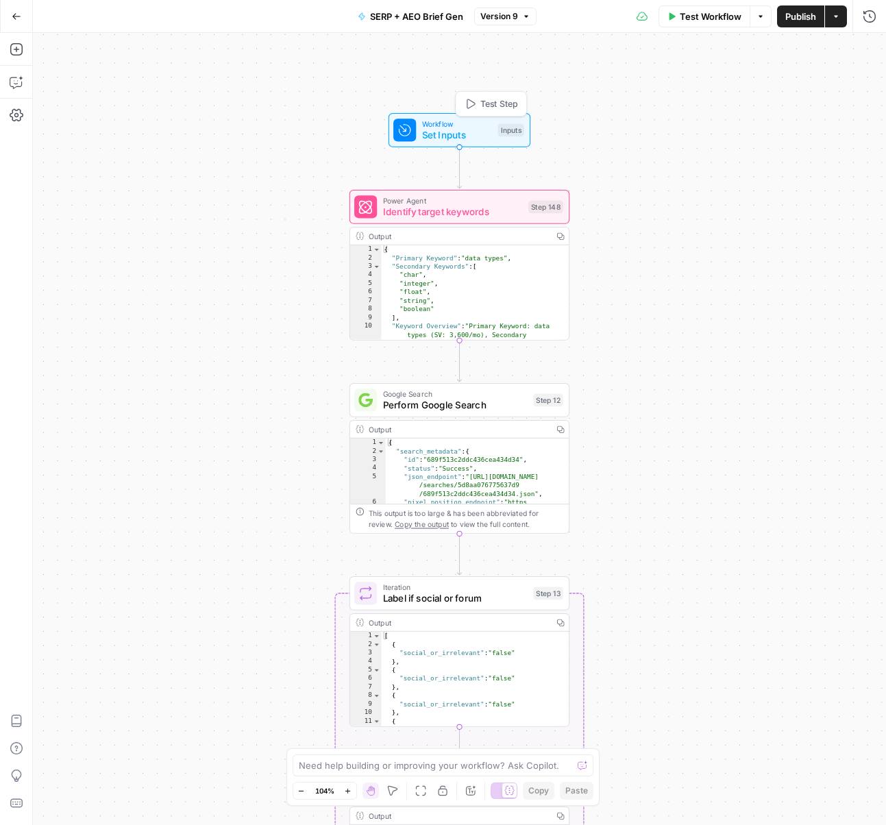
click at [450, 129] on span "Set Inputs" at bounding box center [457, 135] width 71 height 14
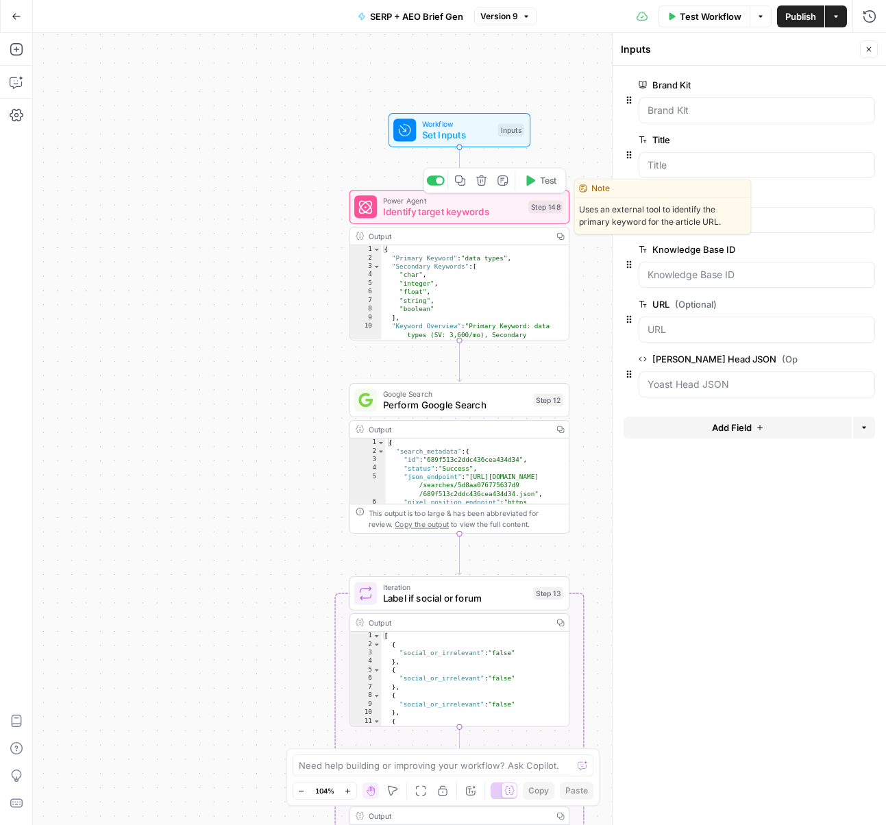
click at [417, 217] on span "Identify target keywords" at bounding box center [453, 212] width 140 height 14
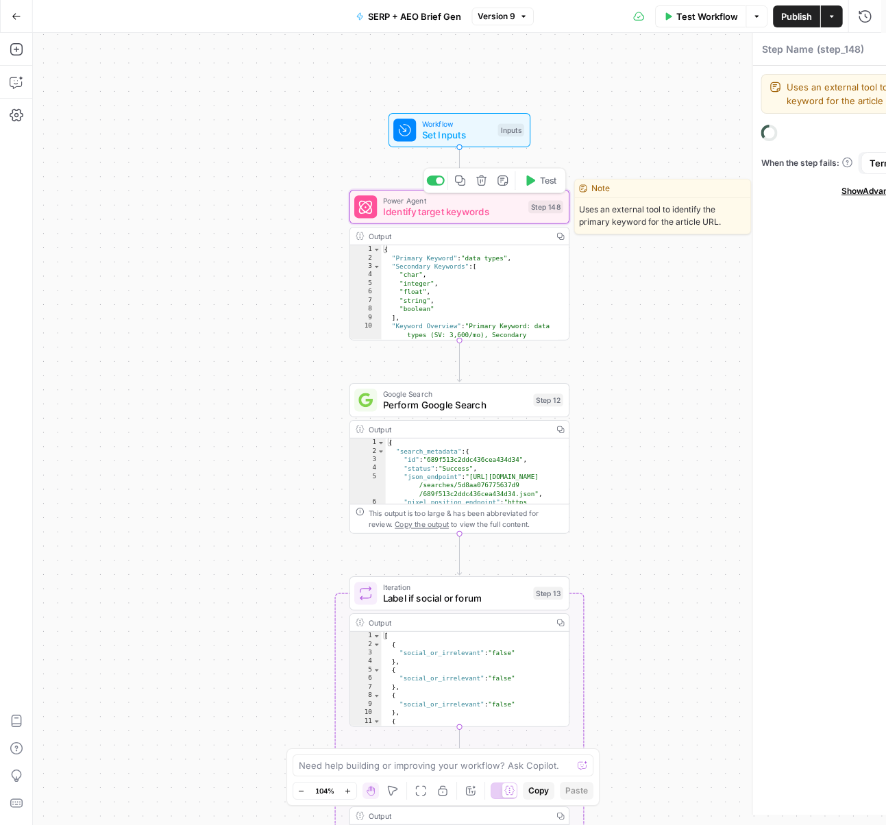
type textarea "Identify target keywords"
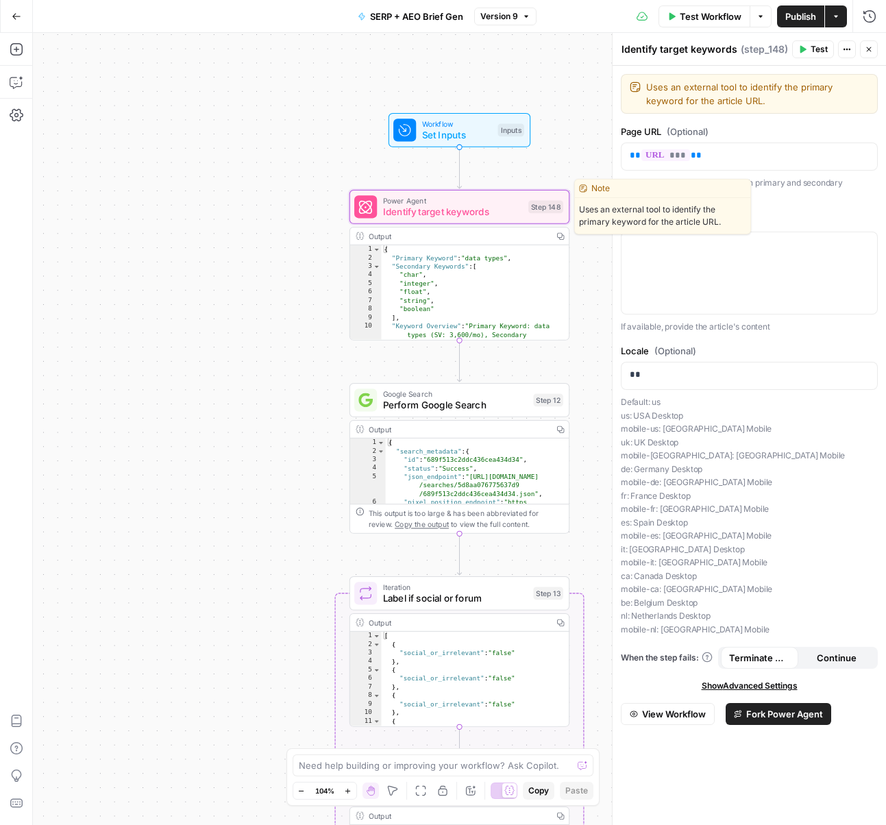
click at [484, 207] on span "Identify target keywords" at bounding box center [453, 212] width 140 height 14
click at [756, 202] on p "Enter the URL of the page for which primary and secondary keywords should be id…" at bounding box center [749, 189] width 257 height 27
click at [682, 715] on span "View Workflow" at bounding box center [674, 714] width 64 height 14
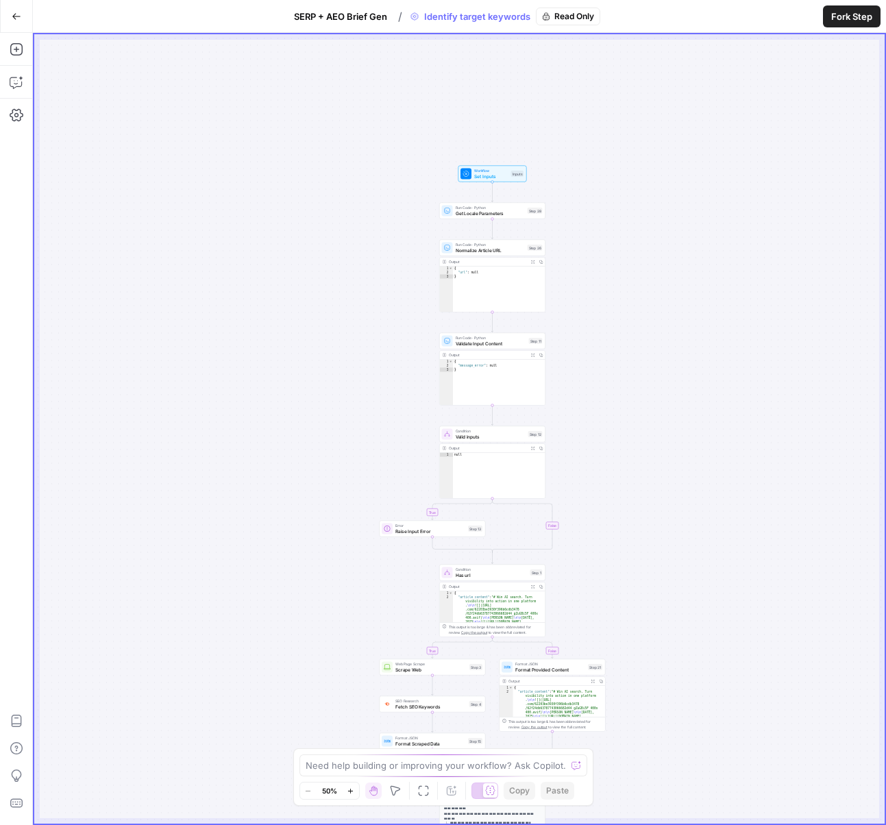
drag, startPoint x: 610, startPoint y: 124, endPoint x: 644, endPoint y: 567, distance: 444.5
click at [644, 567] on div "true false true false Workflow Set Inputs Inputs Run Code · Python Get Locale P…" at bounding box center [459, 428] width 850 height 789
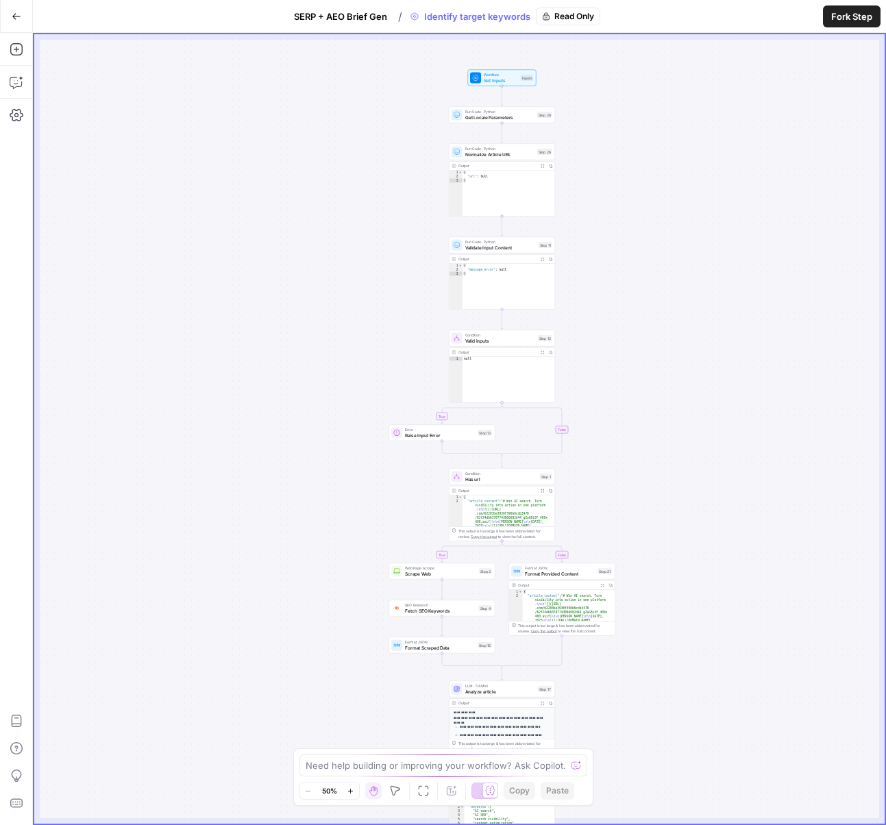
drag, startPoint x: 613, startPoint y: 543, endPoint x: 624, endPoint y: 148, distance: 394.8
click at [625, 154] on div "true false true false Workflow Set Inputs Inputs Run Code · Python Get Locale P…" at bounding box center [459, 428] width 850 height 789
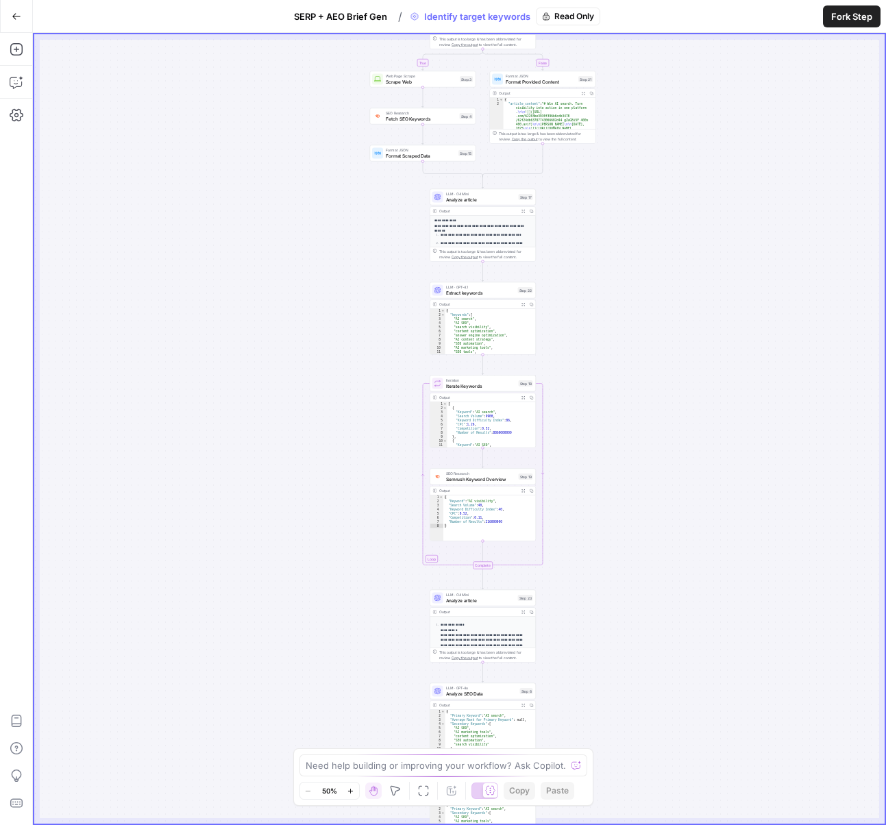
drag, startPoint x: 653, startPoint y: 513, endPoint x: 629, endPoint y: 257, distance: 257.3
click at [629, 253] on div "true false true false Workflow Set Inputs Inputs Run Code · Python Get Locale P…" at bounding box center [459, 428] width 850 height 789
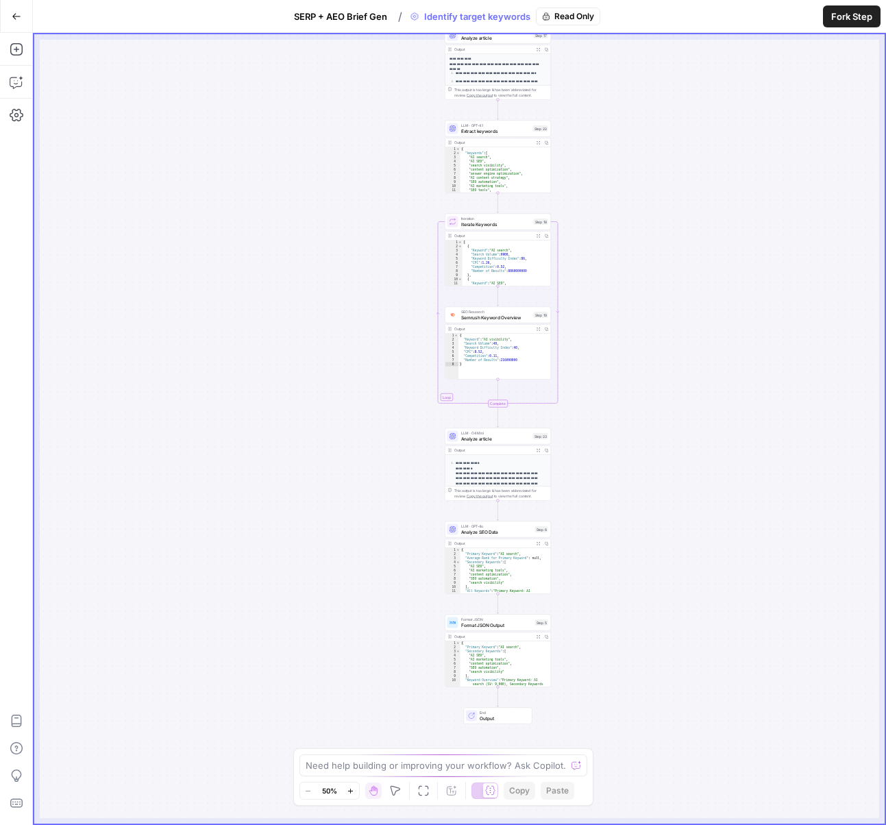
drag, startPoint x: 623, startPoint y: 443, endPoint x: 638, endPoint y: 152, distance: 291.5
click at [639, 154] on div "true false true false Workflow Set Inputs Inputs Run Code · Python Get Locale P…" at bounding box center [459, 428] width 850 height 789
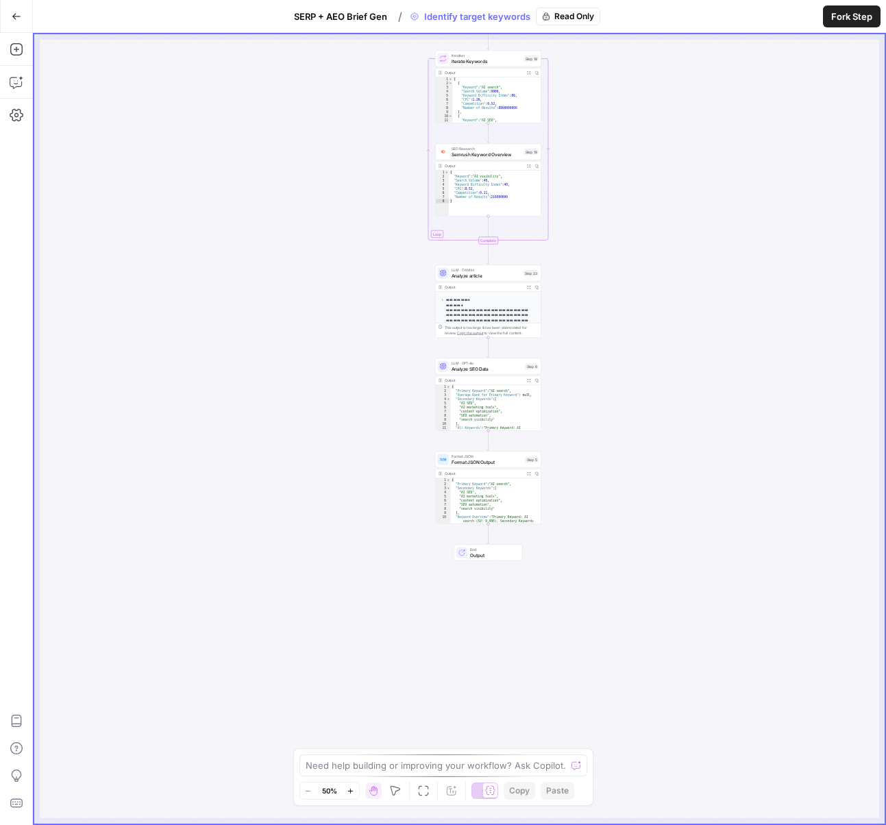
drag, startPoint x: 630, startPoint y: 373, endPoint x: 621, endPoint y: 354, distance: 20.5
click at [621, 354] on div "true false true false Workflow Set Inputs Inputs Run Code · Python Get Locale P…" at bounding box center [459, 428] width 850 height 789
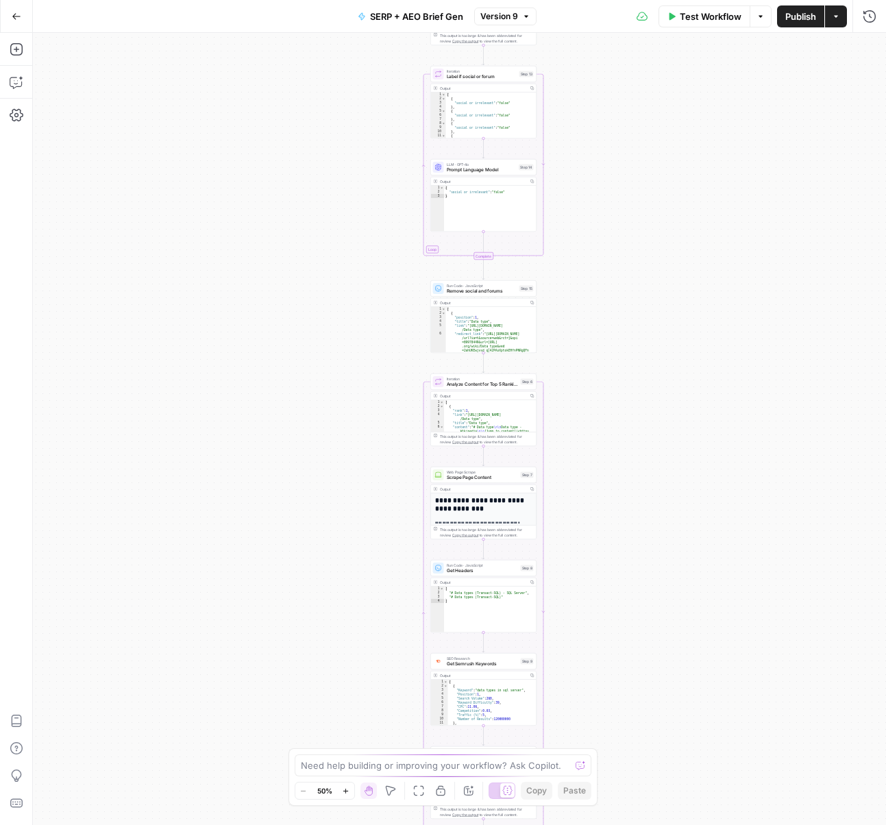
drag, startPoint x: 549, startPoint y: 169, endPoint x: 574, endPoint y: 436, distance: 269.0
click at [574, 436] on div "Workflow Set Inputs Inputs Power Agent Identify target keywords Step 148 Output…" at bounding box center [459, 429] width 853 height 792
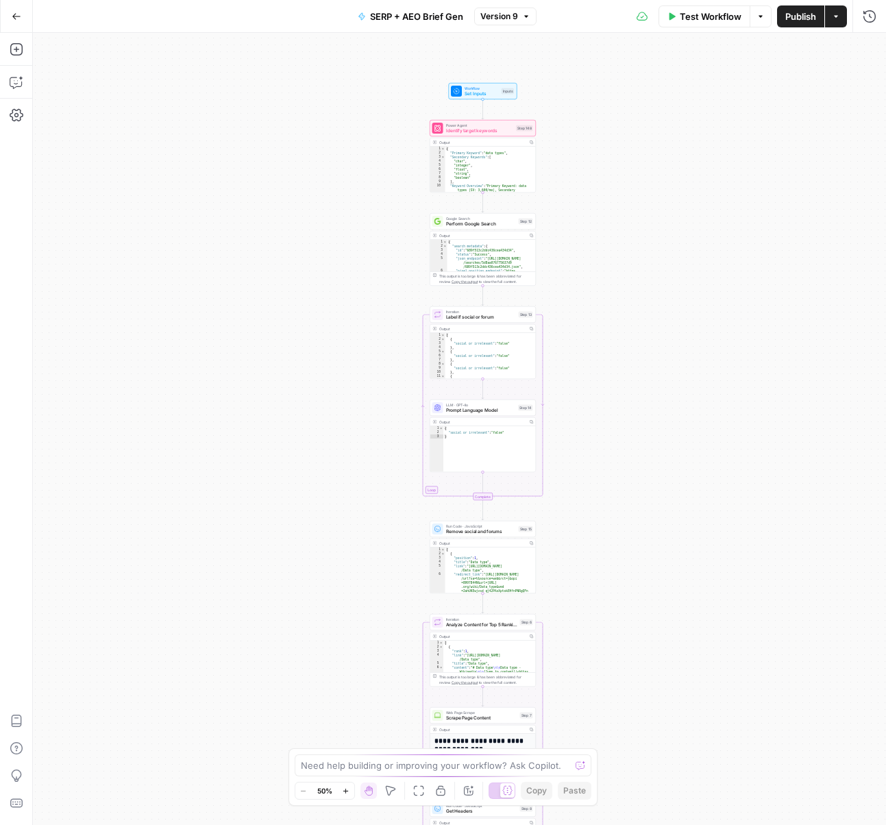
drag, startPoint x: 619, startPoint y: 119, endPoint x: 618, endPoint y: 301, distance: 182.2
click at [618, 301] on div "Workflow Set Inputs Inputs Power Agent Identify target keywords Step 148 Output…" at bounding box center [459, 429] width 853 height 792
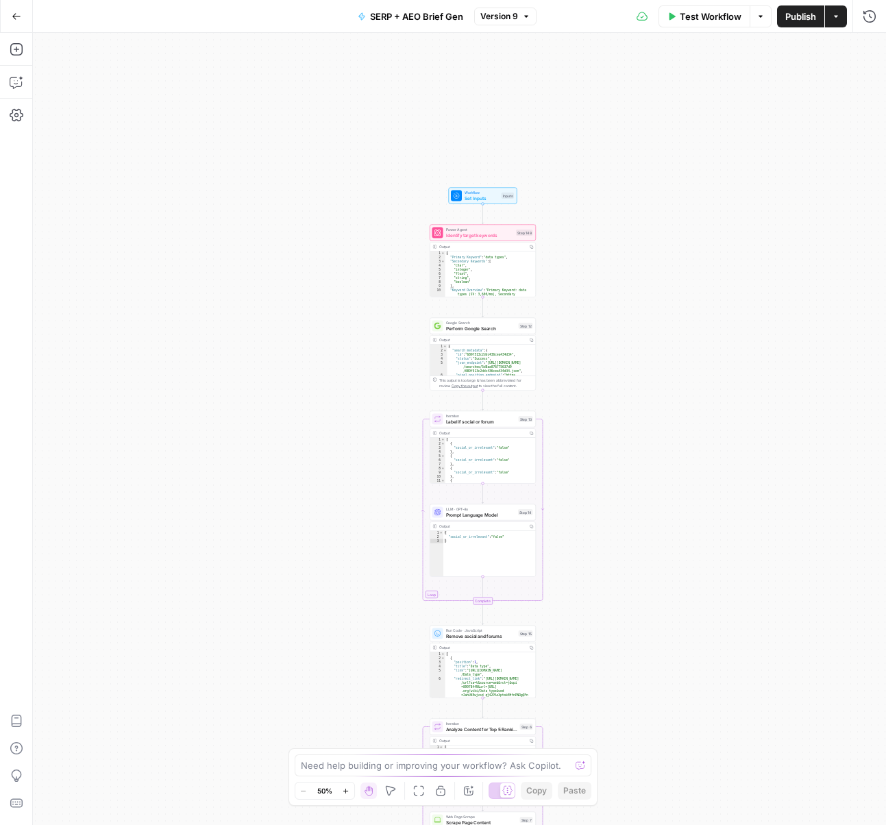
click at [345, 793] on icon "button" at bounding box center [346, 791] width 8 height 8
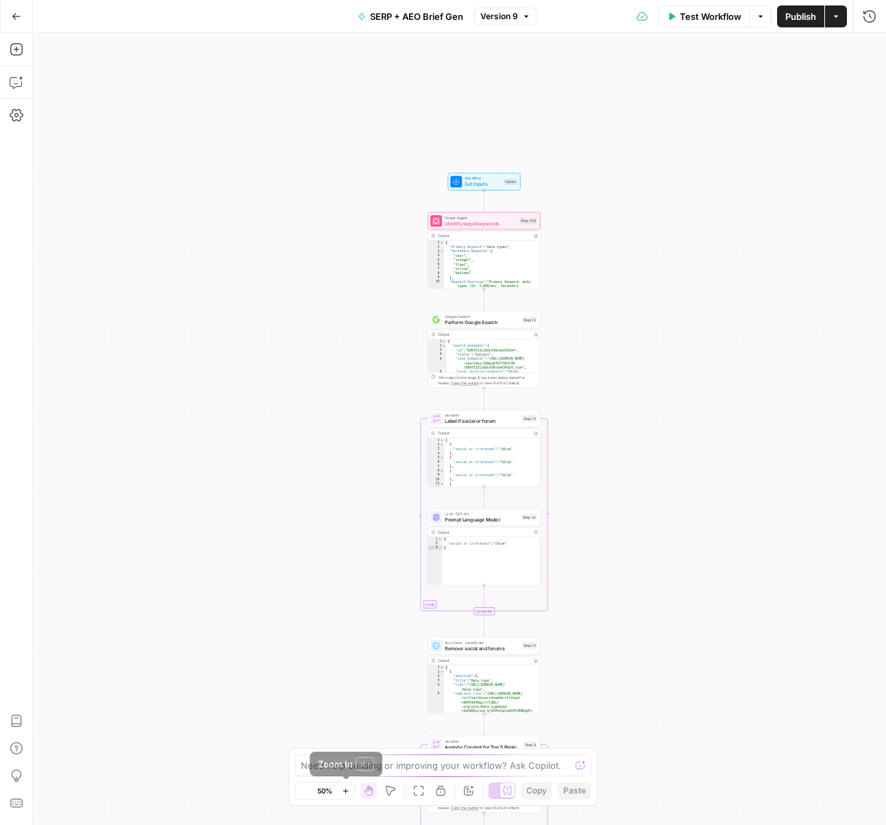
click at [345, 793] on icon "button" at bounding box center [346, 791] width 8 height 8
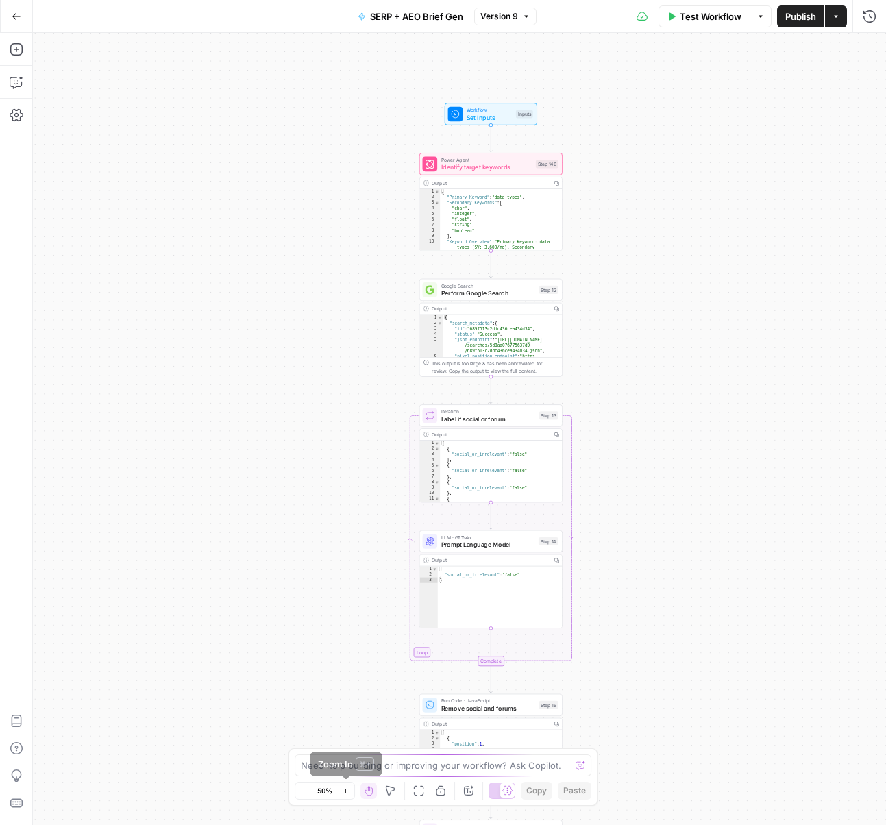
click at [345, 793] on icon "button" at bounding box center [346, 791] width 8 height 8
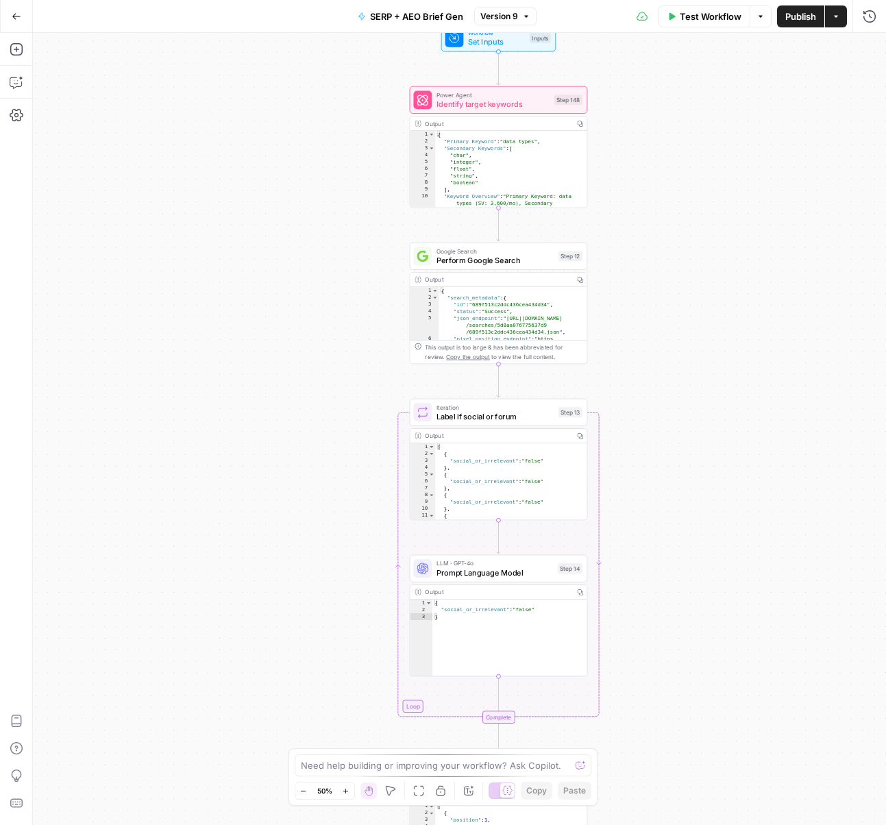
click at [345, 793] on icon "button" at bounding box center [346, 791] width 8 height 8
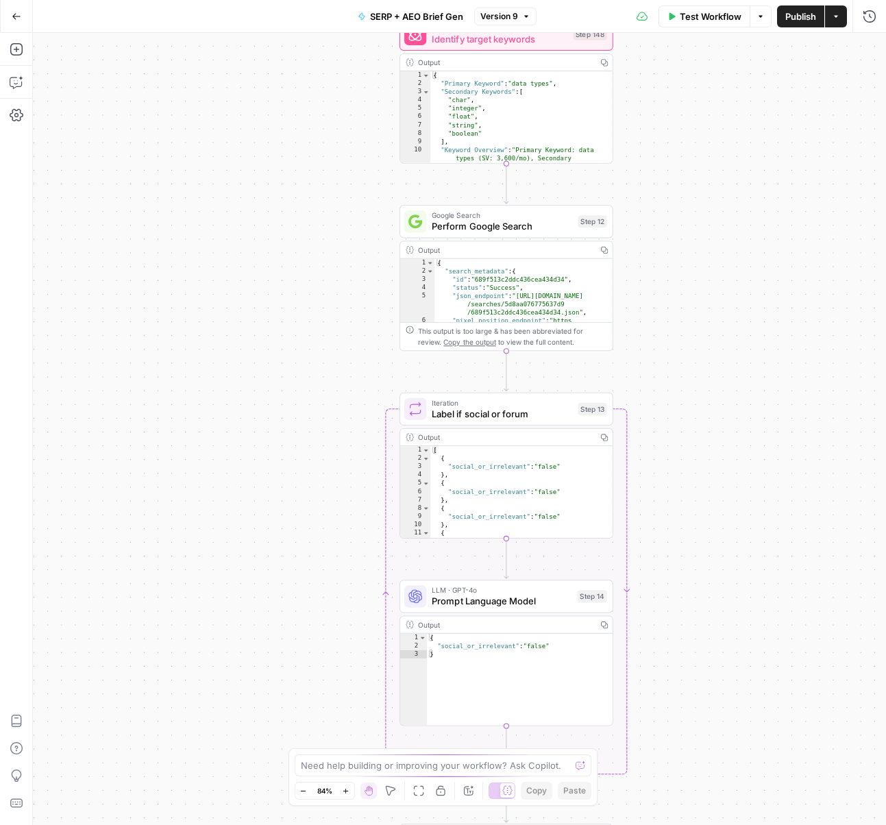
click at [345, 793] on icon "button" at bounding box center [346, 791] width 8 height 8
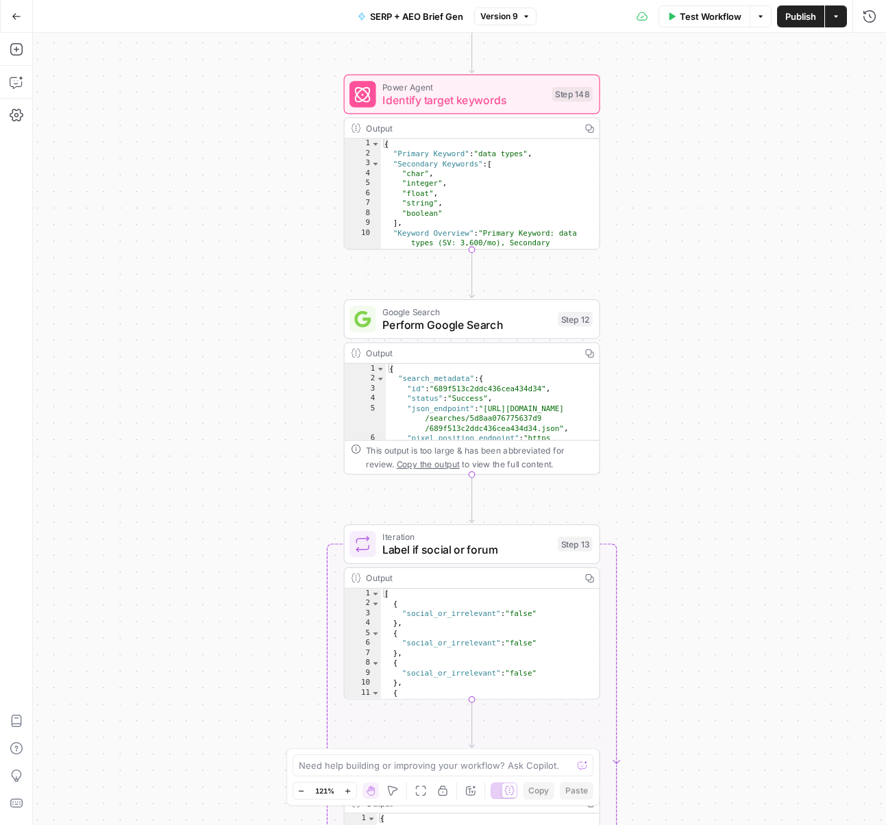
drag, startPoint x: 764, startPoint y: 323, endPoint x: 720, endPoint y: 462, distance: 145.8
click at [720, 462] on div "Workflow Set Inputs Inputs Power Agent Identify target keywords Step 148 Output…" at bounding box center [459, 429] width 853 height 792
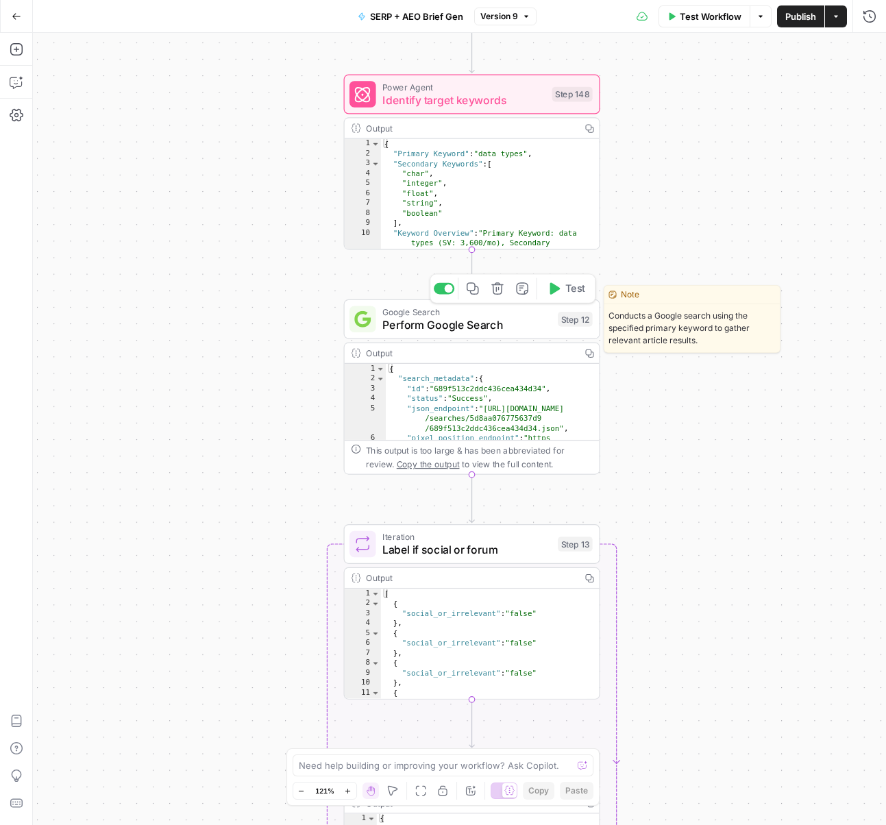
click at [486, 323] on span "Perform Google Search" at bounding box center [466, 325] width 169 height 16
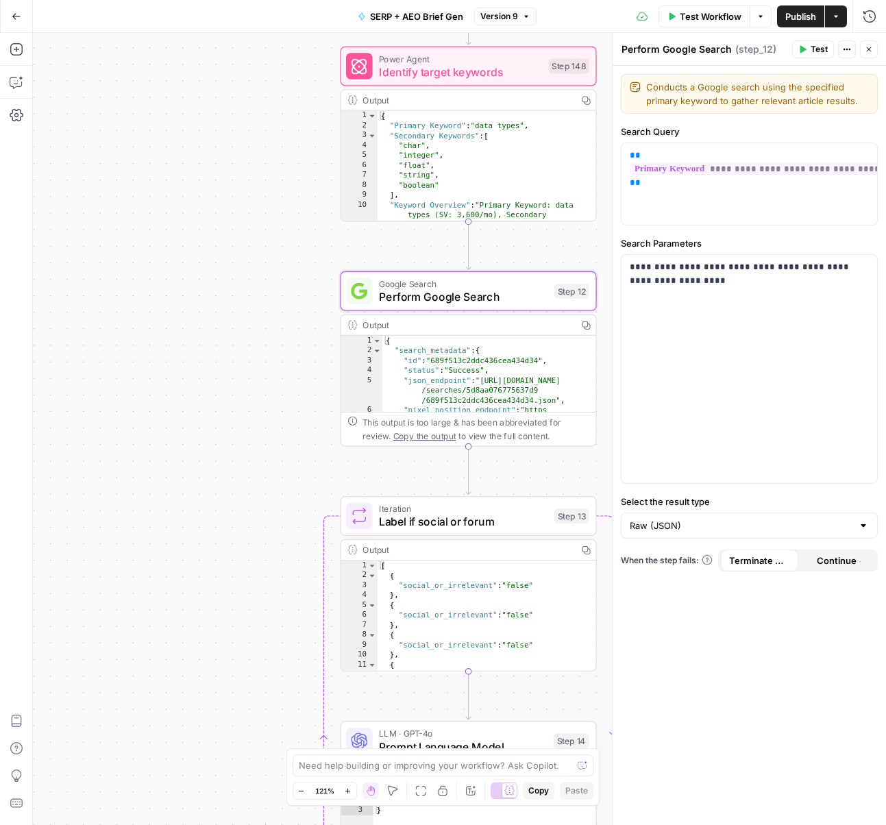
drag, startPoint x: 245, startPoint y: 512, endPoint x: 190, endPoint y: 295, distance: 223.1
click at [191, 301] on div "Workflow Set Inputs Inputs Power Agent Identify target keywords Step 148 Output…" at bounding box center [459, 429] width 853 height 792
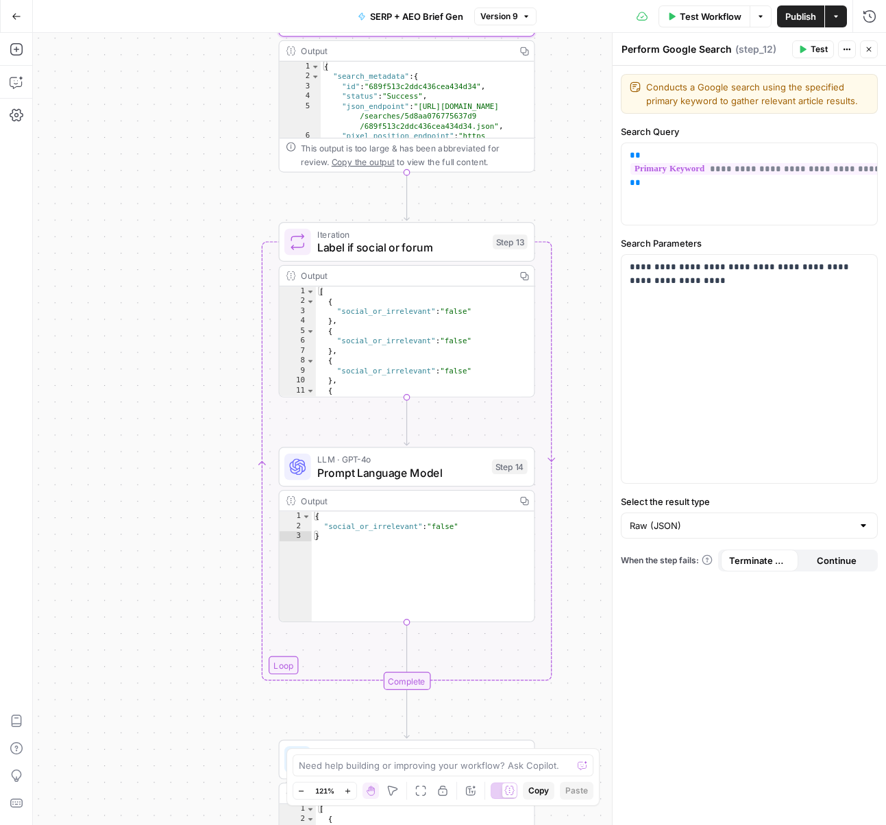
drag, startPoint x: 190, startPoint y: 463, endPoint x: 179, endPoint y: 382, distance: 82.3
click at [179, 382] on div "Workflow Set Inputs Inputs Power Agent Identify target keywords Step 148 Output…" at bounding box center [459, 429] width 853 height 792
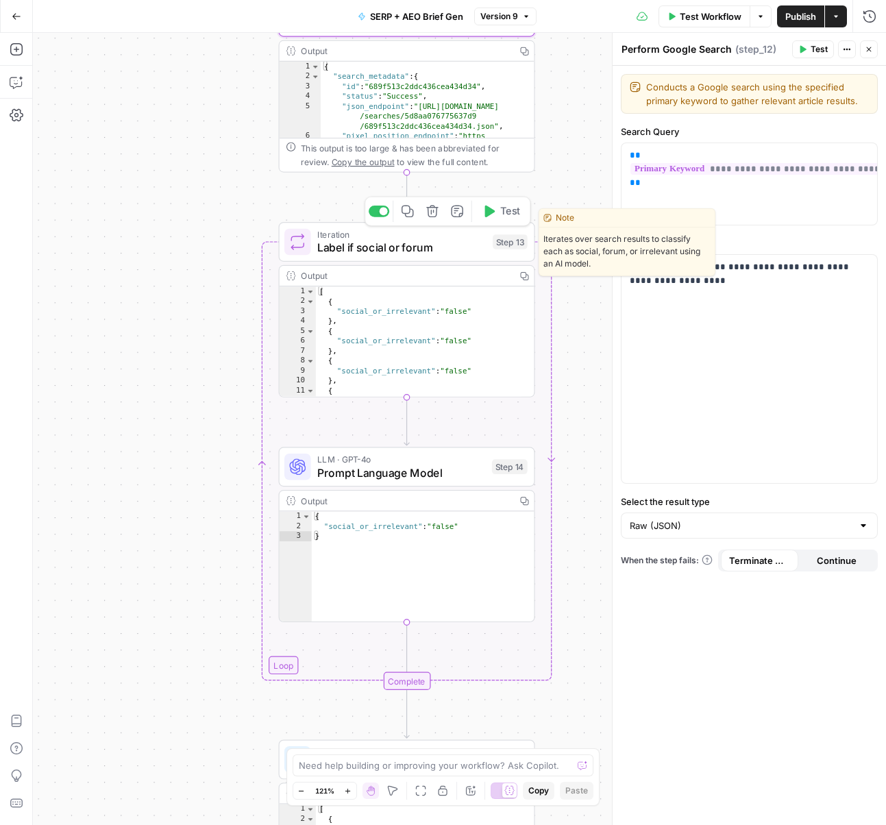
click at [369, 244] on span "Label if social or forum" at bounding box center [401, 247] width 169 height 16
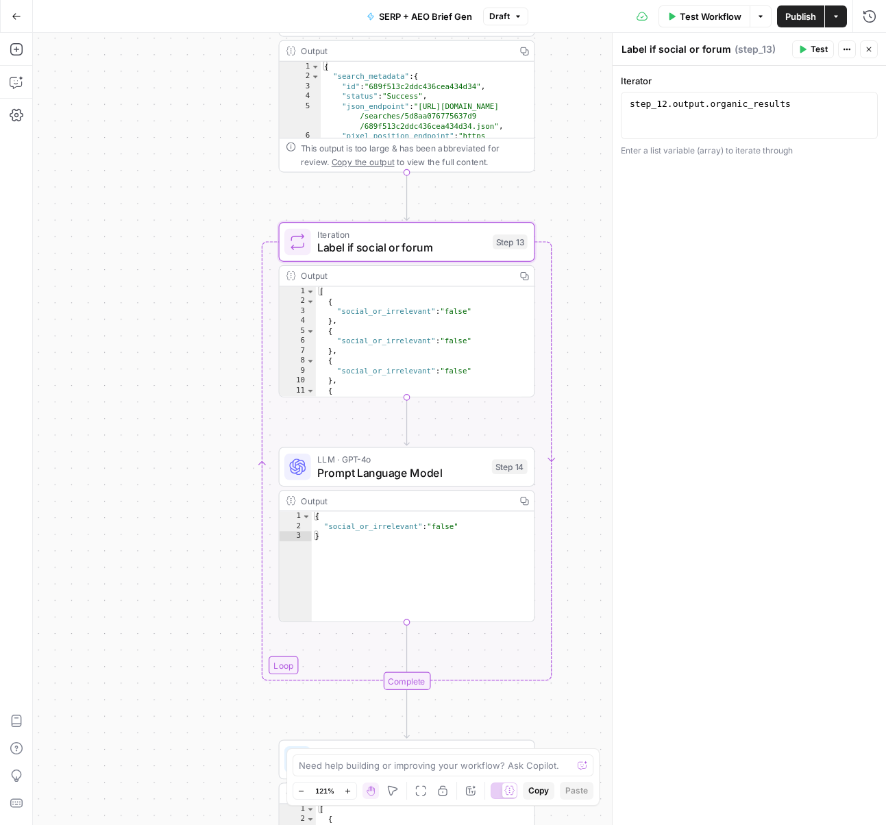
click at [871, 52] on icon "button" at bounding box center [869, 49] width 8 height 8
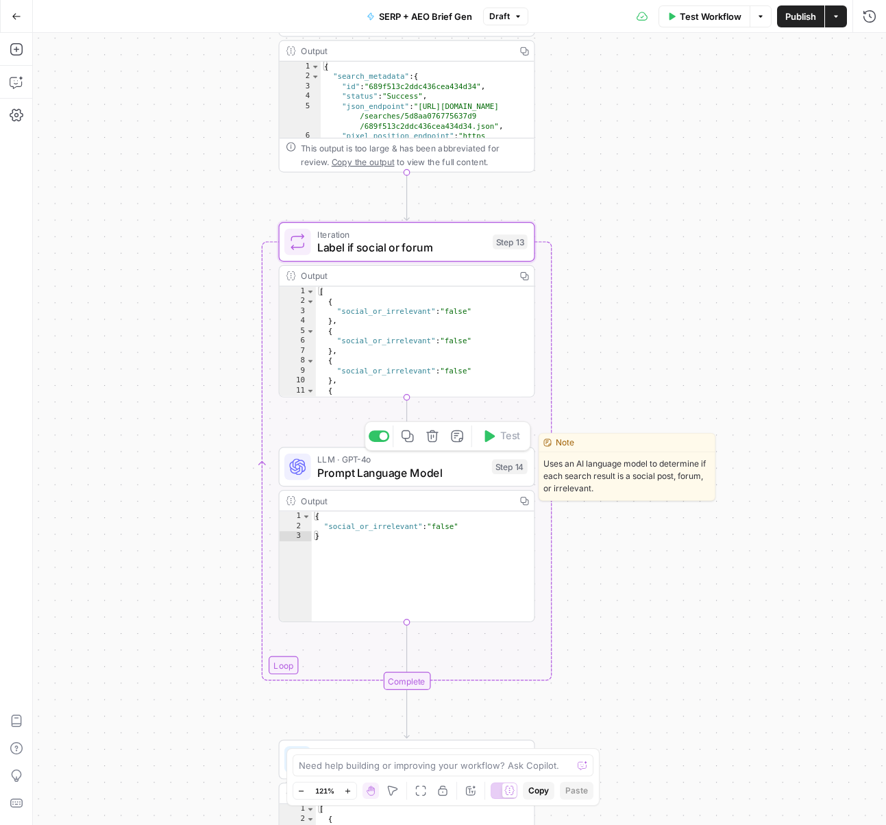
click at [414, 467] on span "Prompt Language Model" at bounding box center [401, 472] width 168 height 16
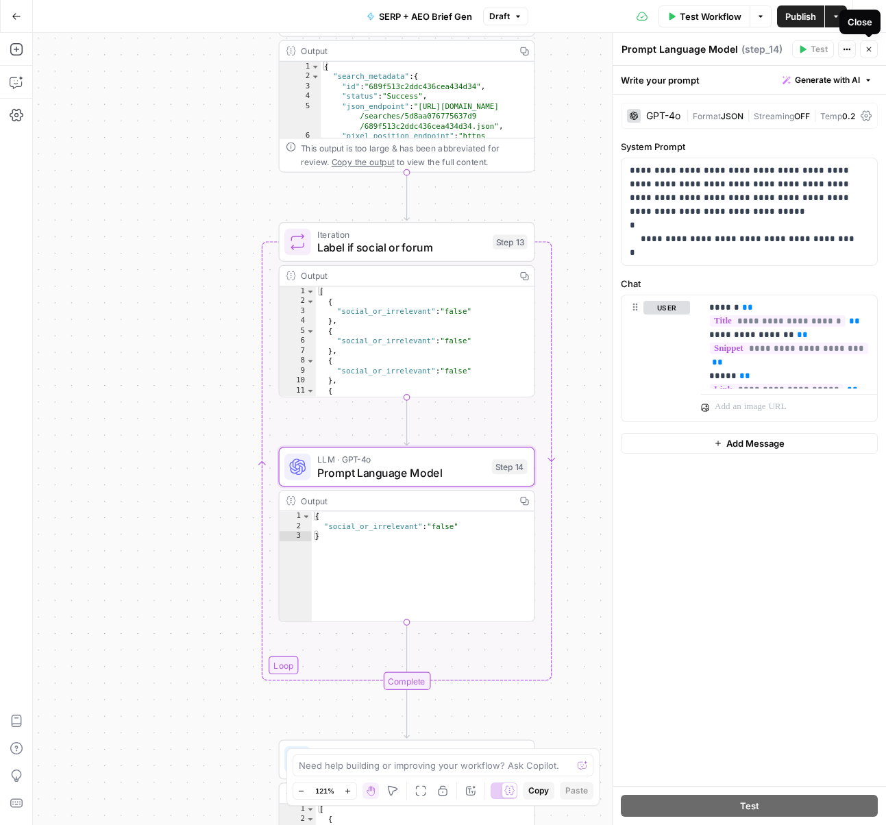
click at [870, 46] on icon "button" at bounding box center [869, 49] width 8 height 8
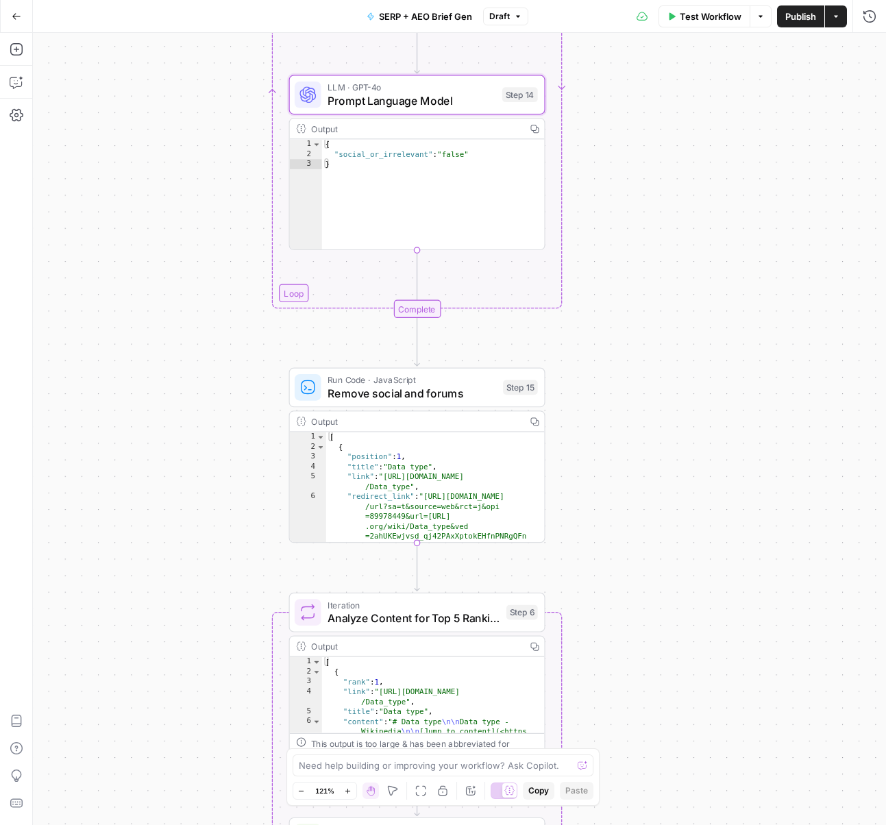
drag, startPoint x: 645, startPoint y: 655, endPoint x: 654, endPoint y: 275, distance: 379.6
click at [654, 276] on div "Workflow Set Inputs Inputs Power Agent Identify target keywords Step 148 Output…" at bounding box center [459, 429] width 853 height 792
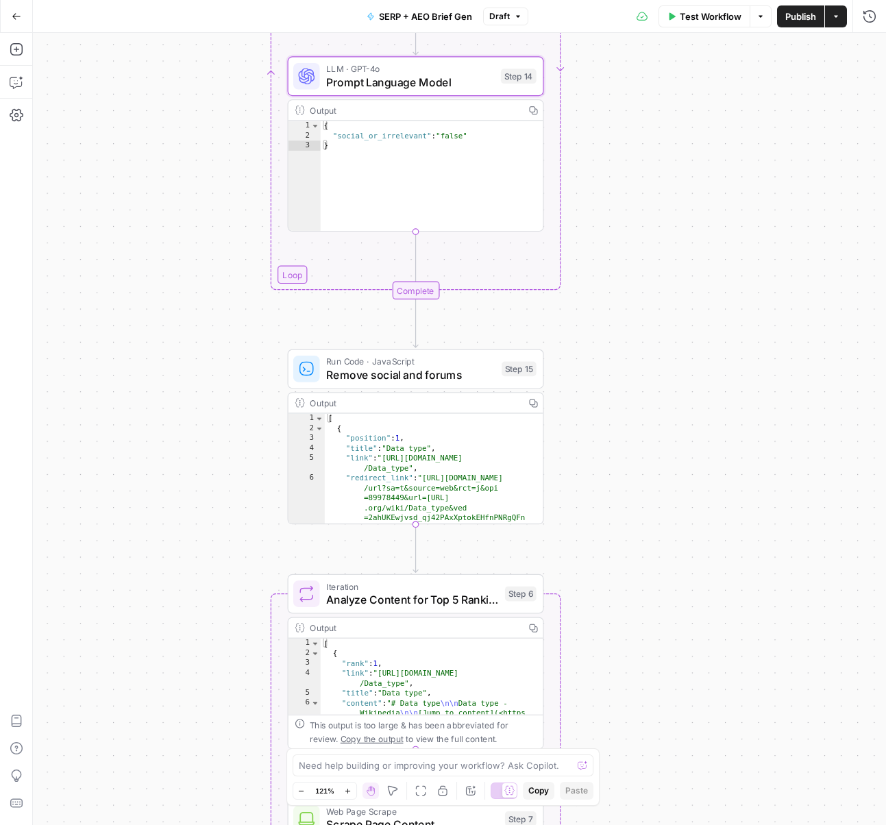
drag, startPoint x: 618, startPoint y: 545, endPoint x: 620, endPoint y: 490, distance: 55.5
click at [620, 490] on div "Workflow Set Inputs Inputs Power Agent Identify target keywords Step 148 Output…" at bounding box center [459, 429] width 853 height 792
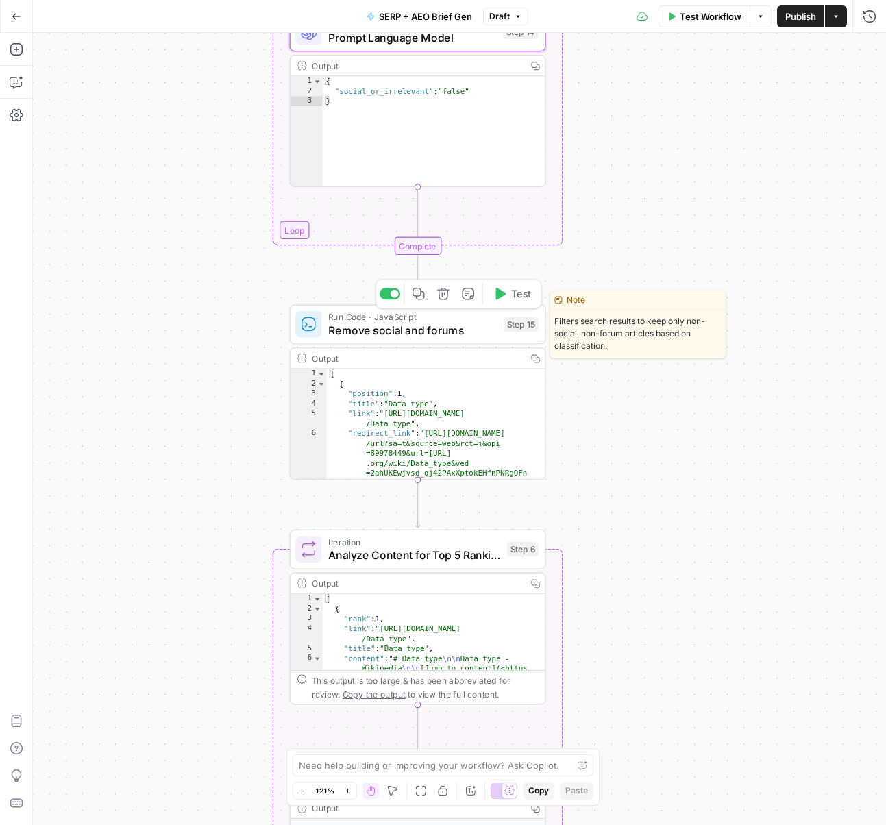
click at [444, 330] on span "Remove social and forums" at bounding box center [412, 330] width 169 height 16
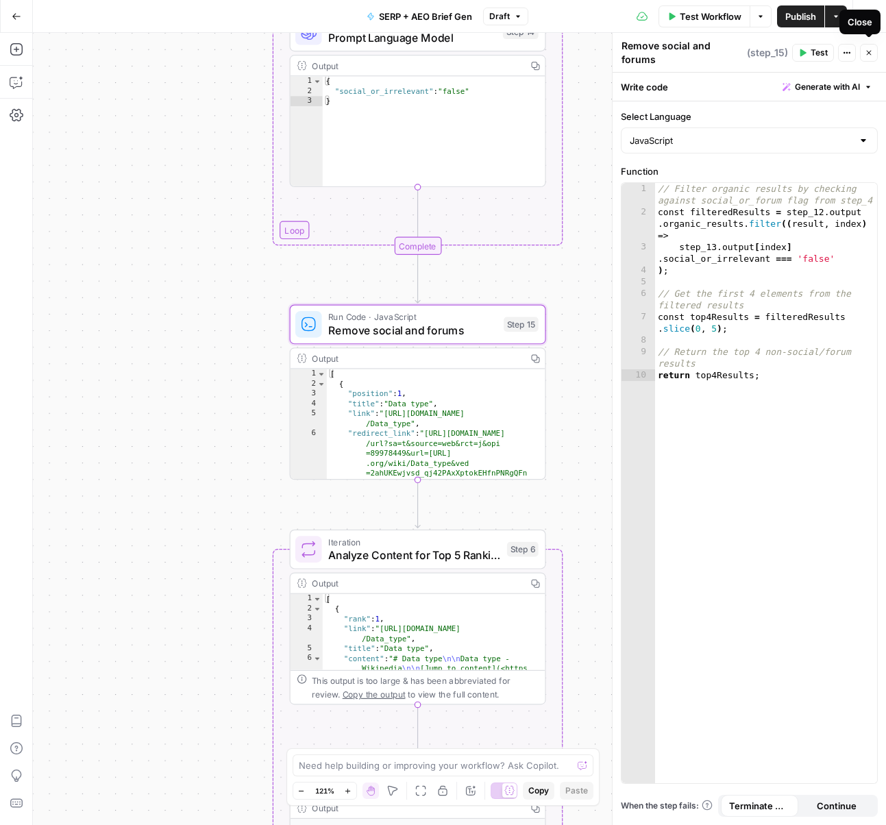
click at [870, 51] on icon "button" at bounding box center [869, 53] width 8 height 8
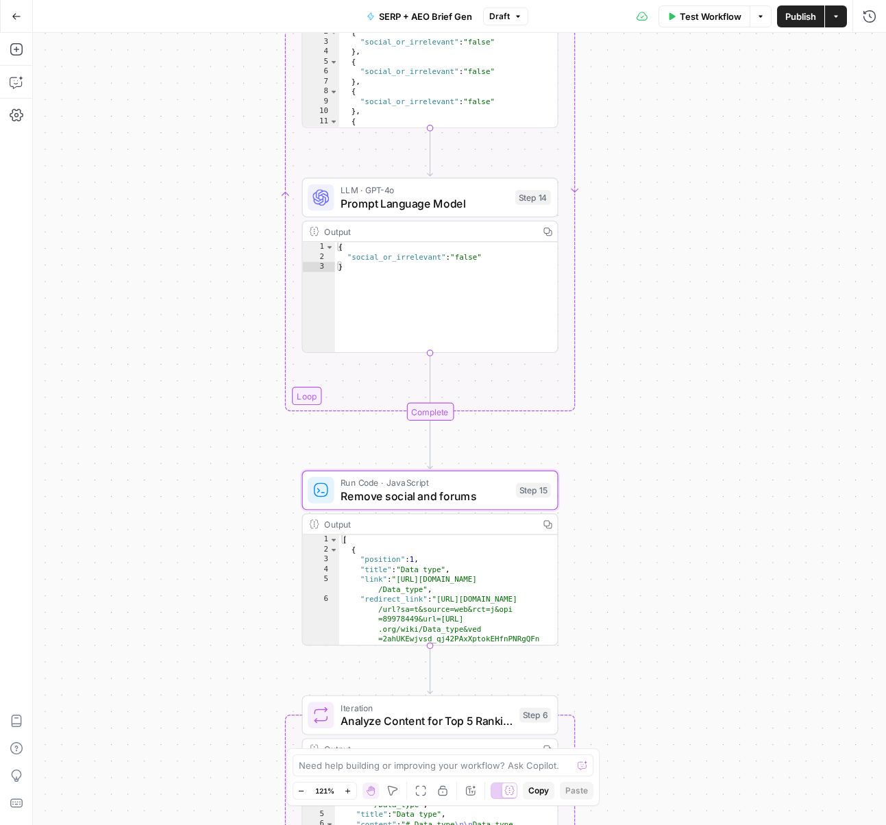
drag, startPoint x: 657, startPoint y: 216, endPoint x: 683, endPoint y: 564, distance: 349.0
click at [684, 564] on div "Workflow Set Inputs Inputs Power Agent Identify target keywords Step 148 Output…" at bounding box center [459, 429] width 853 height 792
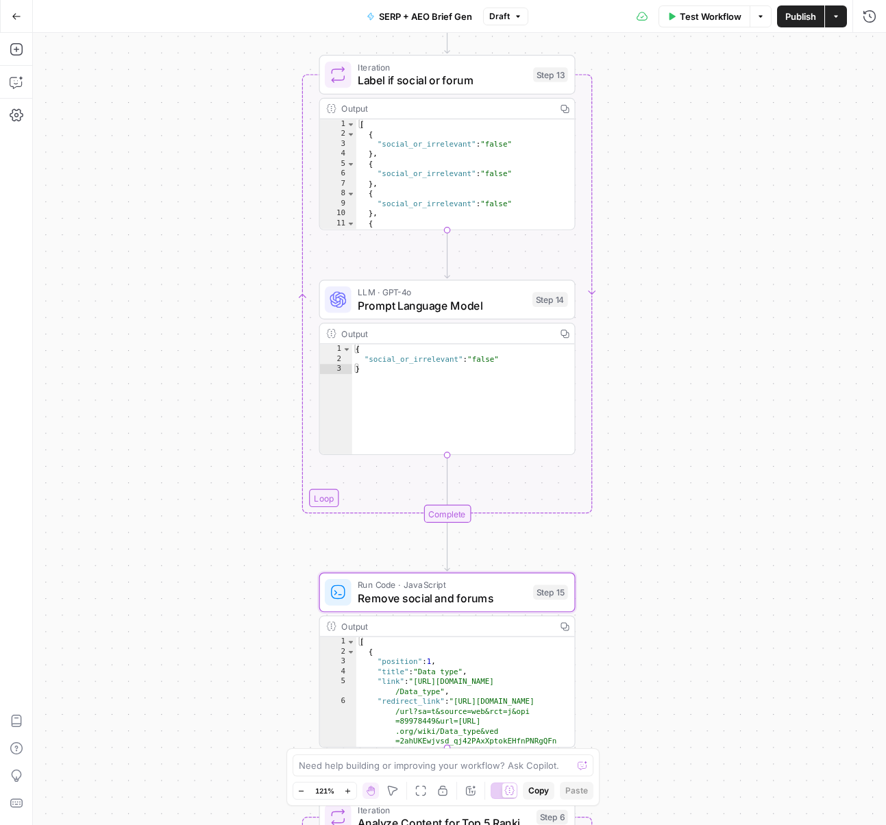
drag, startPoint x: 688, startPoint y: 398, endPoint x: 690, endPoint y: 304, distance: 93.9
click at [690, 304] on div "Workflow Set Inputs Inputs Power Agent Identify target keywords Step 148 Output…" at bounding box center [459, 429] width 853 height 792
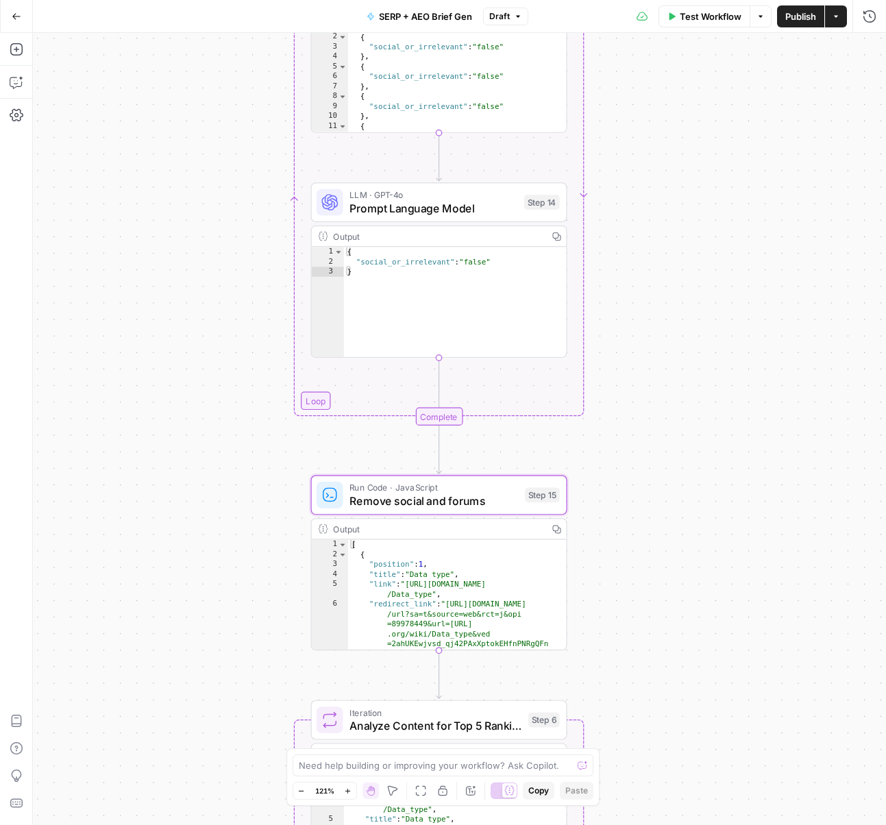
drag, startPoint x: 688, startPoint y: 523, endPoint x: 673, endPoint y: 271, distance: 253.2
click at [674, 299] on div "Workflow Set Inputs Inputs Power Agent Identify target keywords Step 148 Output…" at bounding box center [459, 429] width 853 height 792
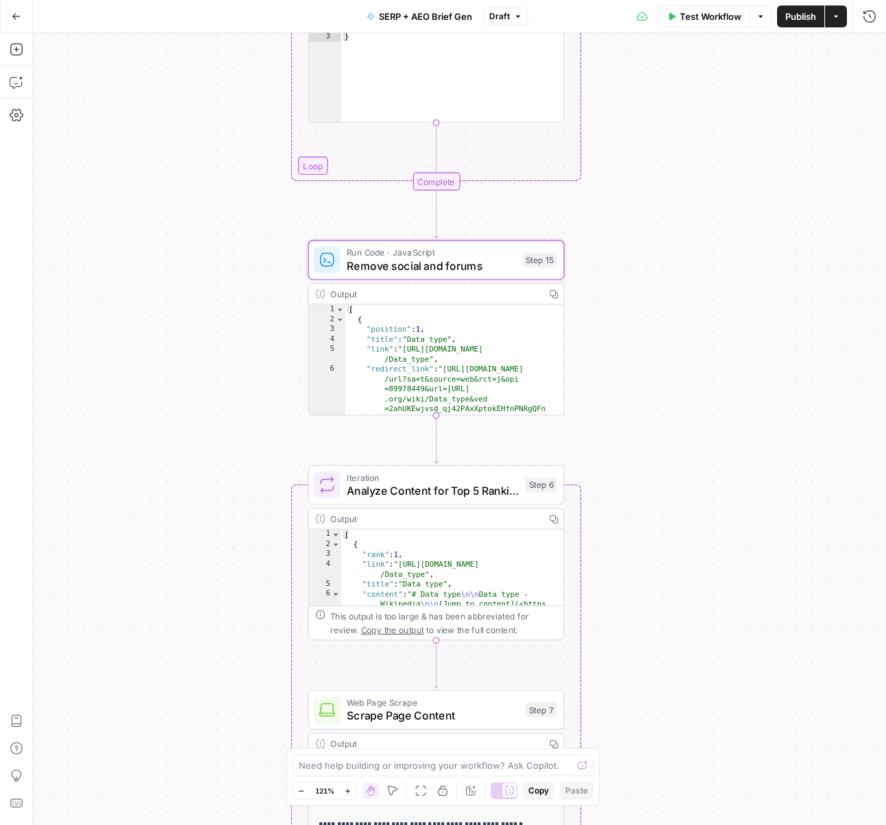
drag, startPoint x: 652, startPoint y: 522, endPoint x: 655, endPoint y: 345, distance: 176.8
click at [656, 343] on div "Workflow Set Inputs Inputs Power Agent Identify target keywords Step 148 Output…" at bounding box center [459, 429] width 853 height 792
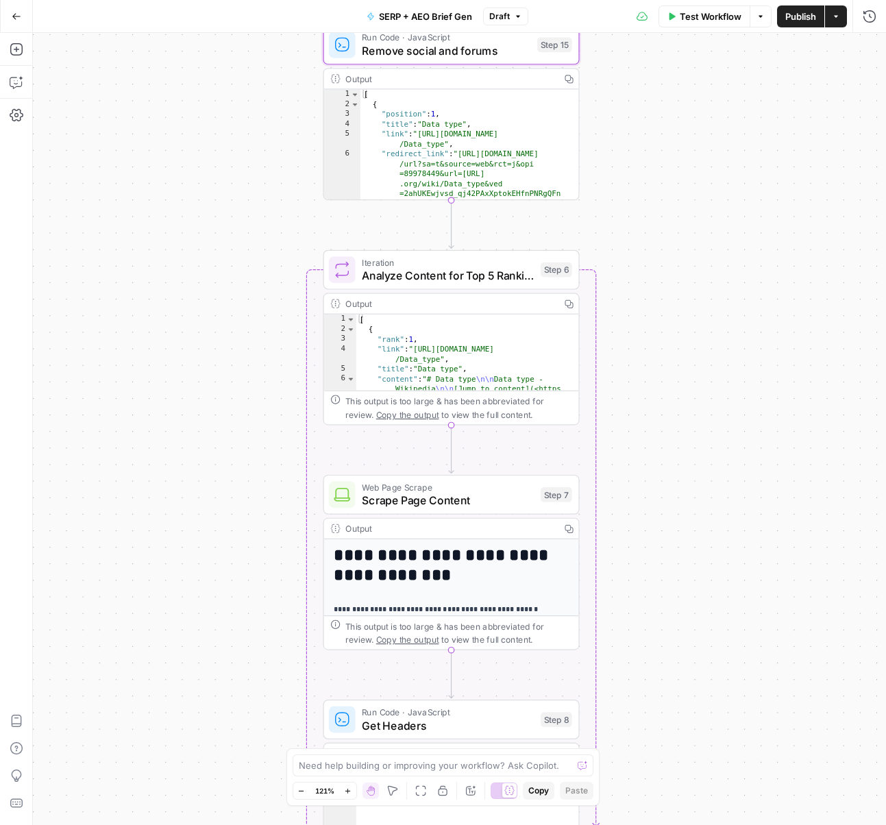
drag, startPoint x: 641, startPoint y: 466, endPoint x: 655, endPoint y: 331, distance: 135.7
click at [655, 331] on div "Workflow Set Inputs Inputs Power Agent Identify target keywords Step 148 Output…" at bounding box center [459, 429] width 853 height 792
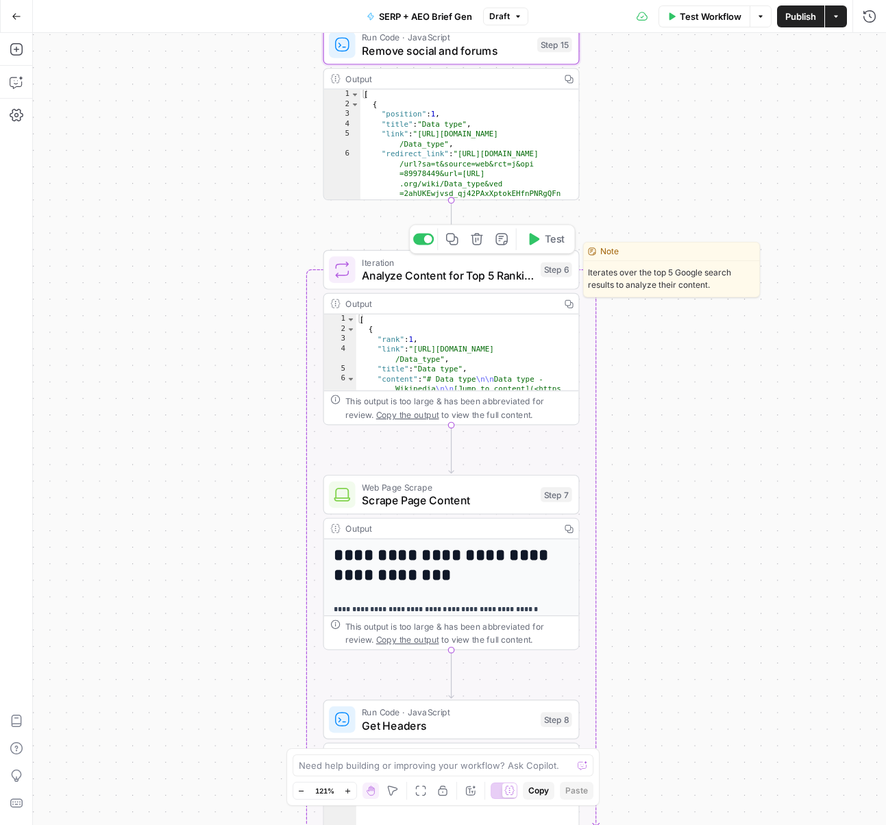
click at [482, 279] on span "Analyze Content for Top 5 Ranking Pages" at bounding box center [448, 275] width 172 height 16
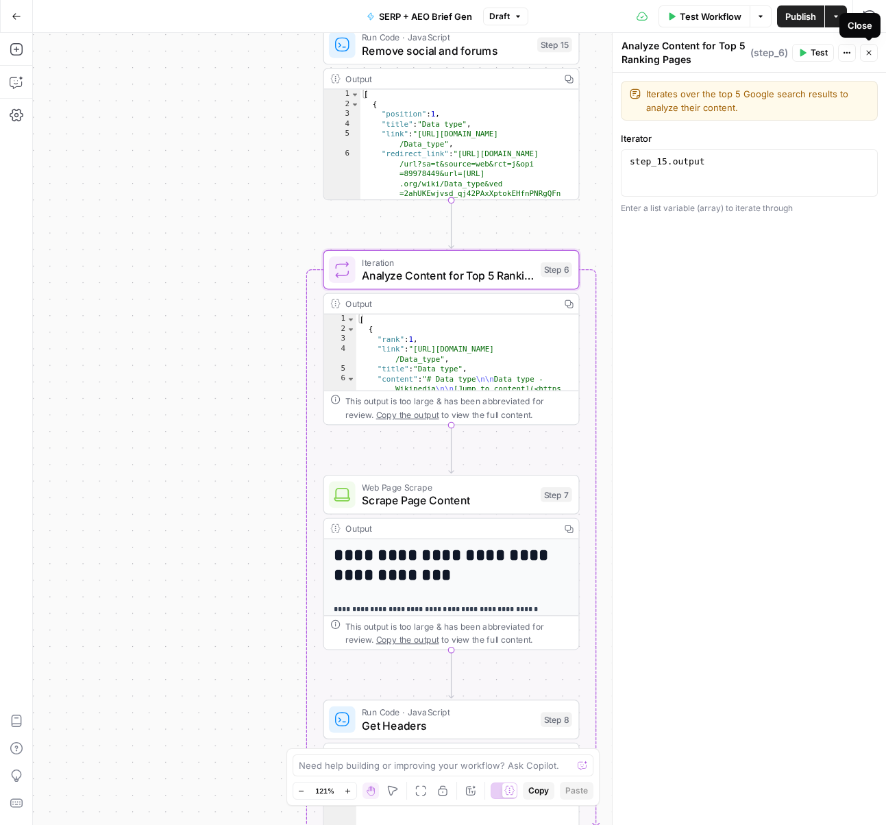
click at [869, 53] on icon "button" at bounding box center [869, 53] width 8 height 8
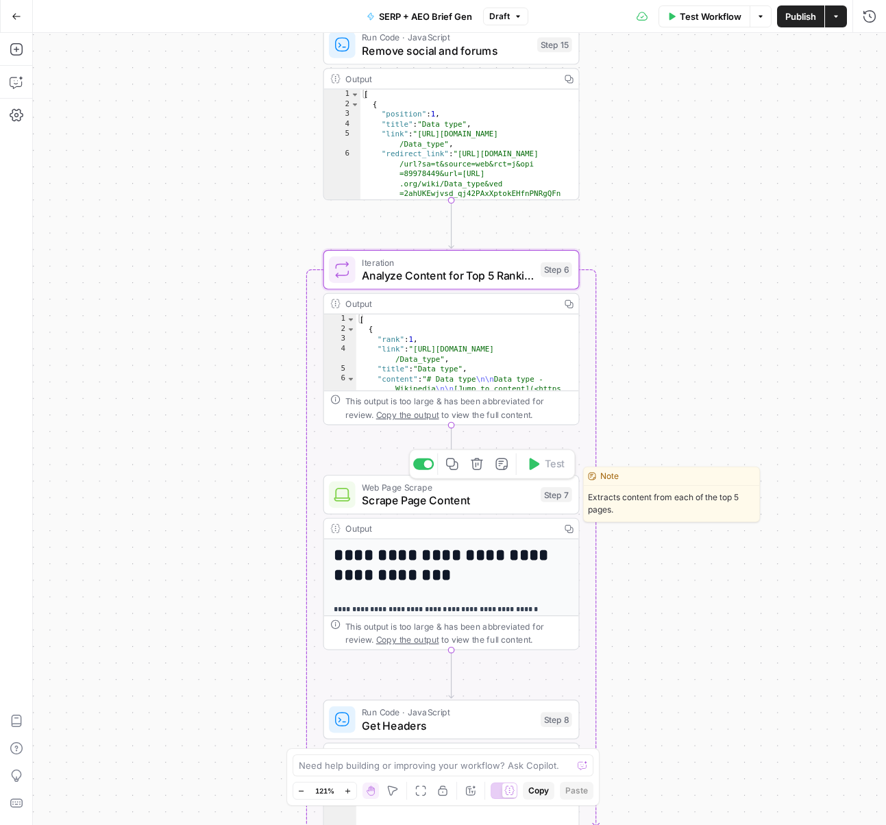
click at [435, 501] on span "Scrape Page Content" at bounding box center [448, 500] width 172 height 16
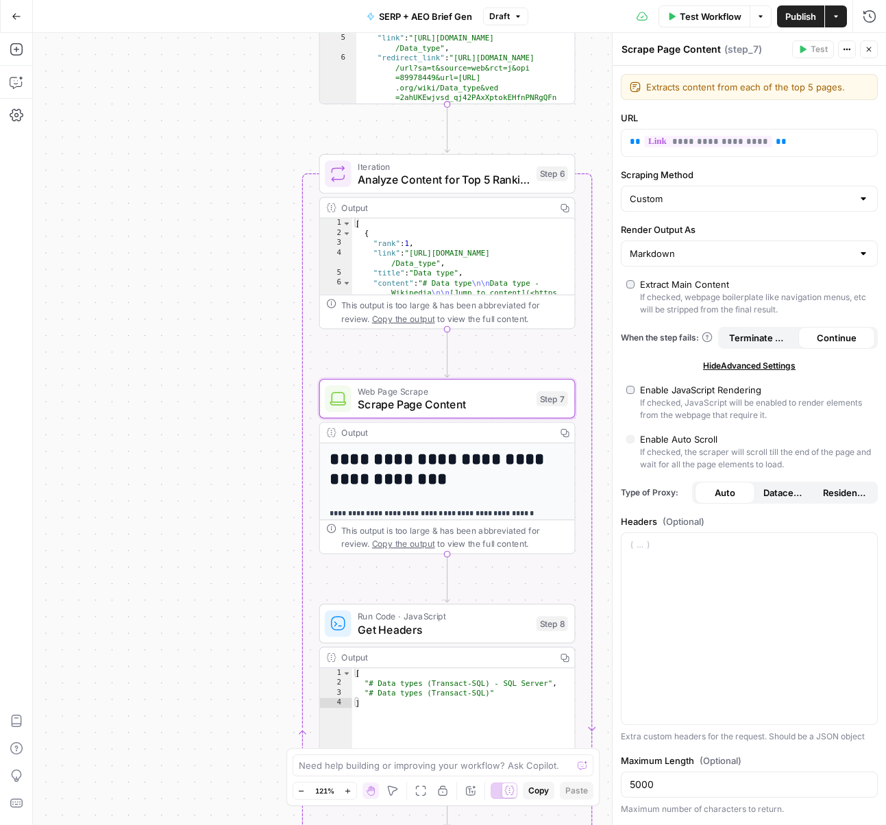
drag, startPoint x: 264, startPoint y: 654, endPoint x: 254, endPoint y: 541, distance: 112.8
click at [254, 541] on div "Workflow Set Inputs Inputs Power Agent Identify target keywords Step 148 Output…" at bounding box center [459, 429] width 853 height 792
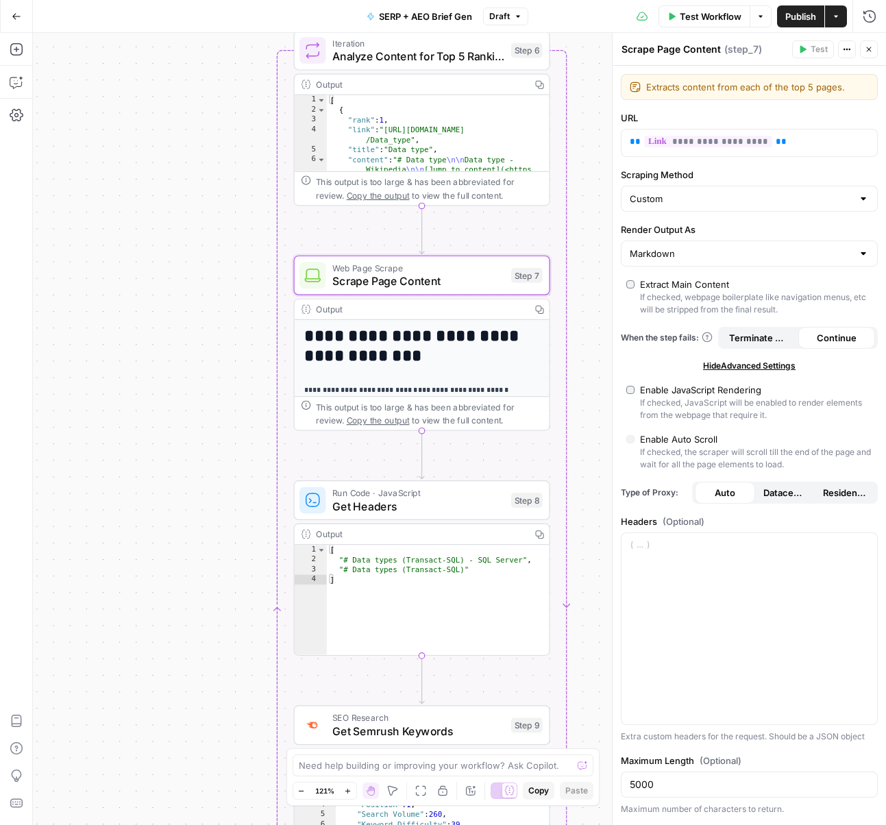
drag, startPoint x: 231, startPoint y: 626, endPoint x: 210, endPoint y: 524, distance: 104.3
click at [210, 524] on div "Workflow Set Inputs Inputs Power Agent Identify target keywords Step 148 Output…" at bounding box center [459, 429] width 853 height 792
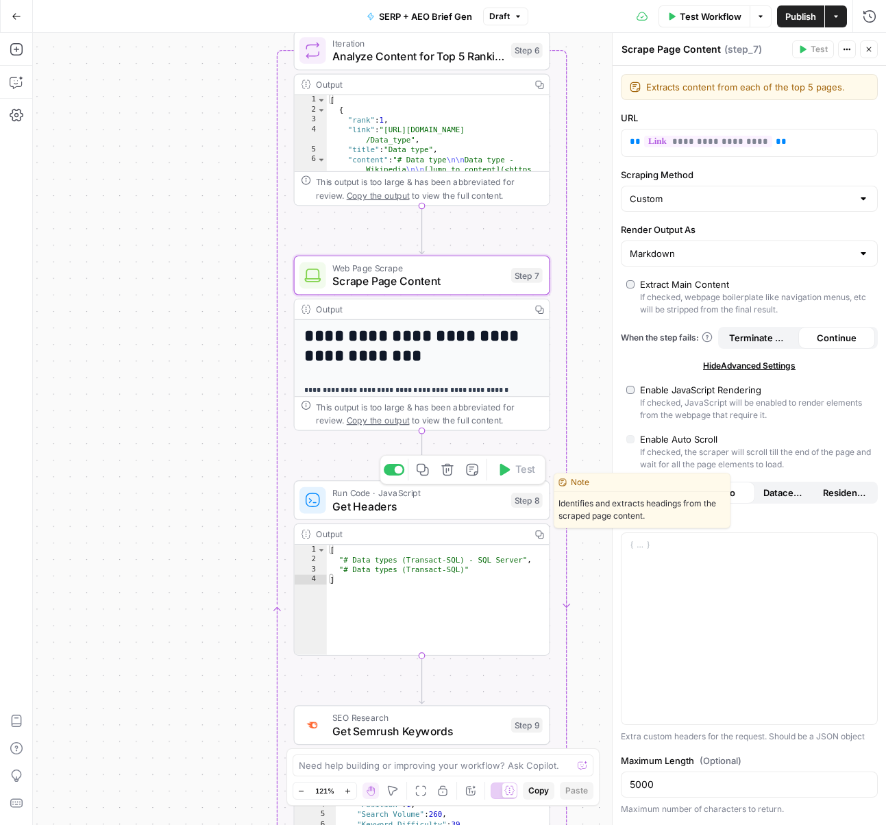
click at [434, 506] on span "Get Headers" at bounding box center [418, 505] width 172 height 16
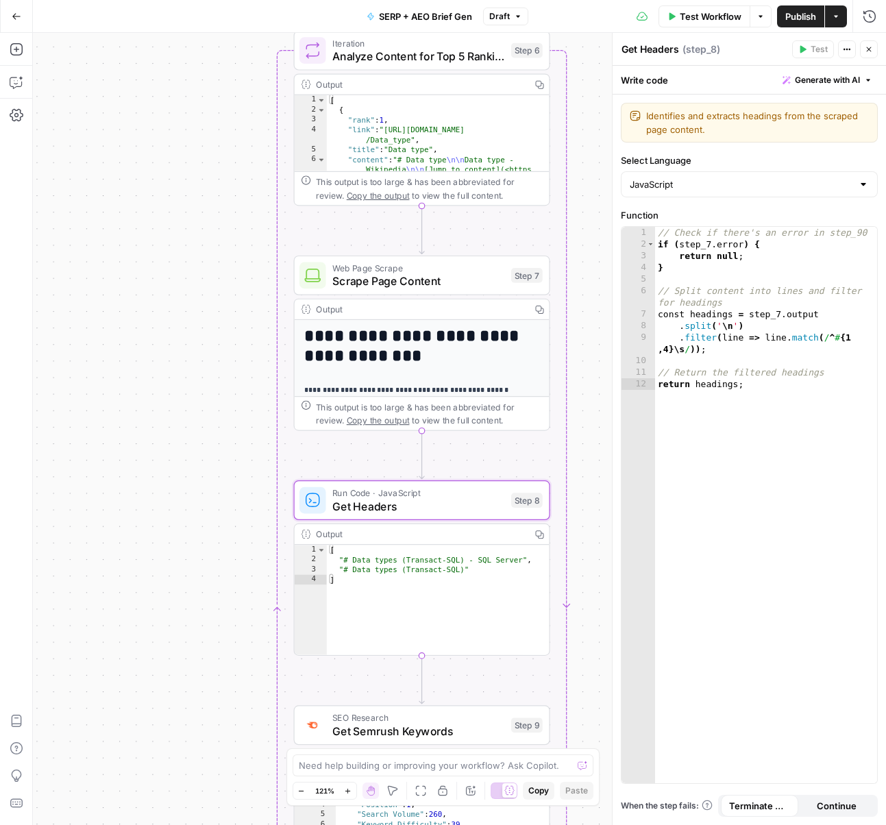
click at [869, 51] on icon "button" at bounding box center [869, 49] width 8 height 8
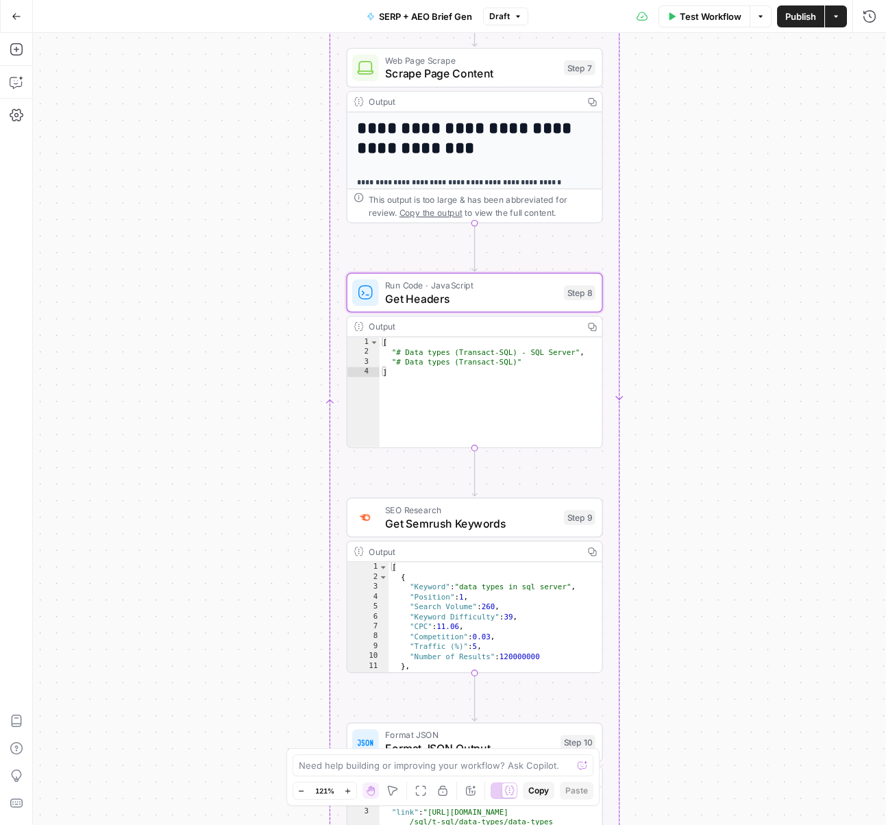
drag, startPoint x: 259, startPoint y: 510, endPoint x: 256, endPoint y: 380, distance: 130.2
click at [256, 380] on div "Workflow Set Inputs Inputs Power Agent Identify target keywords Step 148 Output…" at bounding box center [459, 429] width 853 height 792
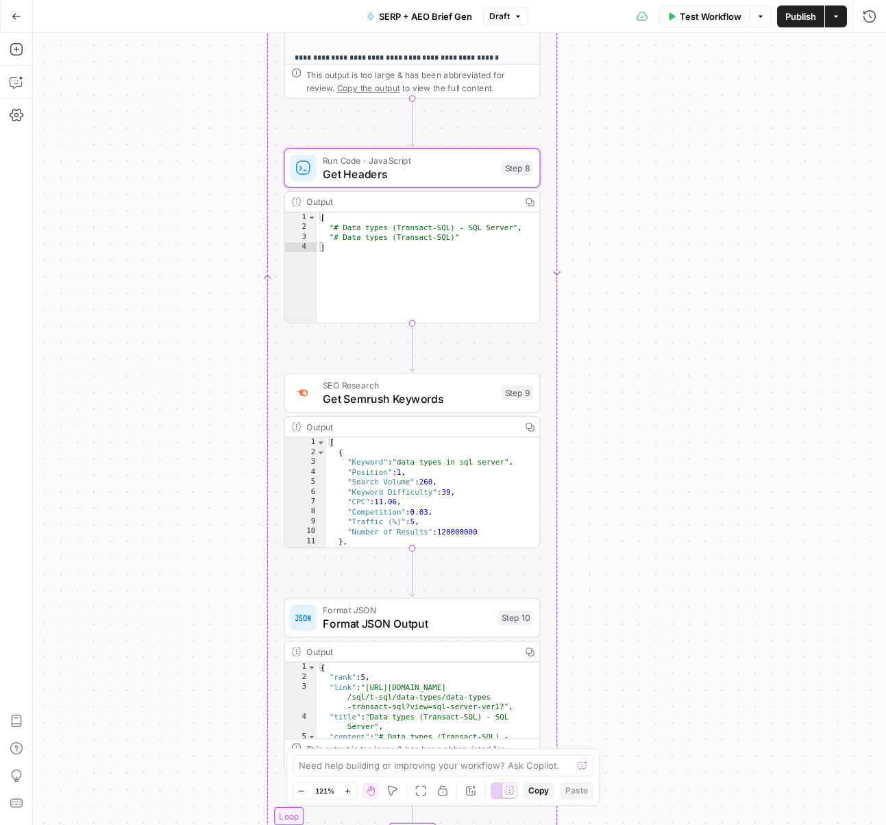
drag, startPoint x: 267, startPoint y: 532, endPoint x: 214, endPoint y: 439, distance: 106.8
click at [214, 440] on div "Workflow Set Inputs Inputs Power Agent Identify target keywords Step 148 Output…" at bounding box center [459, 429] width 853 height 792
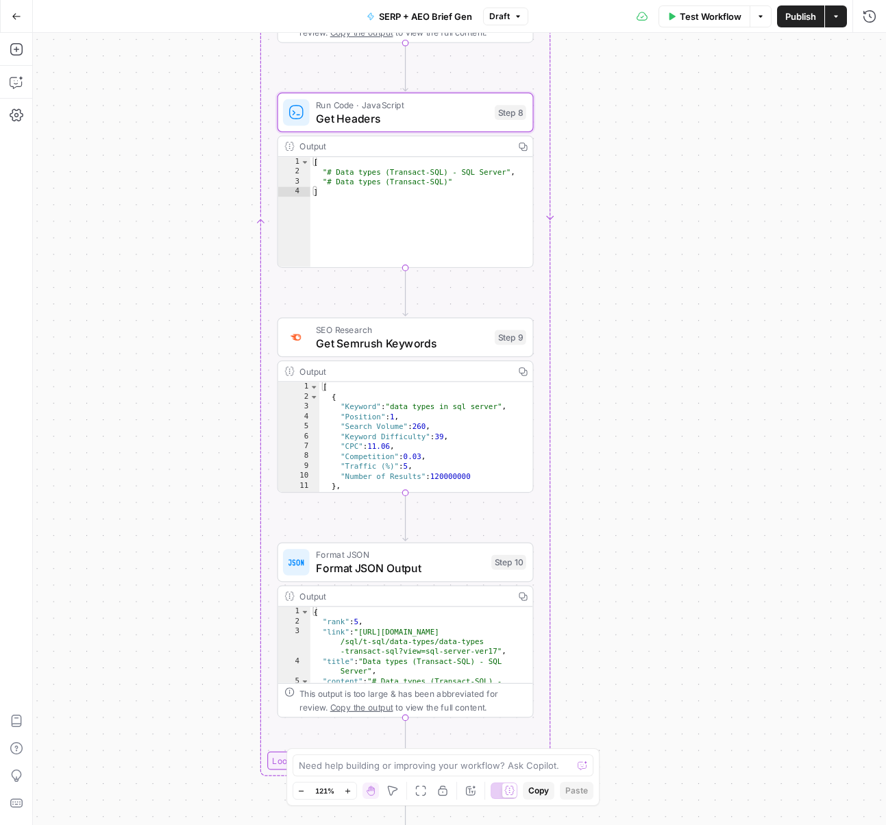
drag, startPoint x: 198, startPoint y: 582, endPoint x: 190, endPoint y: 522, distance: 60.8
click at [190, 521] on div "Workflow Set Inputs Inputs Power Agent Identify target keywords Step 148 Output…" at bounding box center [459, 429] width 853 height 792
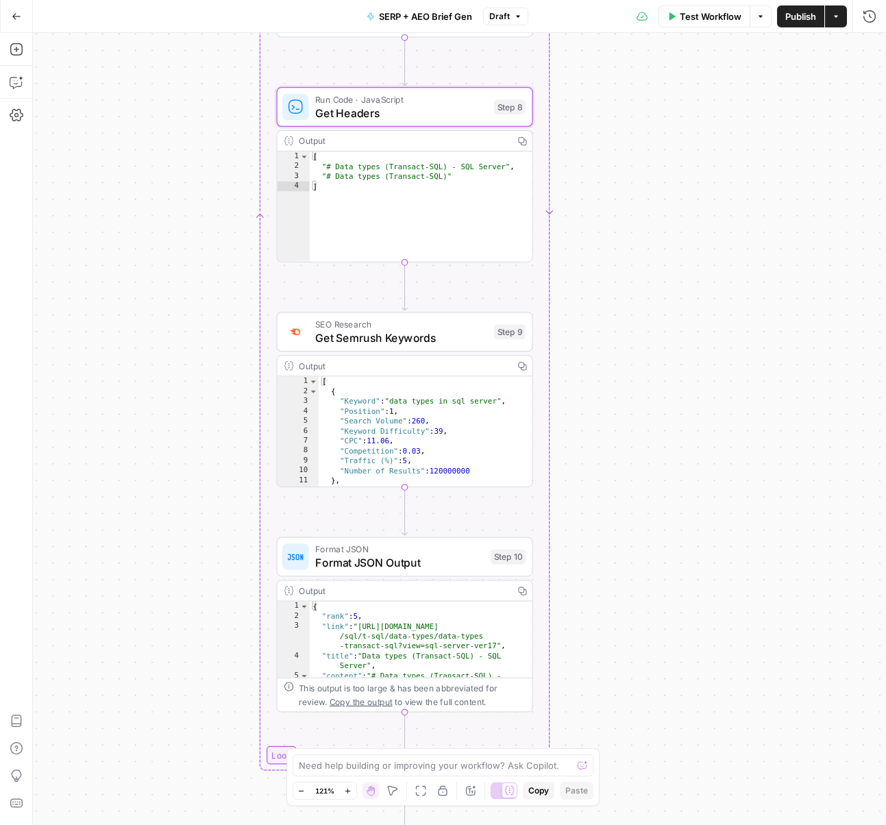
drag, startPoint x: 202, startPoint y: 590, endPoint x: 197, endPoint y: 499, distance: 90.6
click at [197, 500] on div "Workflow Set Inputs Inputs Power Agent Identify target keywords Step 148 Output…" at bounding box center [459, 429] width 853 height 792
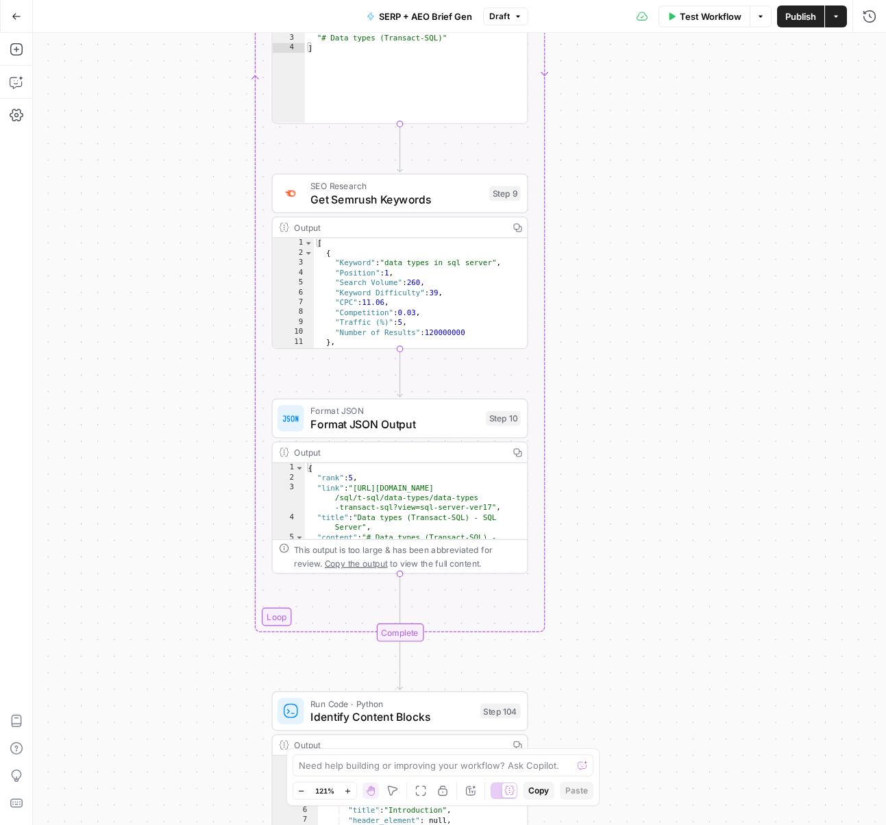
drag, startPoint x: 202, startPoint y: 588, endPoint x: 203, endPoint y: 538, distance: 50.0
click at [203, 538] on div "Workflow Set Inputs Inputs Power Agent Identify target keywords Step 148 Output…" at bounding box center [459, 429] width 853 height 792
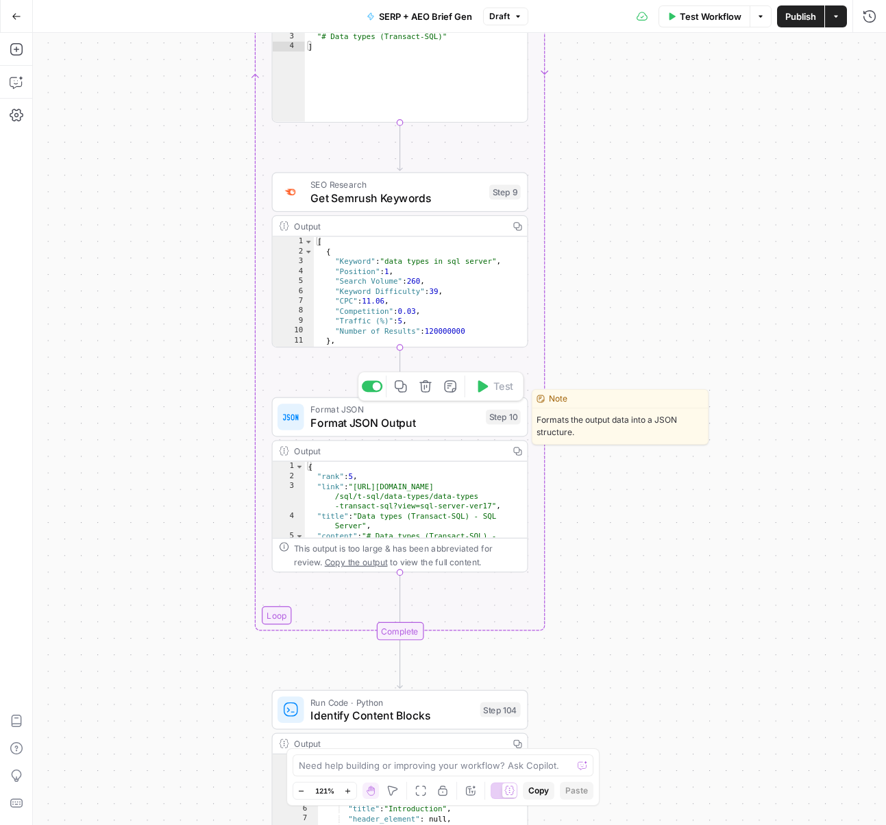
click at [391, 425] on span "Format JSON Output" at bounding box center [394, 422] width 169 height 16
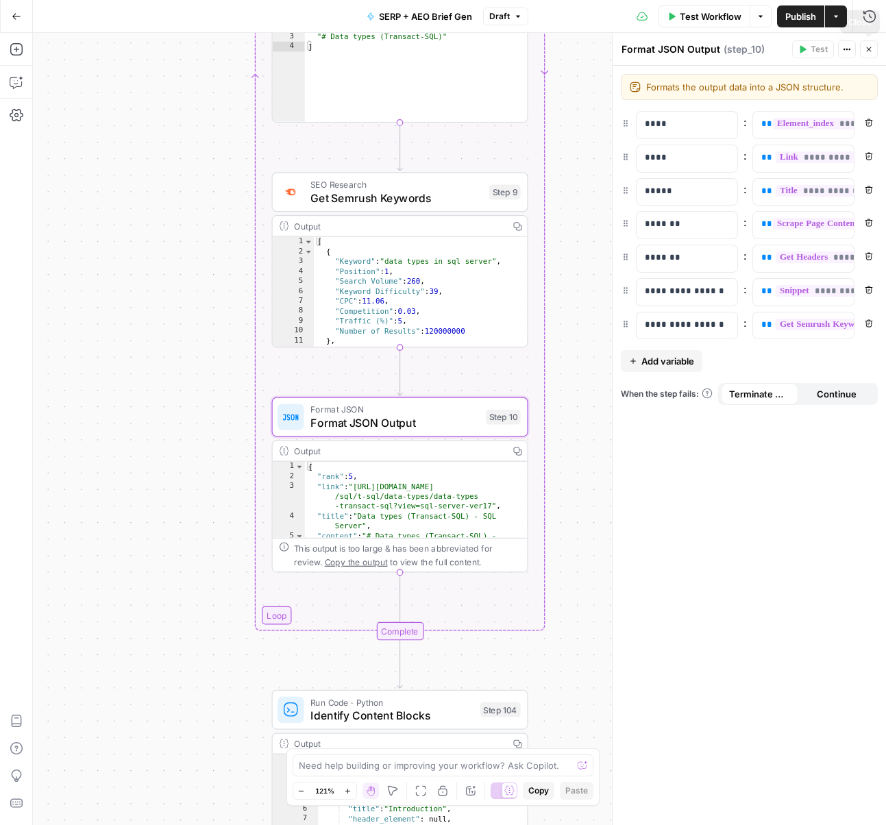
click at [869, 51] on icon "button" at bounding box center [869, 49] width 5 height 5
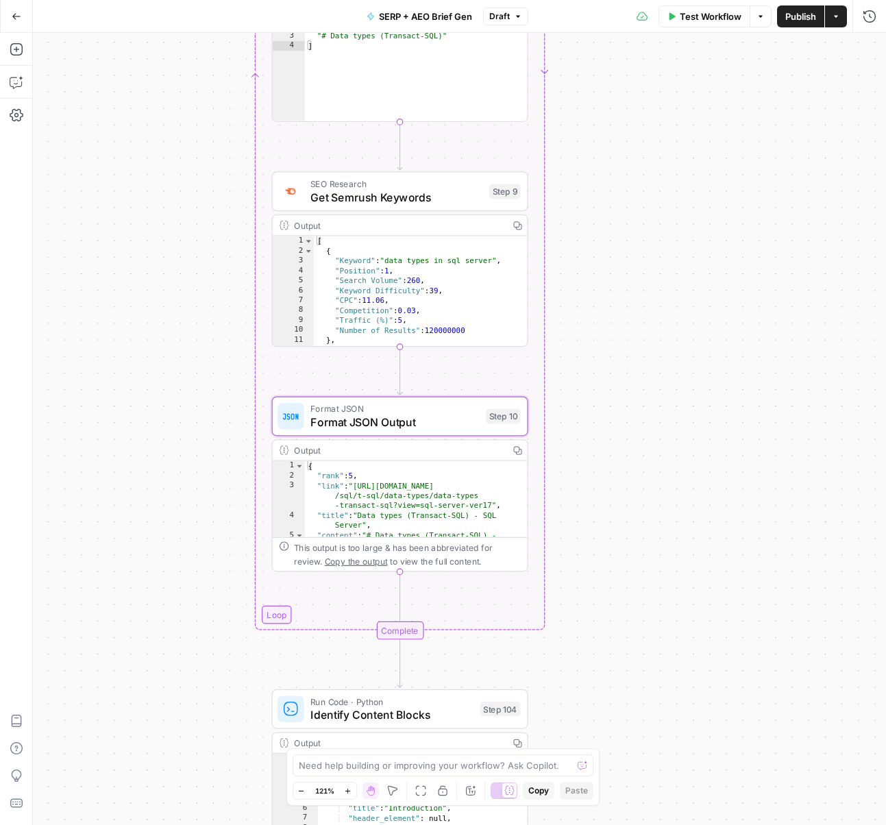
drag, startPoint x: 604, startPoint y: 645, endPoint x: 643, endPoint y: 419, distance: 229.4
click at [643, 419] on div "Workflow Set Inputs Inputs Power Agent Identify target keywords Step 148 Output…" at bounding box center [459, 429] width 853 height 792
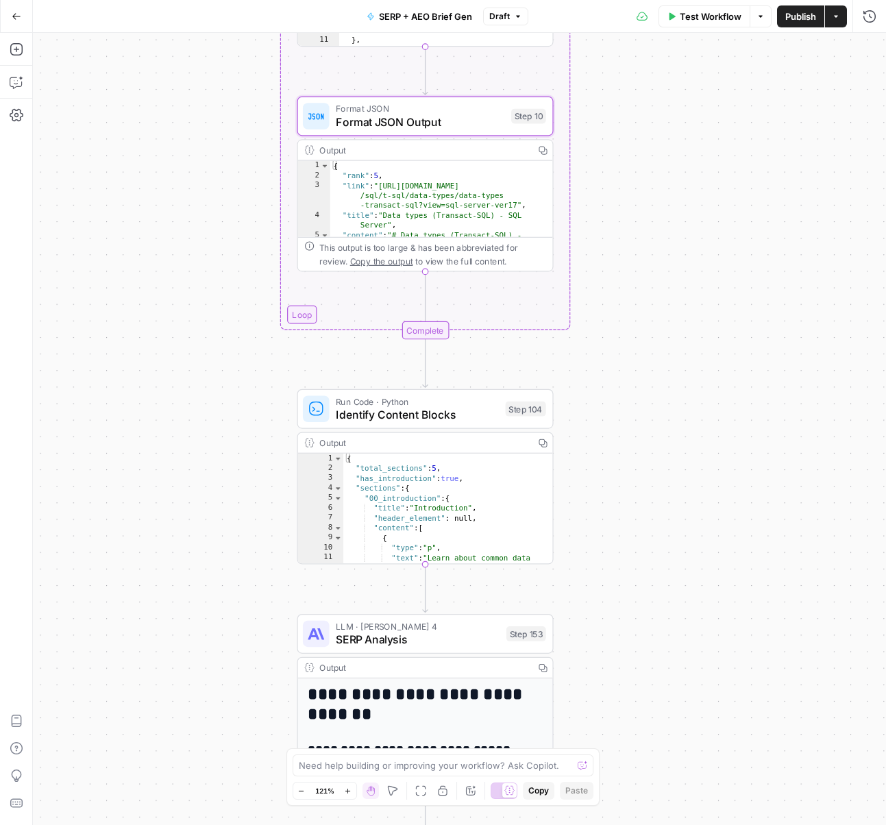
drag, startPoint x: 658, startPoint y: 580, endPoint x: 644, endPoint y: 506, distance: 75.9
click at [644, 506] on div "Workflow Set Inputs Inputs Power Agent Identify target keywords Step 148 Output…" at bounding box center [459, 429] width 853 height 792
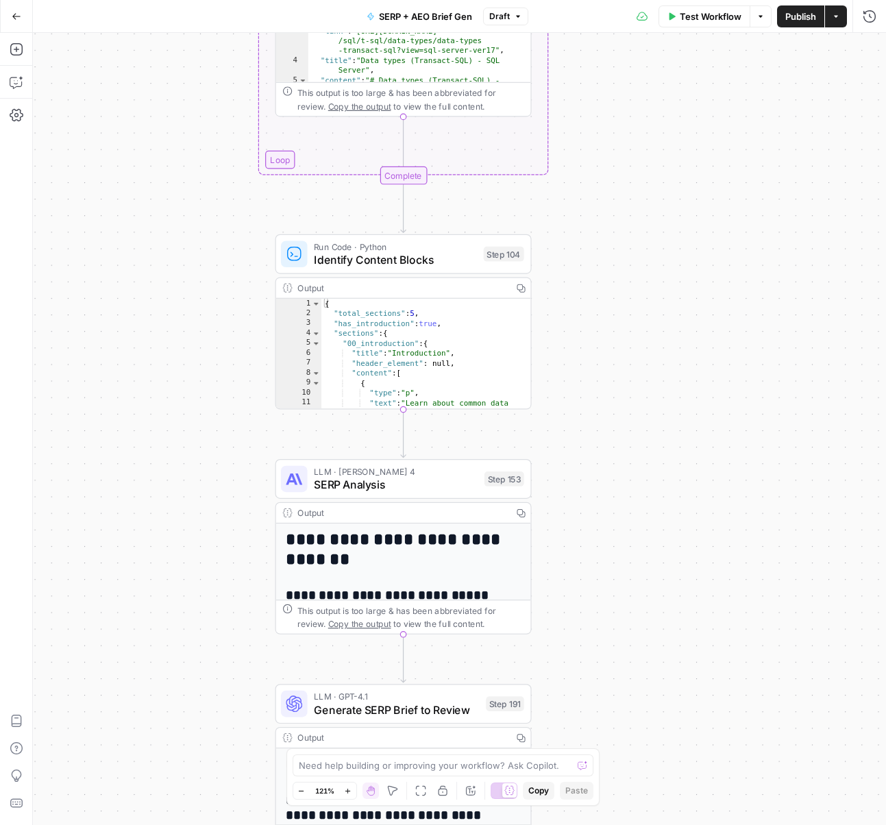
drag, startPoint x: 626, startPoint y: 649, endPoint x: 593, endPoint y: 439, distance: 213.0
click at [593, 440] on div "Workflow Set Inputs Inputs Power Agent Identify target keywords Step 148 Output…" at bounding box center [459, 429] width 853 height 792
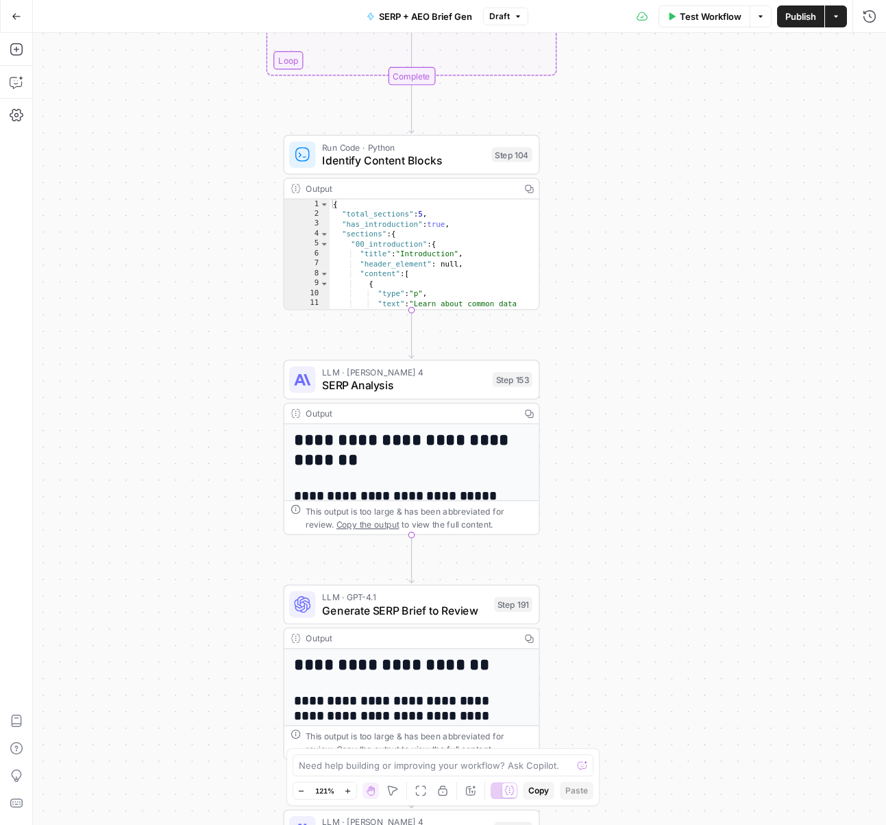
drag, startPoint x: 580, startPoint y: 572, endPoint x: 600, endPoint y: 527, distance: 49.4
click at [600, 527] on div "Workflow Set Inputs Inputs Power Agent Identify target keywords Step 148 Output…" at bounding box center [459, 429] width 853 height 792
click at [383, 384] on span "SERP Analysis" at bounding box center [404, 385] width 164 height 16
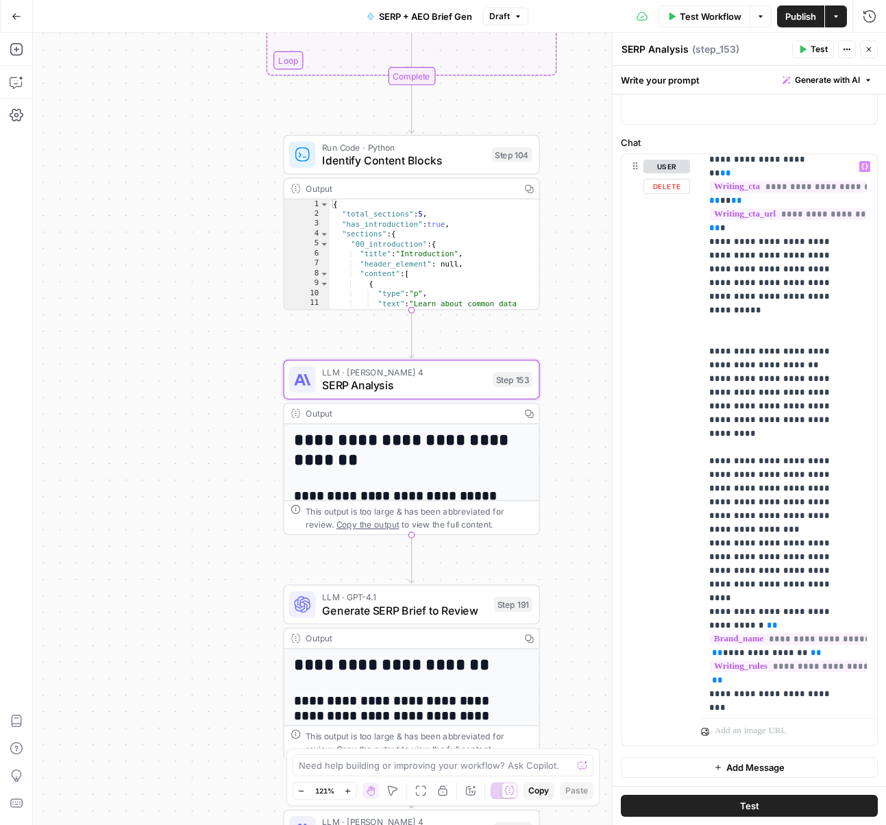
scroll to position [2614, 0]
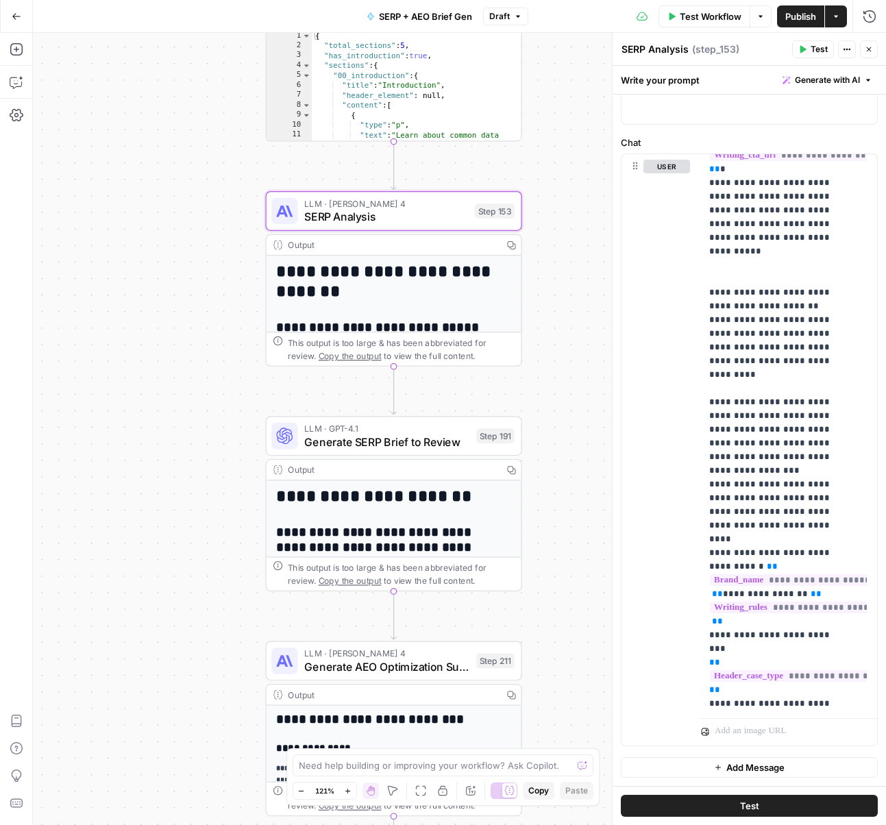
drag, startPoint x: 577, startPoint y: 587, endPoint x: 559, endPoint y: 419, distance: 169.5
click at [559, 419] on div "Workflow Set Inputs Inputs Power Agent Identify target keywords Step 148 Output…" at bounding box center [459, 429] width 853 height 792
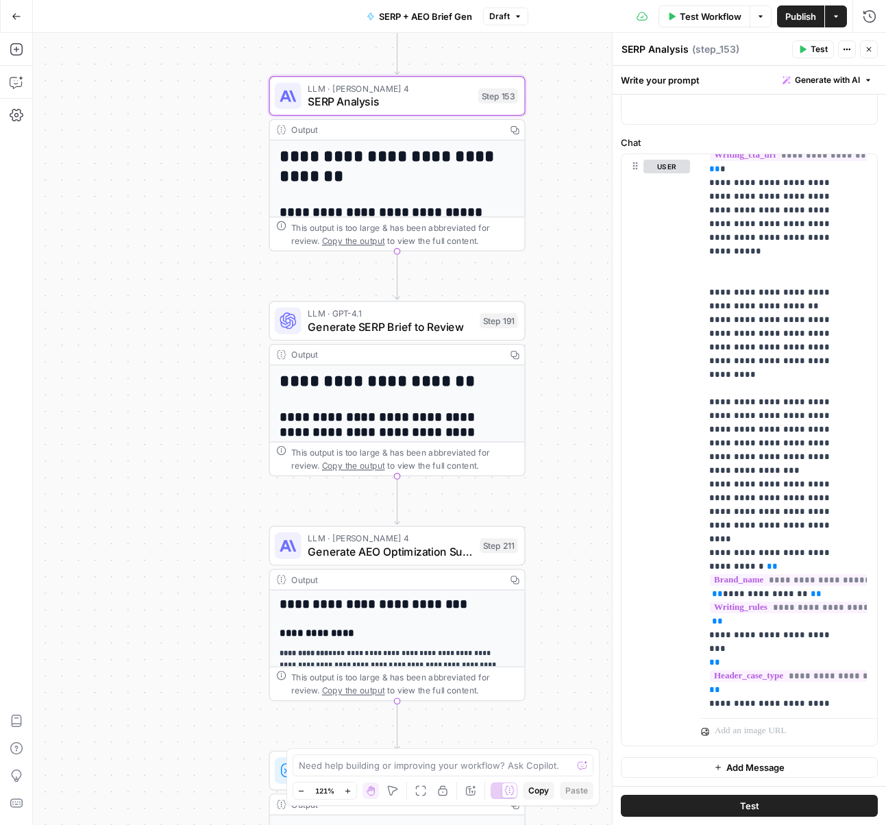
drag, startPoint x: 562, startPoint y: 586, endPoint x: 565, endPoint y: 471, distance: 115.1
click at [565, 471] on div "Workflow Set Inputs Inputs Power Agent Identify target keywords Step 148 Output…" at bounding box center [459, 429] width 853 height 792
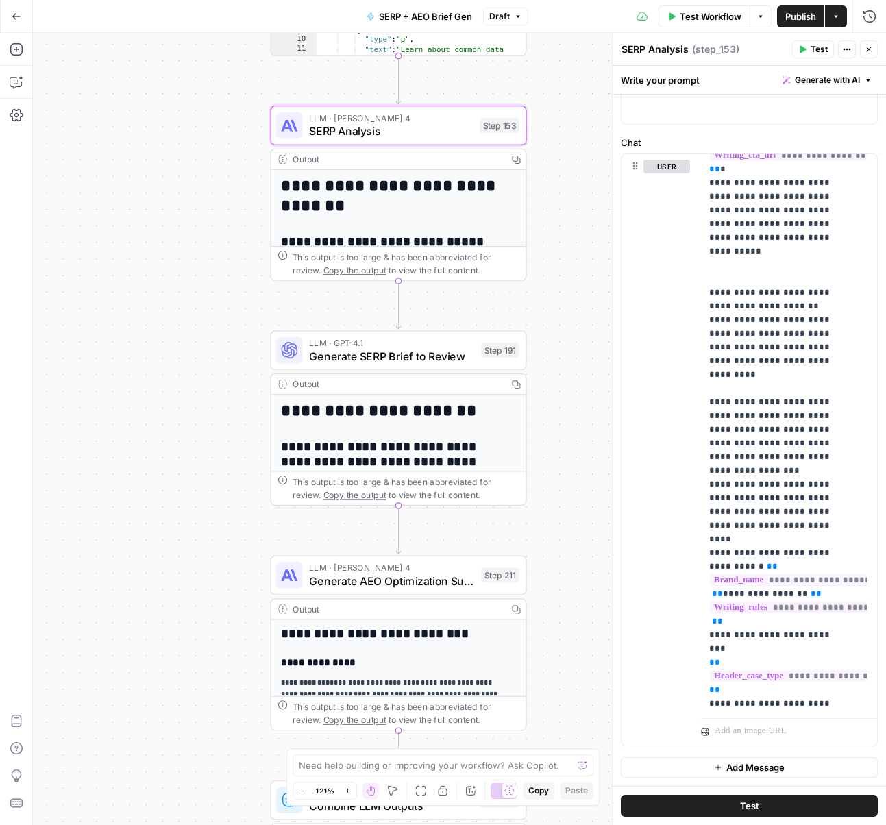
drag, startPoint x: 558, startPoint y: 536, endPoint x: 559, endPoint y: 566, distance: 29.5
click at [559, 566] on div "Workflow Set Inputs Inputs Power Agent Identify target keywords Step 148 Output…" at bounding box center [459, 429] width 853 height 792
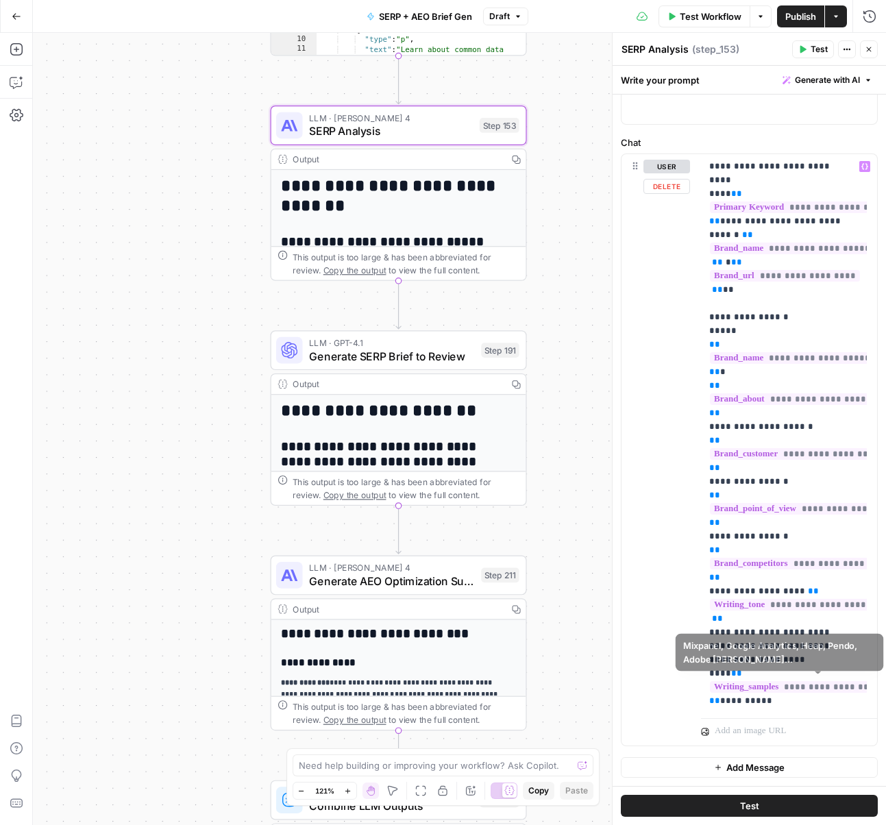
scroll to position [0, 0]
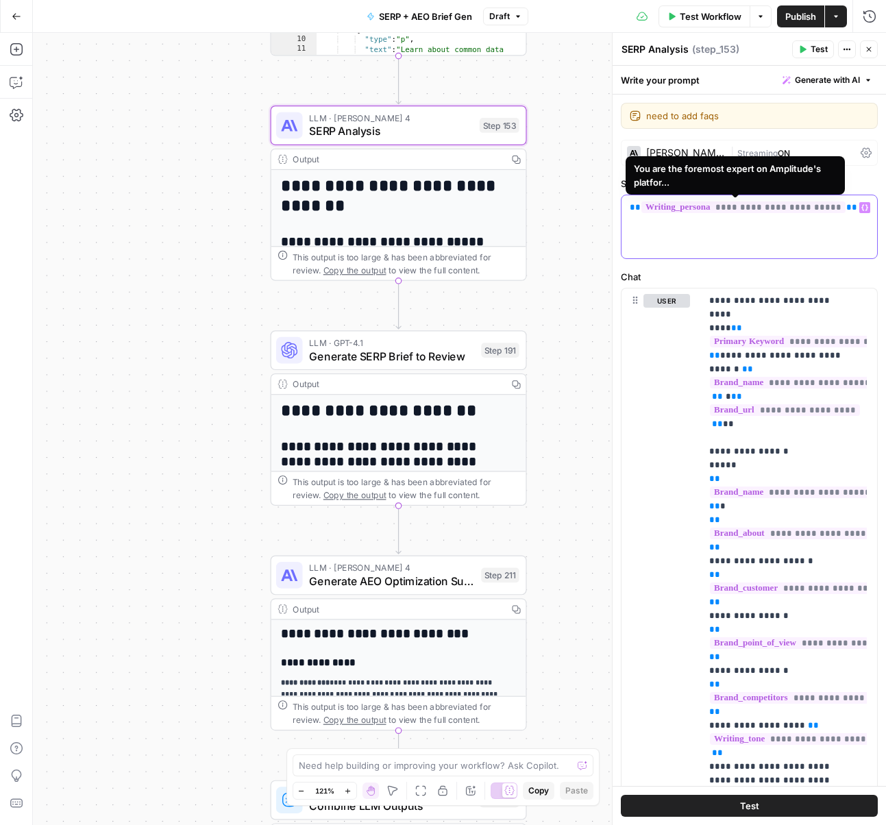
click at [747, 208] on span "**********" at bounding box center [743, 207] width 204 height 12
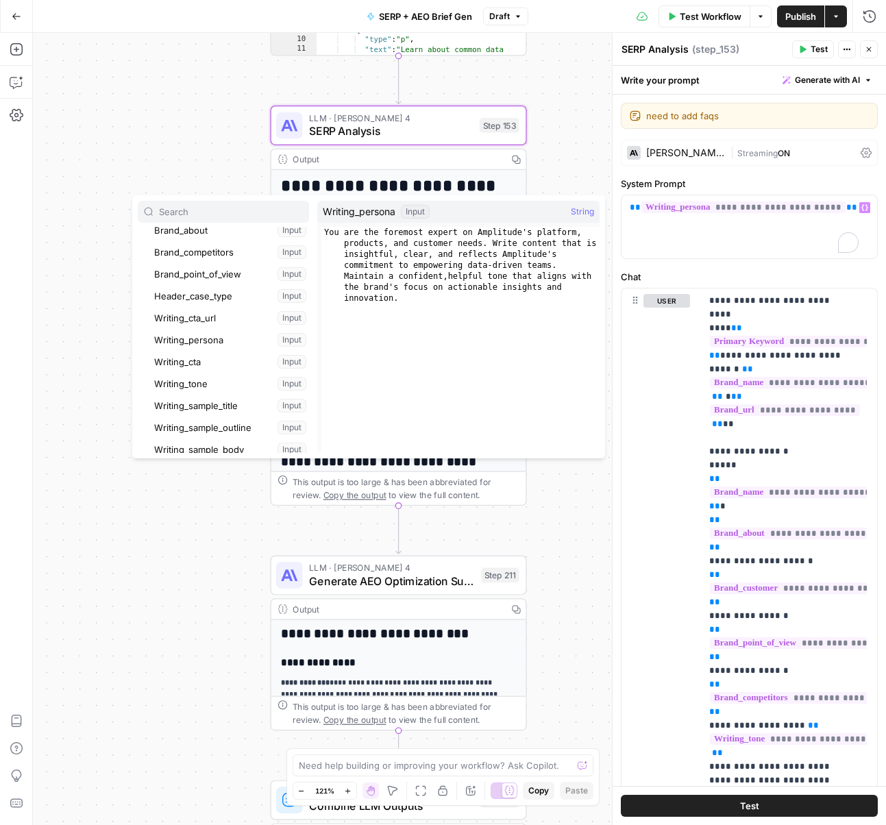
click at [565, 171] on div "Workflow Set Inputs Inputs Power Agent Identify target keywords Step 148 Output…" at bounding box center [459, 429] width 853 height 792
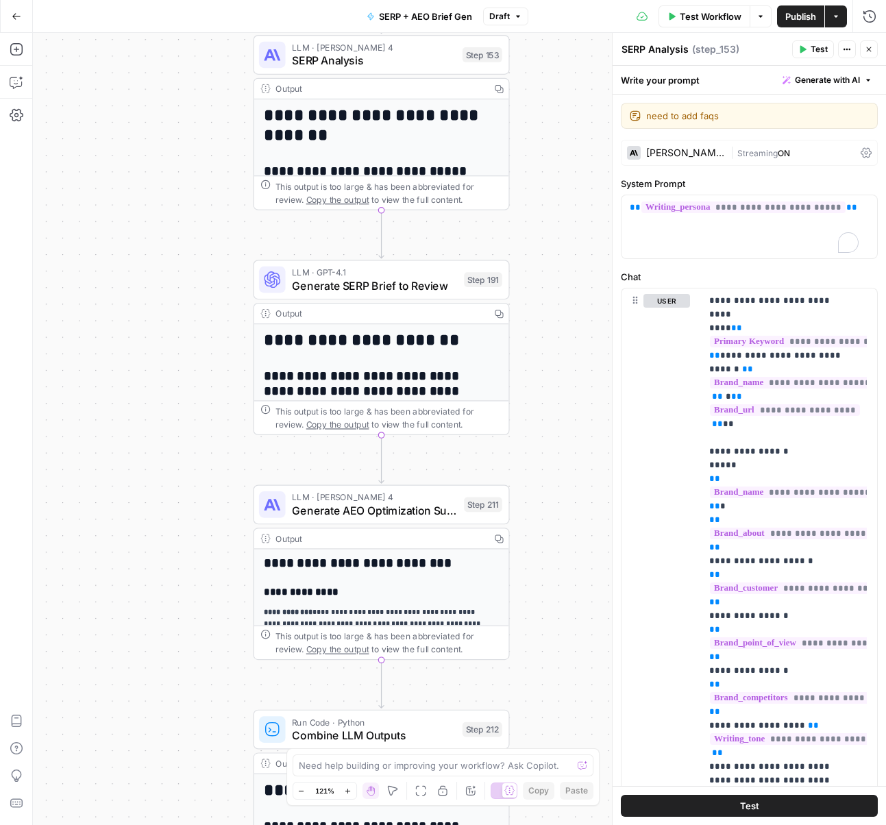
drag, startPoint x: 569, startPoint y: 432, endPoint x: 551, endPoint y: 363, distance: 71.3
click at [551, 363] on div "Workflow Set Inputs Inputs Power Agent Identify target keywords Step 148 Output…" at bounding box center [459, 429] width 853 height 792
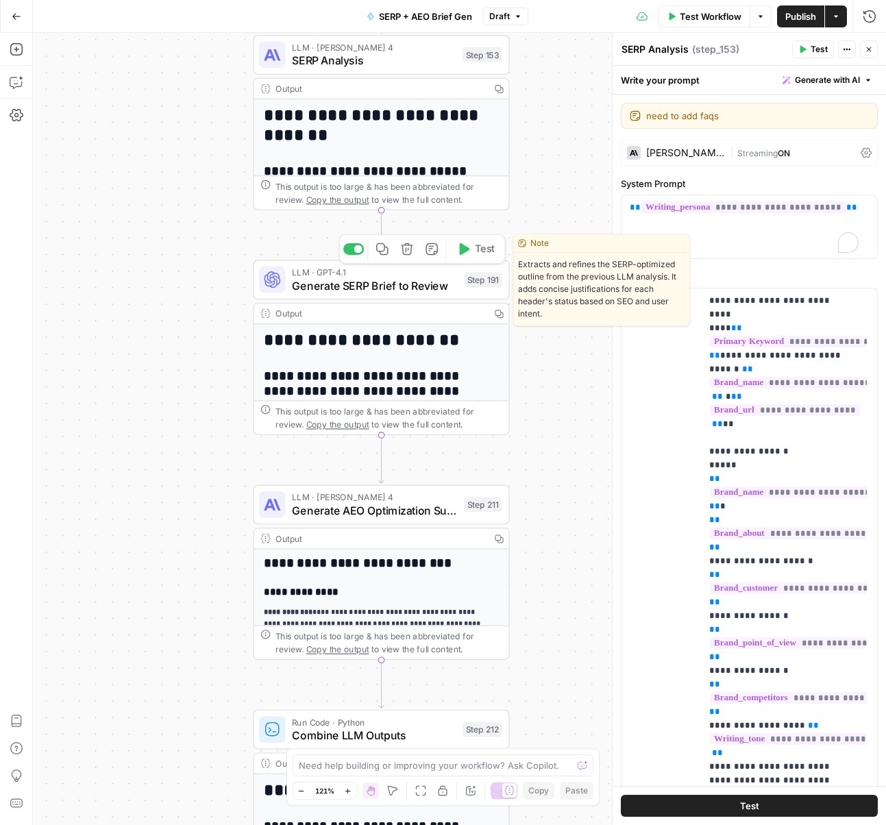
click at [409, 281] on span "Generate SERP Brief to Review" at bounding box center [374, 285] width 165 height 16
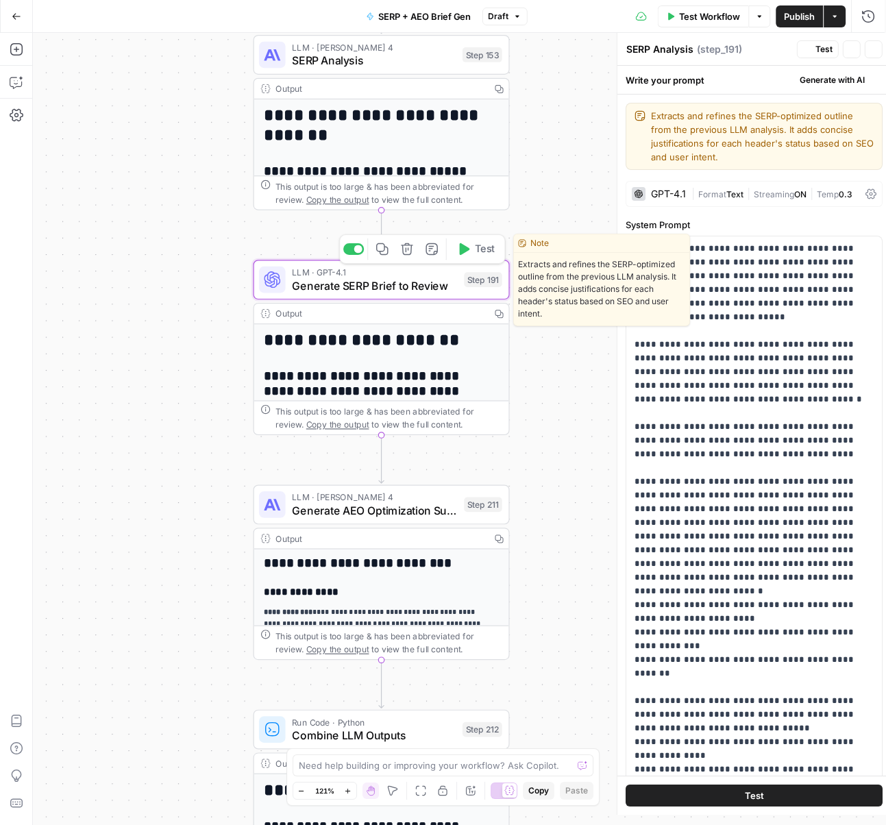
type textarea "Generate SERP Brief to Review"
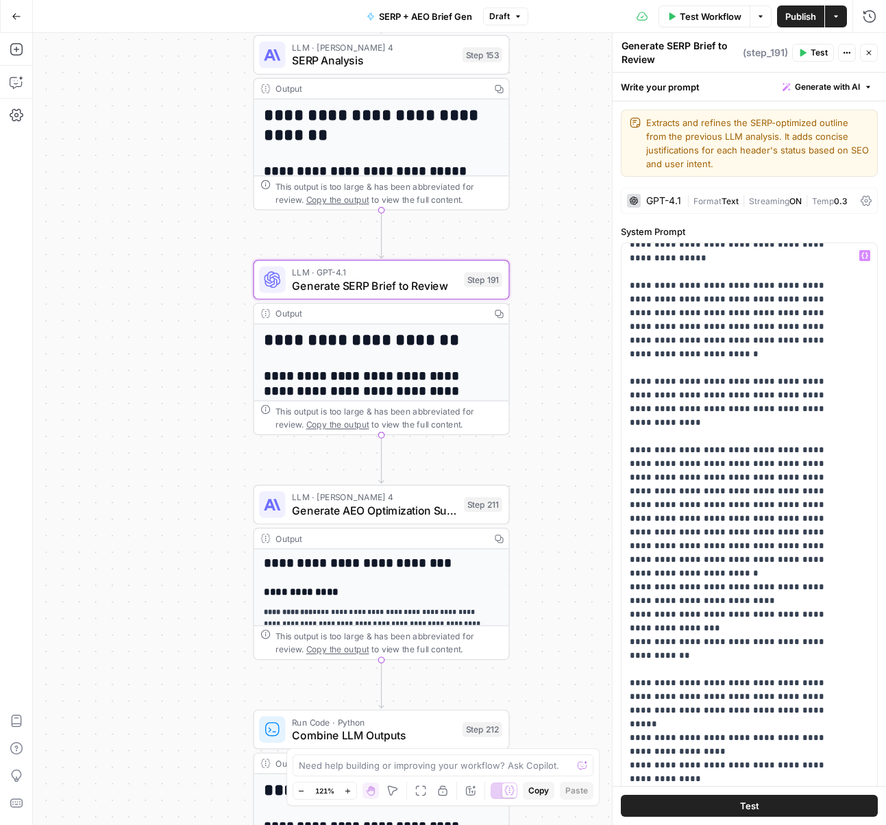
scroll to position [83, 0]
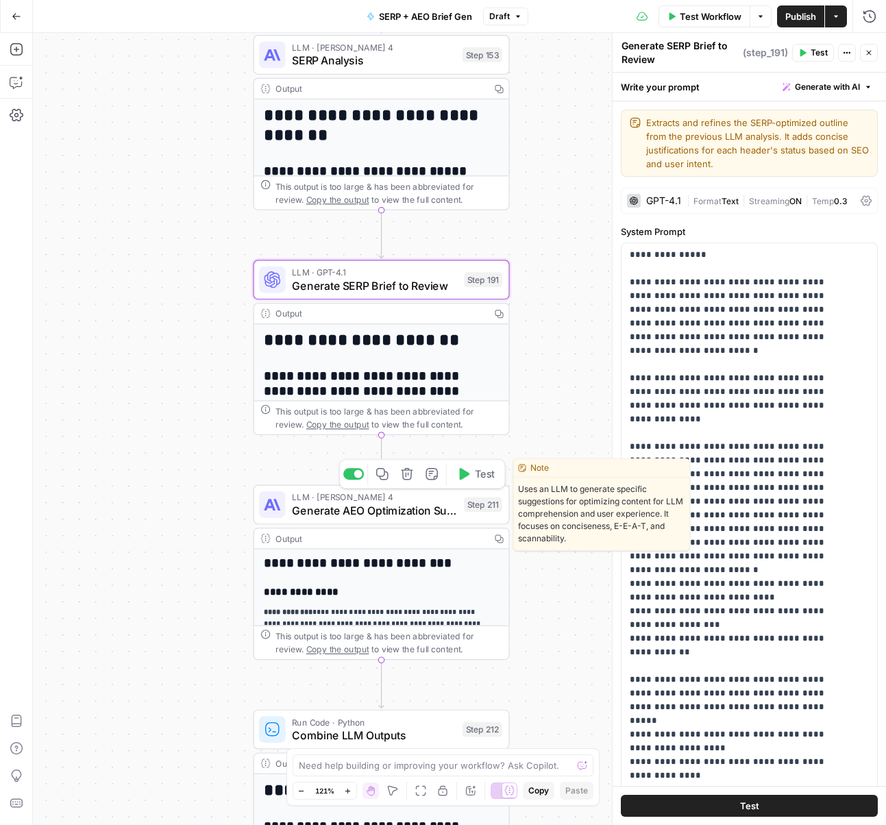
click at [418, 508] on span "Generate AEO Optimization Suggestions" at bounding box center [374, 510] width 165 height 16
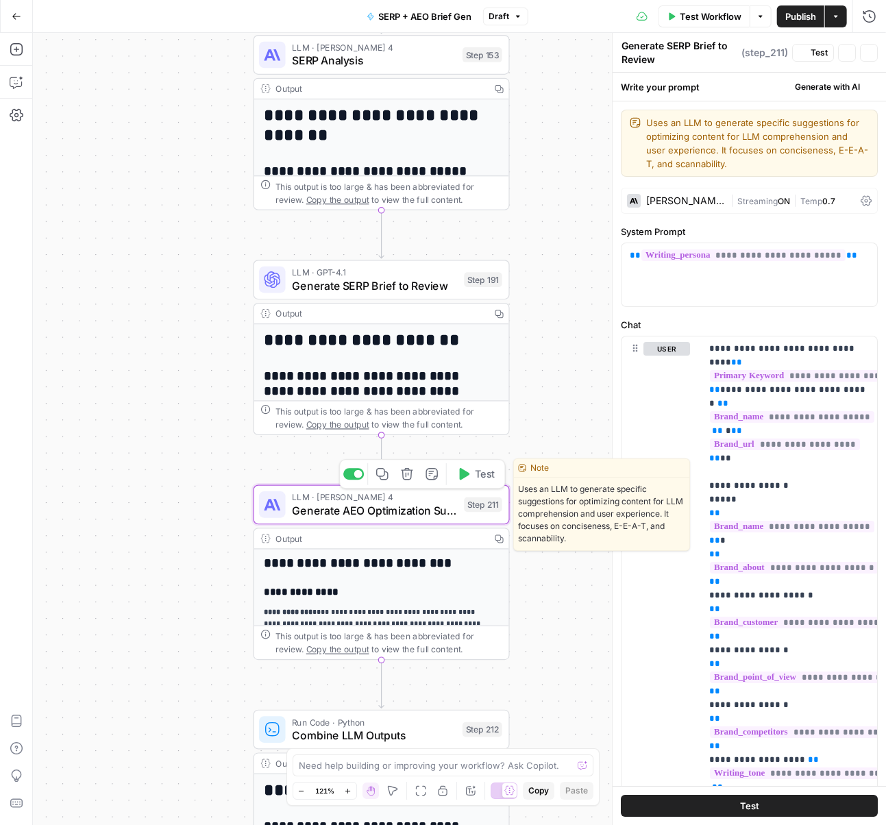
type textarea "Generate AEO Optimization Suggestions"
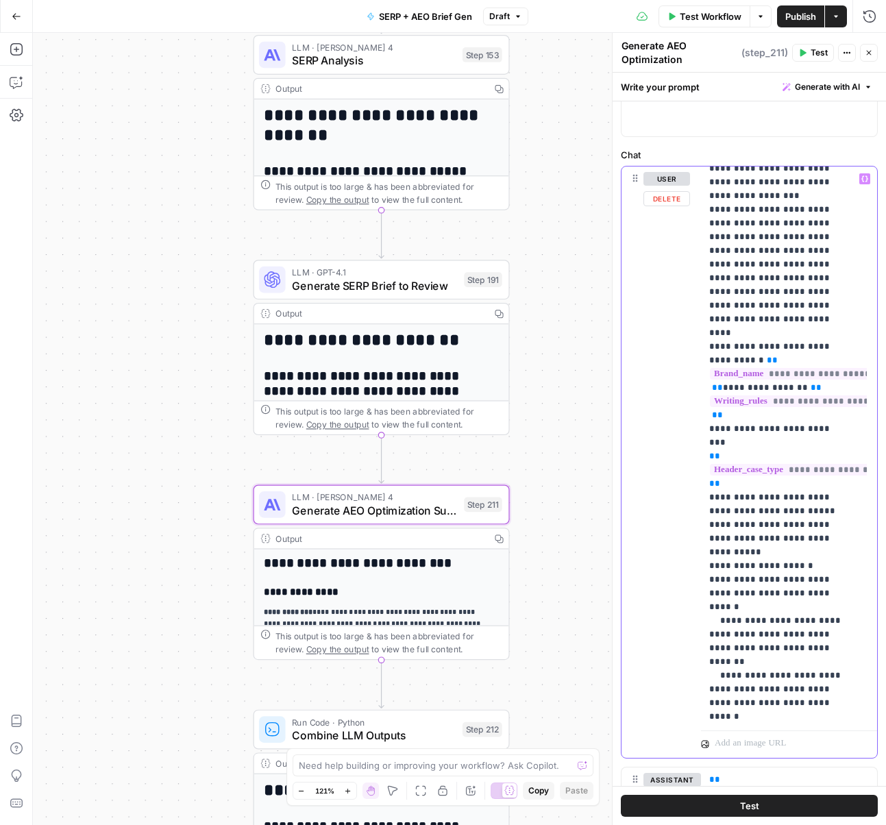
scroll to position [3231, 0]
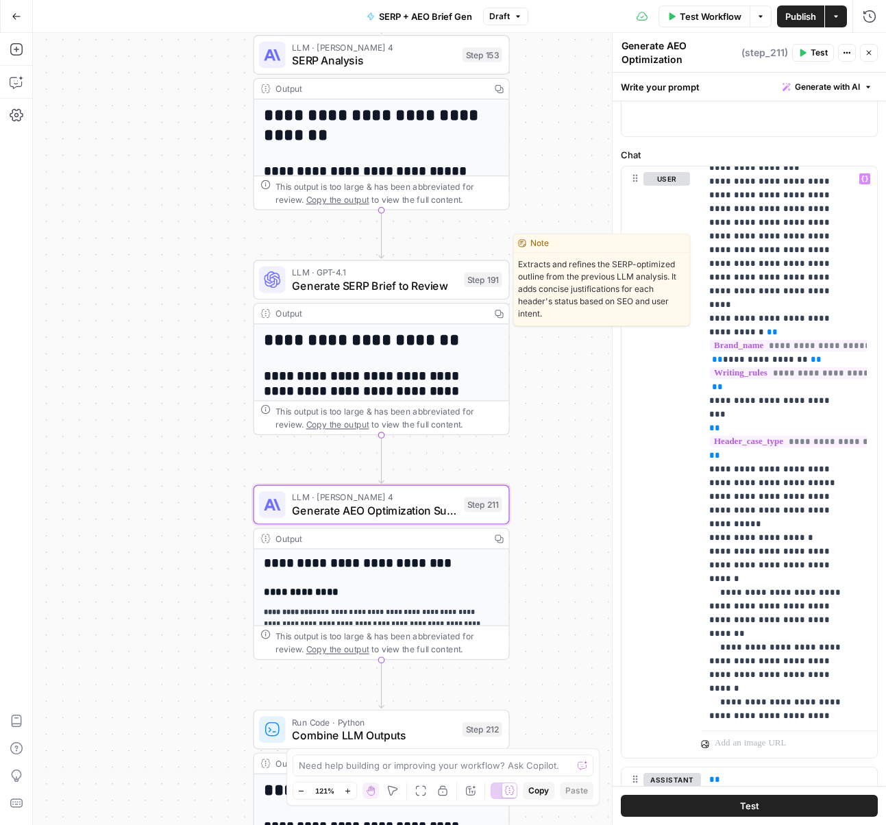
click at [358, 290] on span "Generate SERP Brief to Review" at bounding box center [374, 285] width 165 height 16
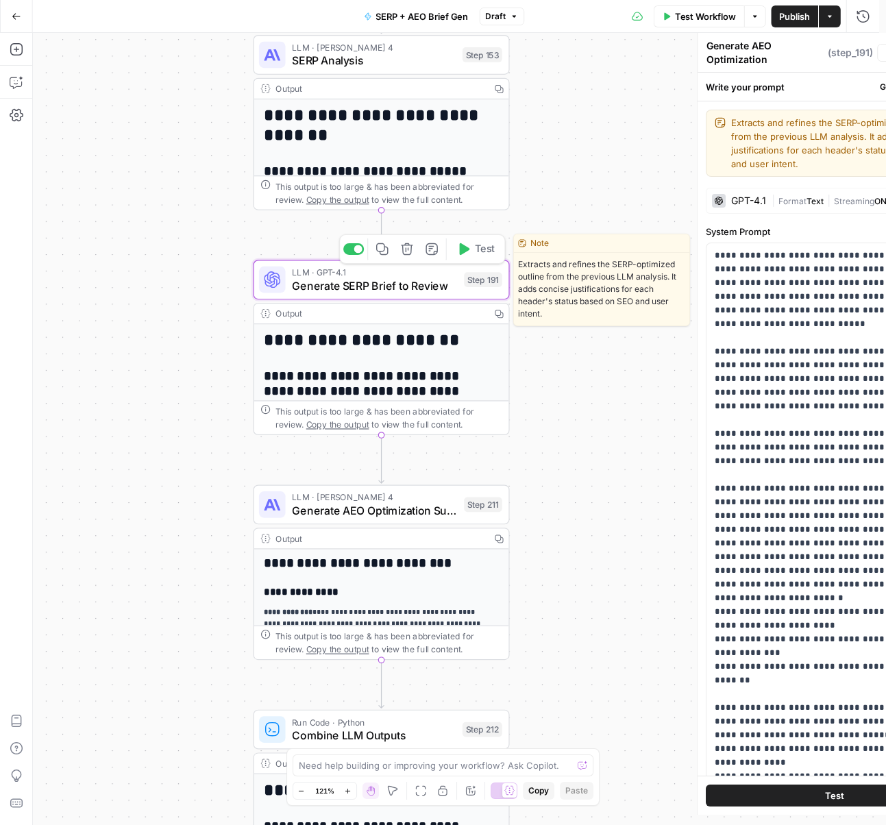
type textarea "Generate SERP Brief to Review"
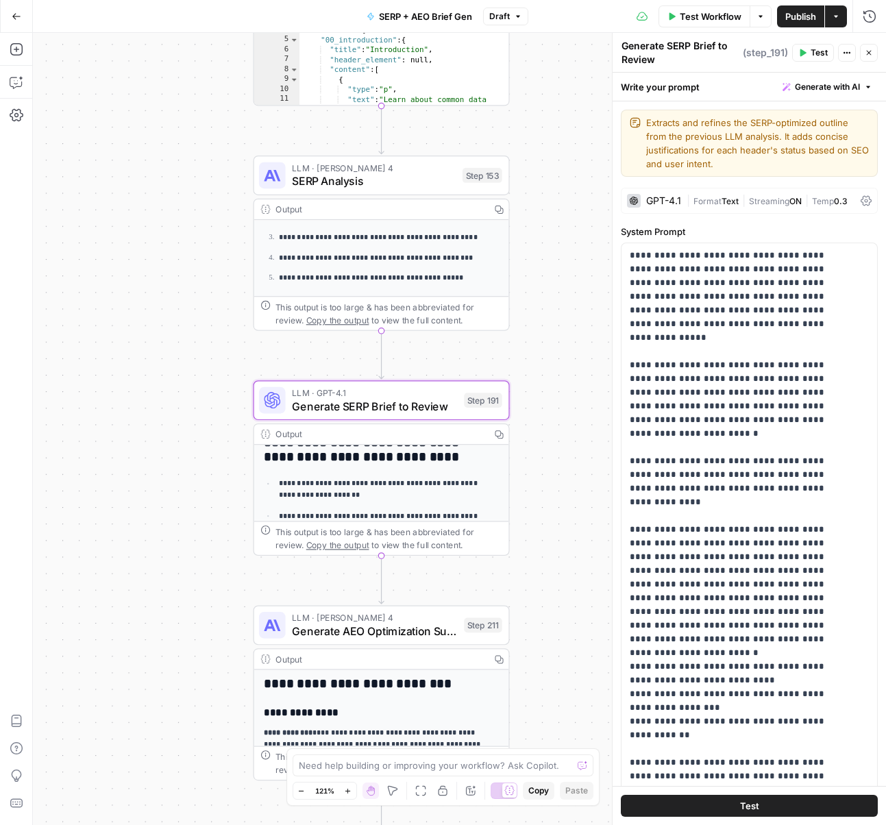
scroll to position [378, 0]
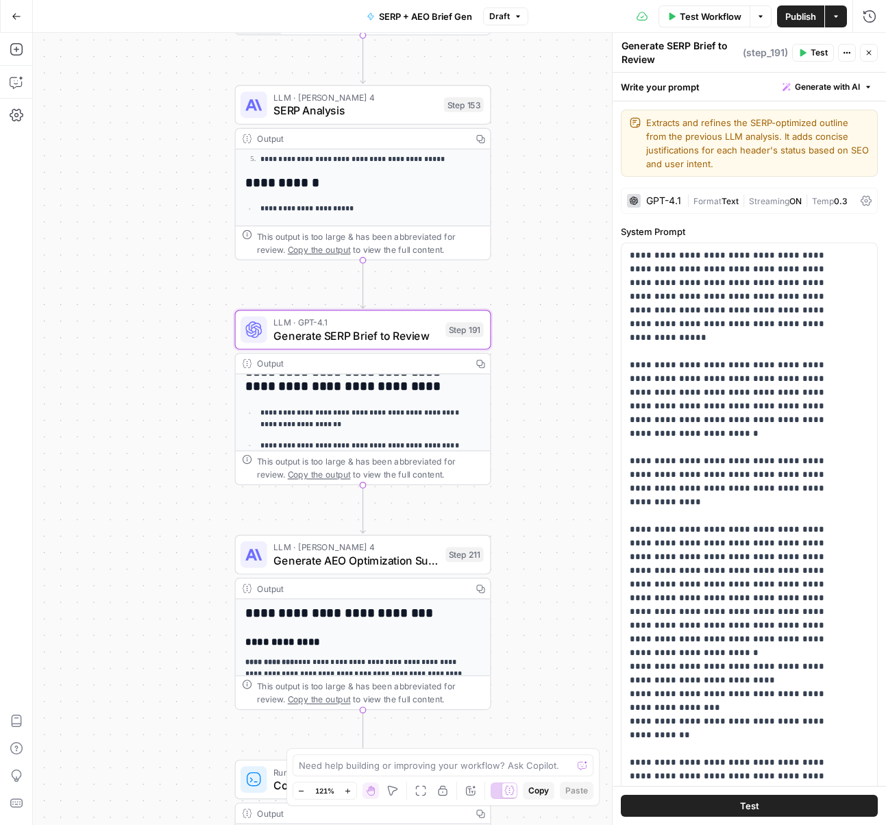
drag, startPoint x: 572, startPoint y: 534, endPoint x: 554, endPoint y: 464, distance: 72.9
click at [554, 466] on div "Workflow Set Inputs Inputs Power Agent Identify target keywords Step 148 Output…" at bounding box center [459, 429] width 853 height 792
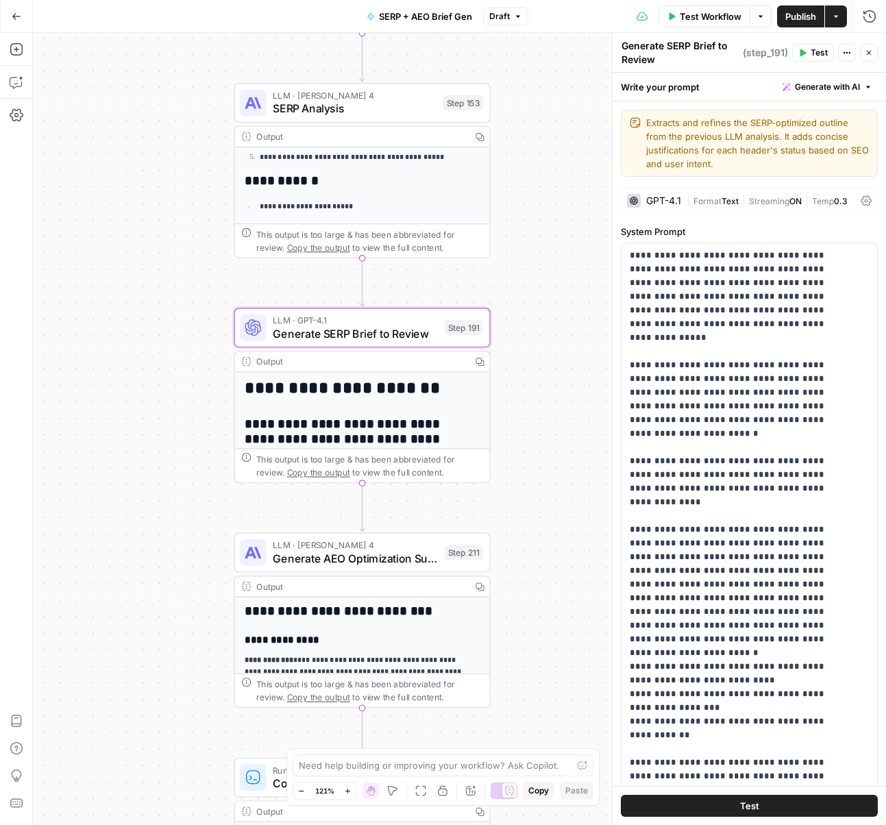
scroll to position [26, 0]
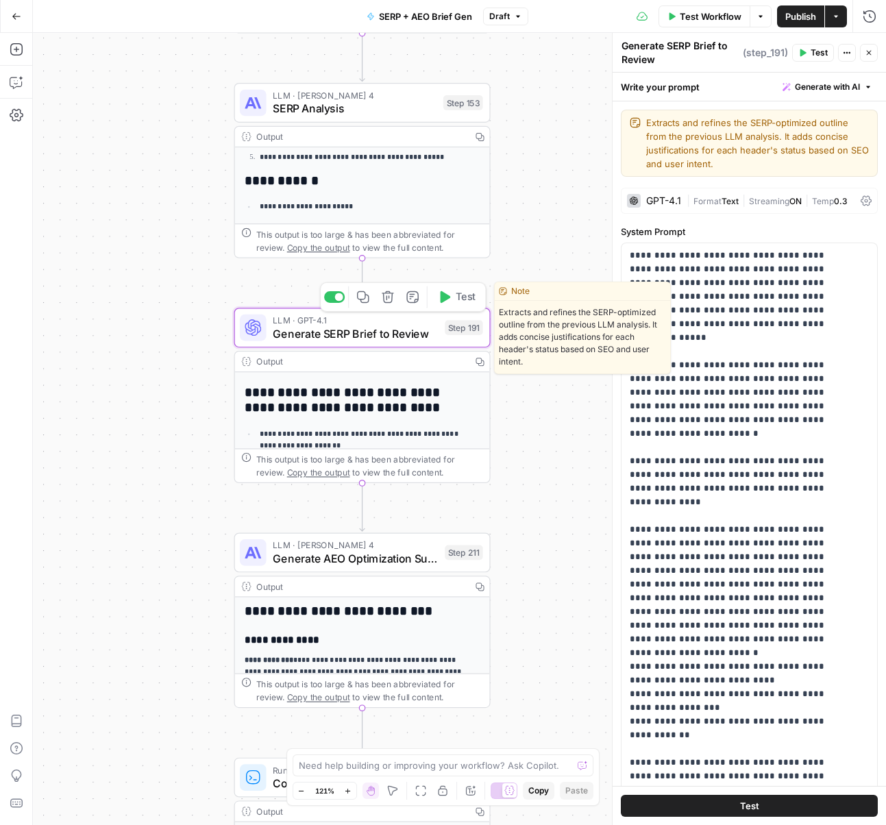
click at [385, 329] on span "Generate SERP Brief to Review" at bounding box center [355, 333] width 165 height 16
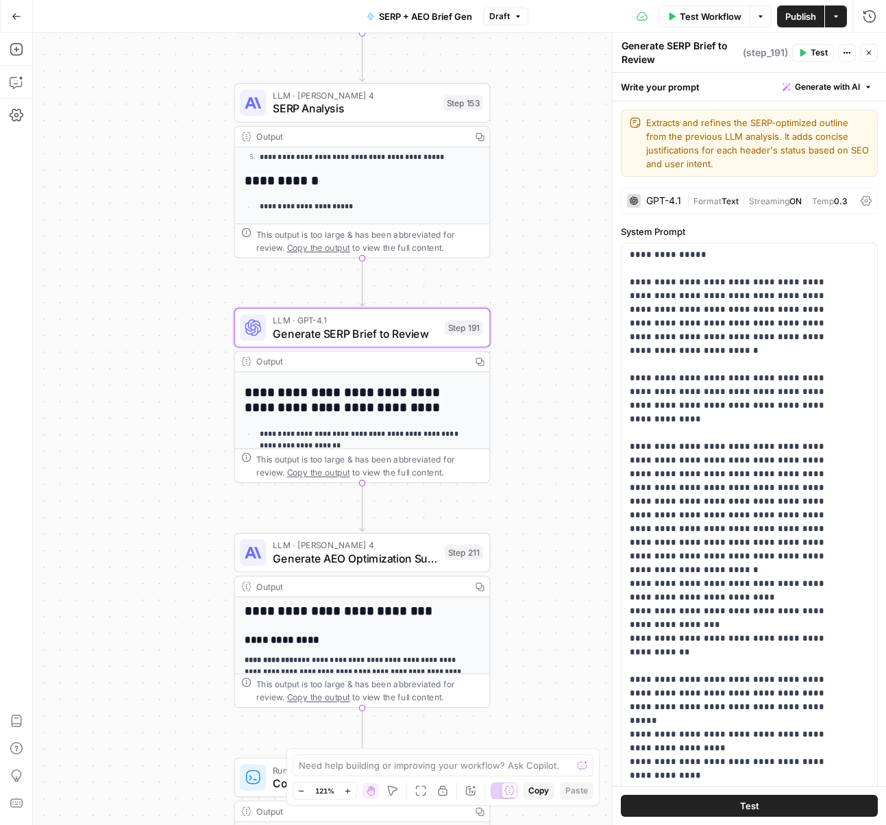
scroll to position [431, 0]
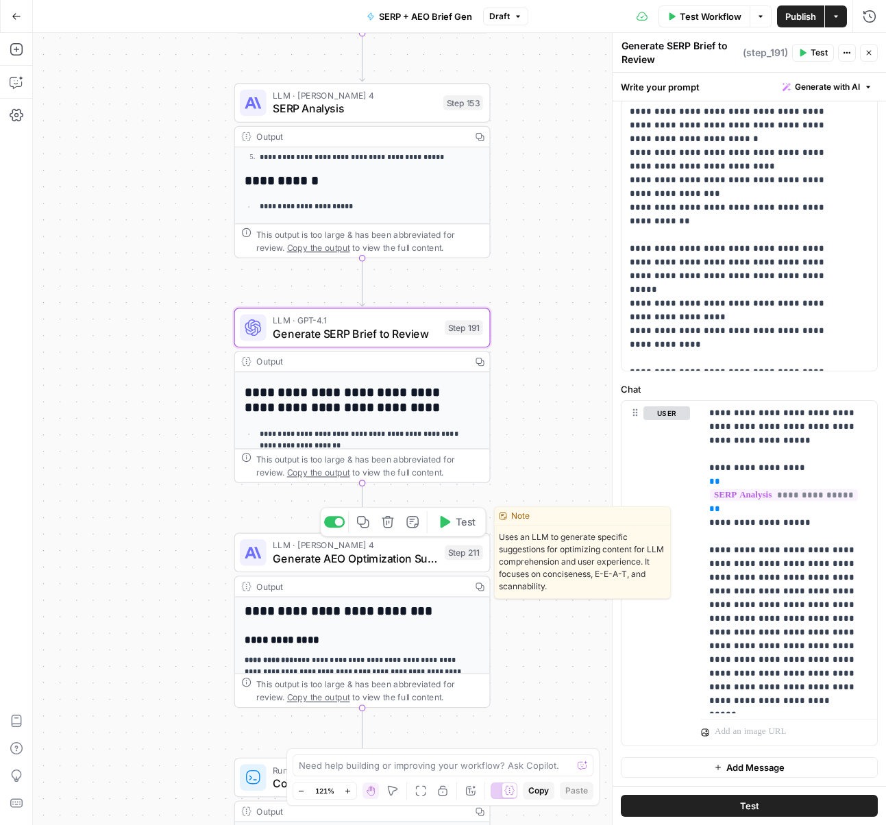
click at [385, 565] on span "Generate AEO Optimization Suggestions" at bounding box center [355, 558] width 165 height 16
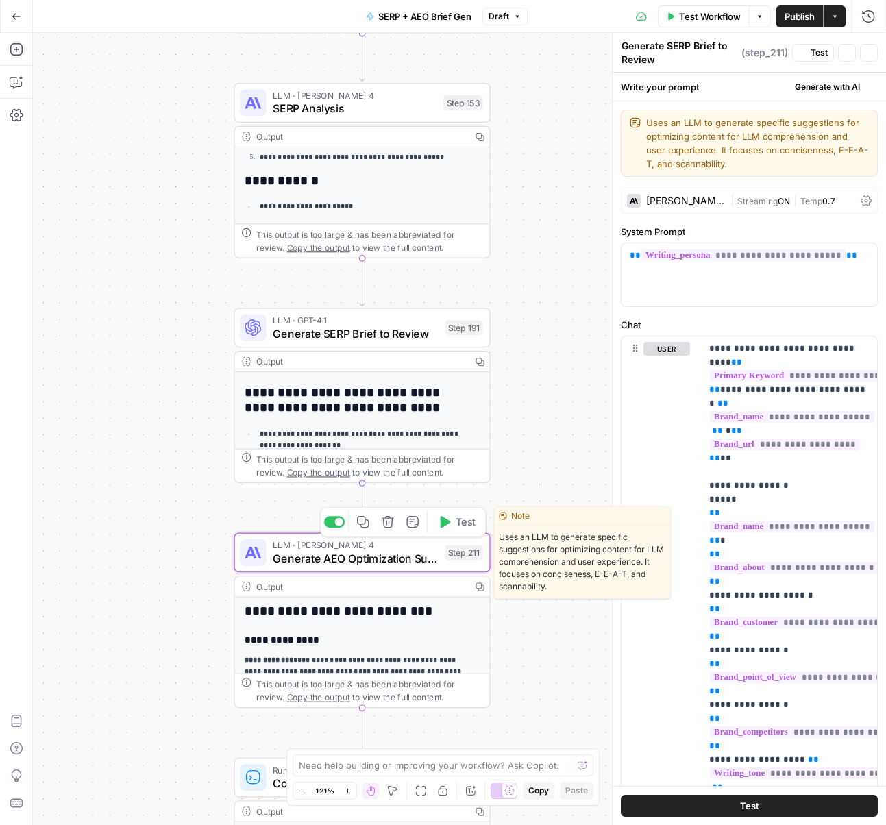
type textarea "Generate AEO Optimization Suggestions"
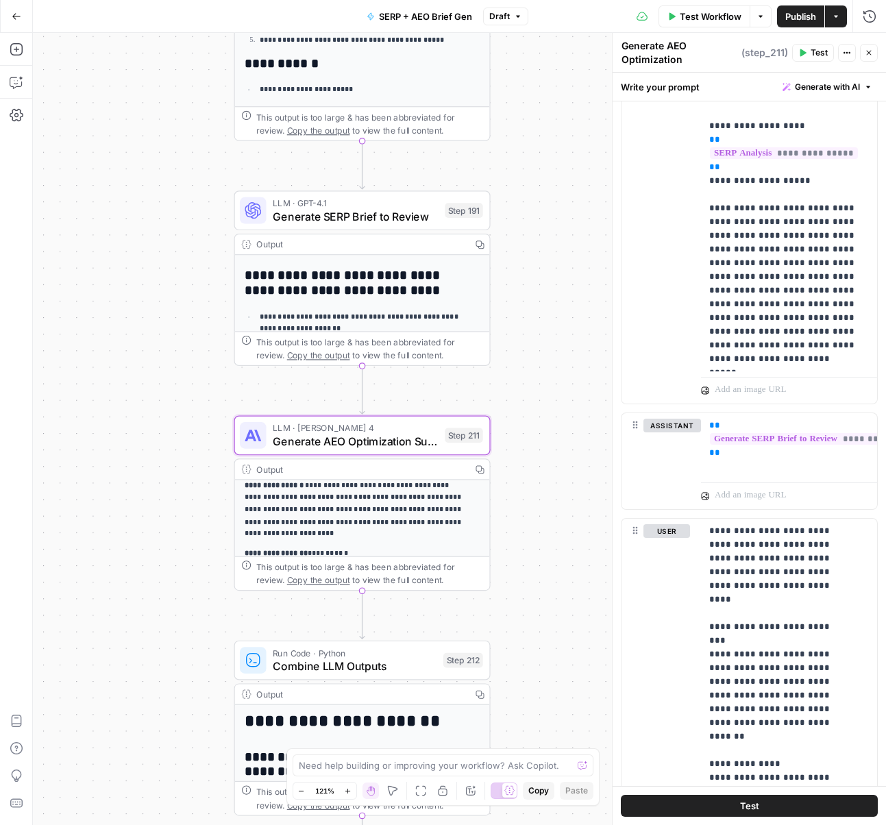
scroll to position [238, 0]
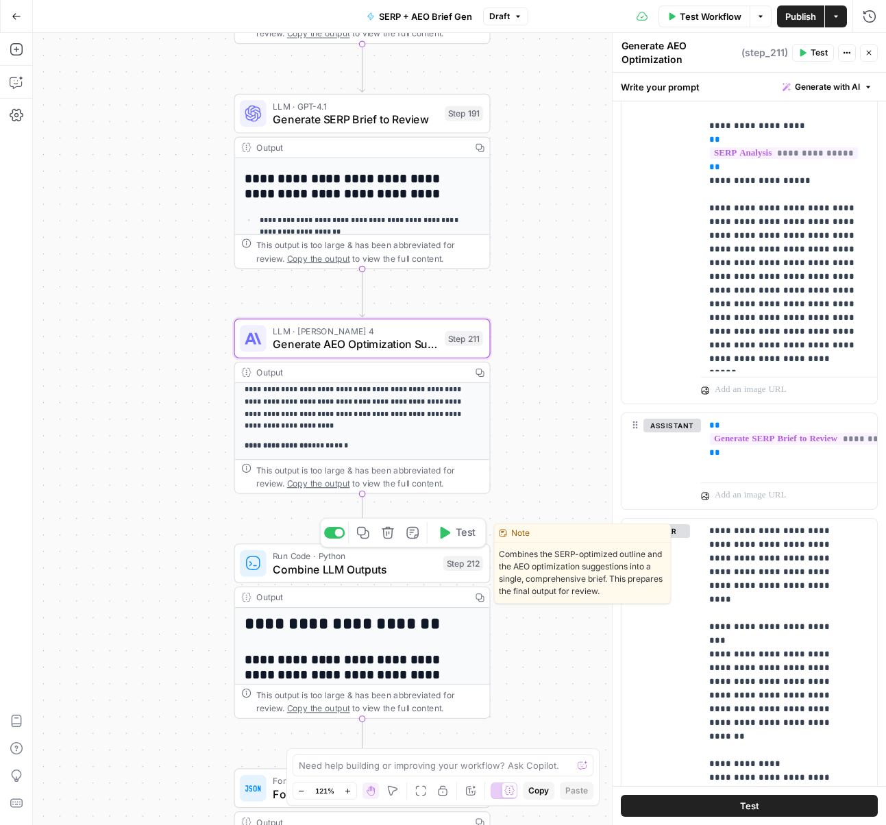
click at [371, 575] on span "Combine LLM Outputs" at bounding box center [355, 568] width 164 height 16
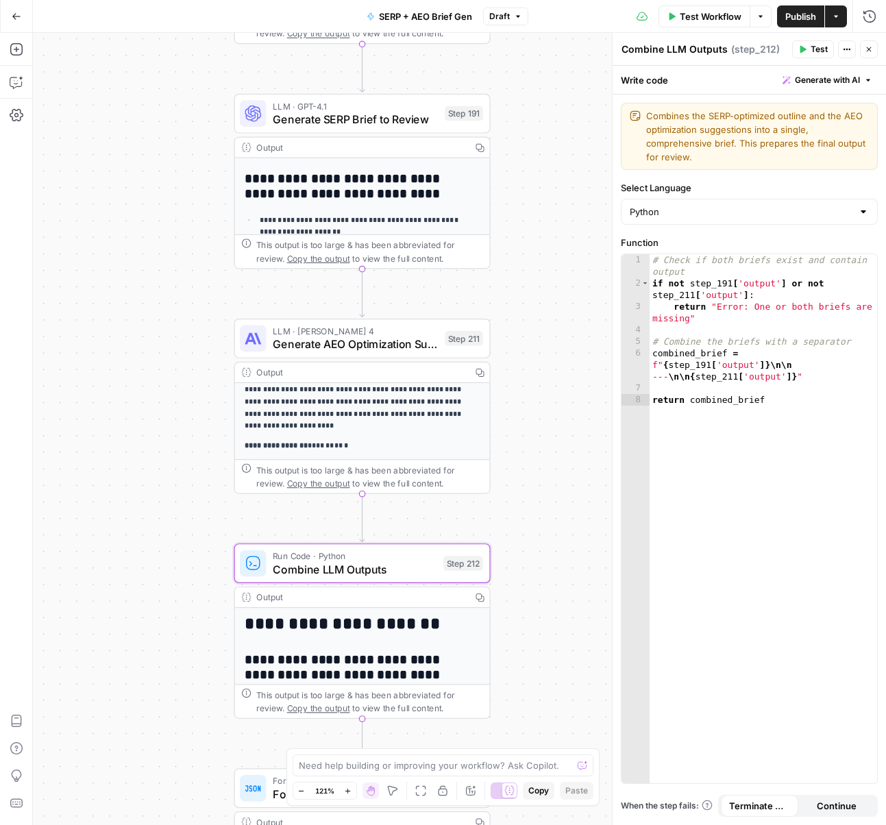
click at [868, 51] on icon "button" at bounding box center [869, 49] width 8 height 8
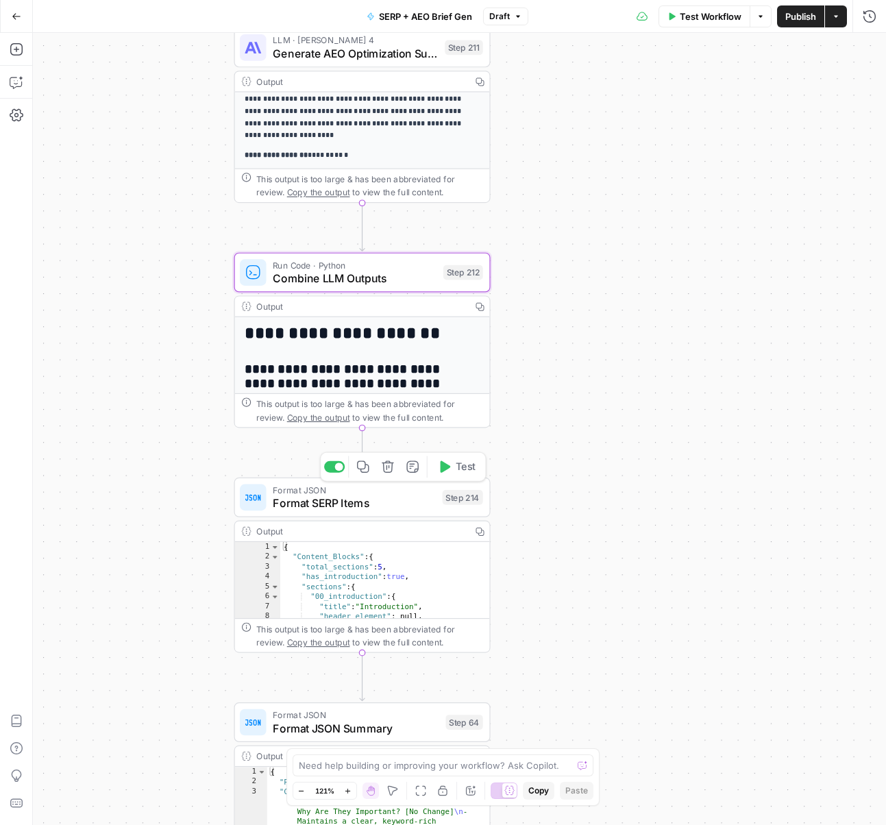
click at [368, 505] on span "Format SERP Items" at bounding box center [354, 503] width 163 height 16
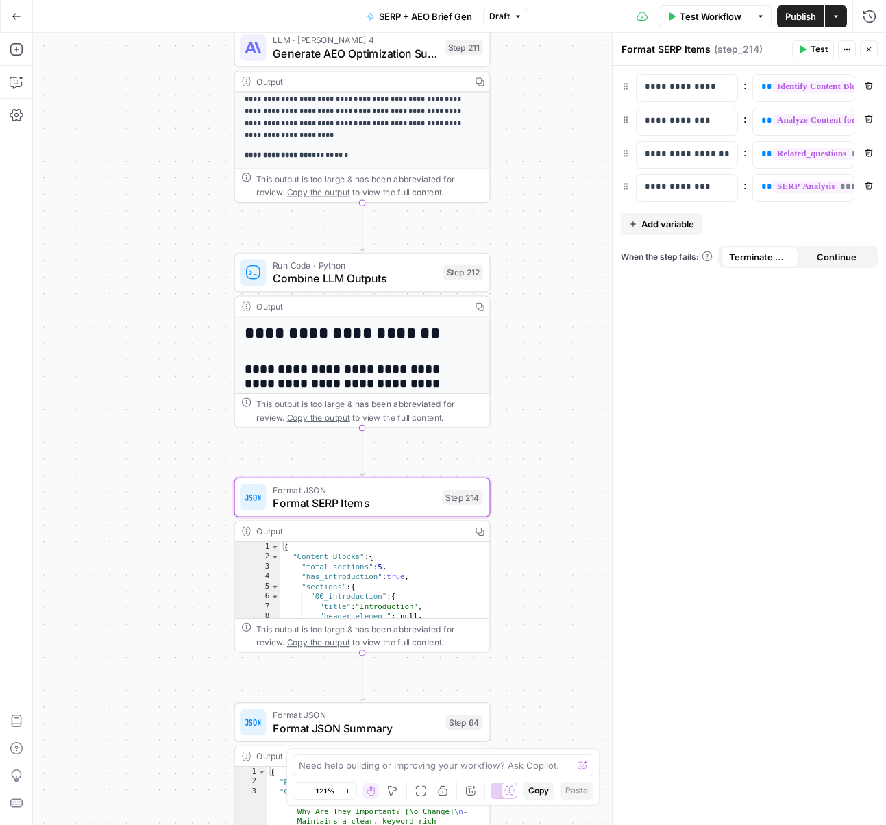
click at [869, 51] on icon "button" at bounding box center [869, 49] width 8 height 8
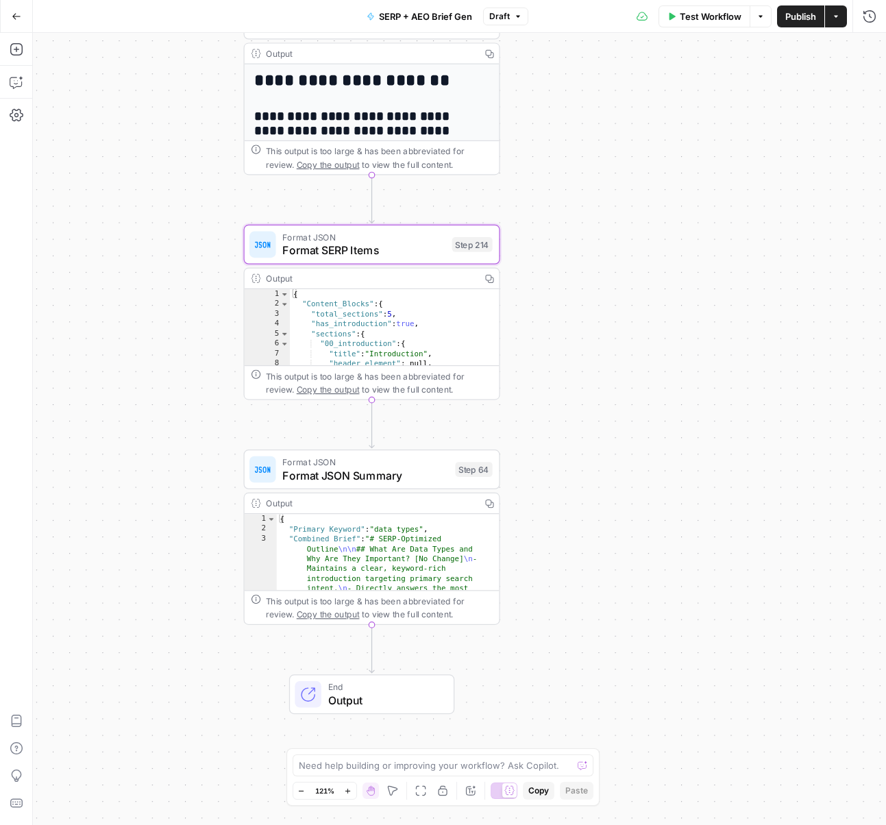
drag, startPoint x: 597, startPoint y: 264, endPoint x: 618, endPoint y: 457, distance: 194.4
click at [618, 458] on div "Workflow Set Inputs Inputs Power Agent Identify target keywords Step 148 Output…" at bounding box center [459, 429] width 853 height 792
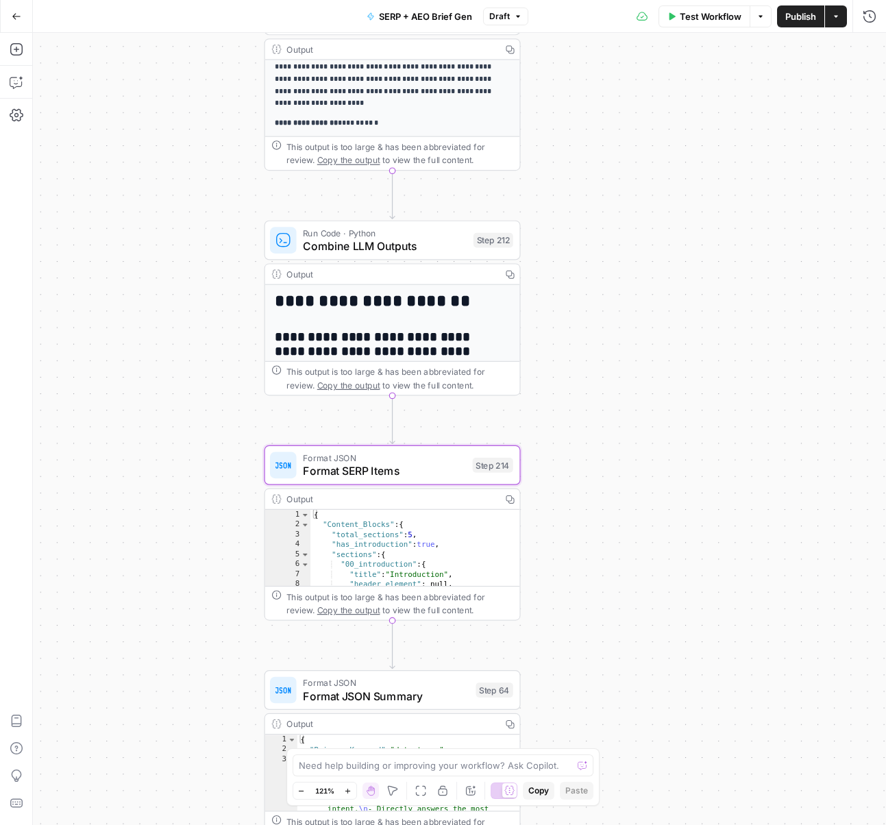
drag, startPoint x: 619, startPoint y: 158, endPoint x: 617, endPoint y: 484, distance: 326.1
click at [617, 484] on div "Workflow Set Inputs Inputs Power Agent Identify target keywords Step 148 Output…" at bounding box center [459, 429] width 853 height 792
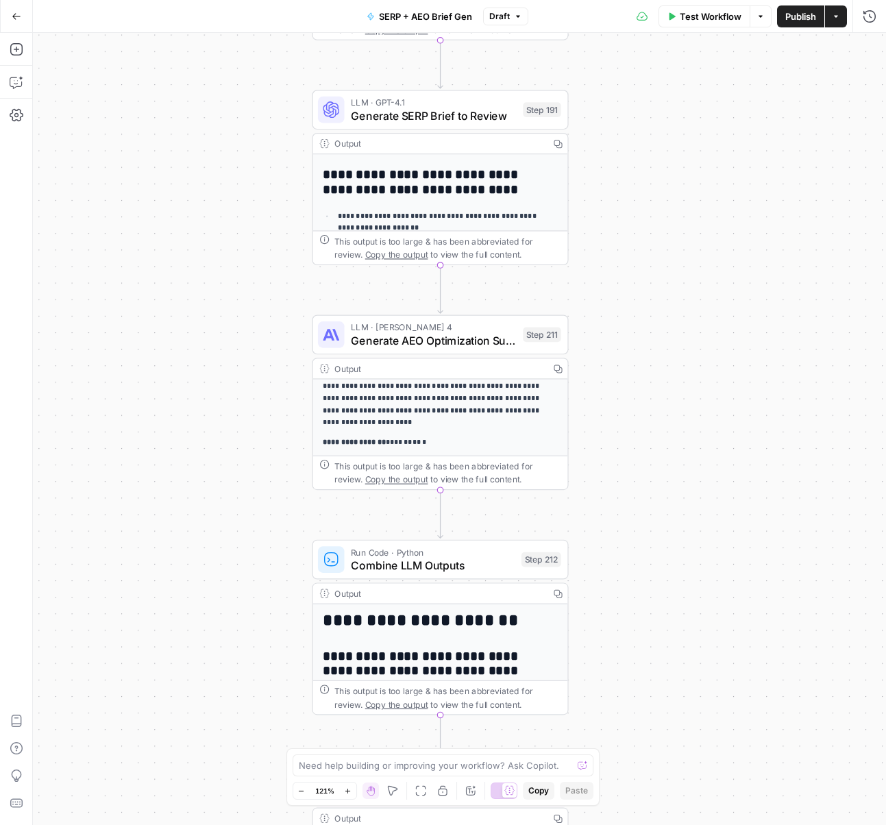
drag, startPoint x: 615, startPoint y: 305, endPoint x: 665, endPoint y: 316, distance: 50.5
click at [665, 316] on div "Workflow Set Inputs Inputs Power Agent Identify target keywords Step 148 Output…" at bounding box center [459, 429] width 853 height 792
